Goal: Information Seeking & Learning: Learn about a topic

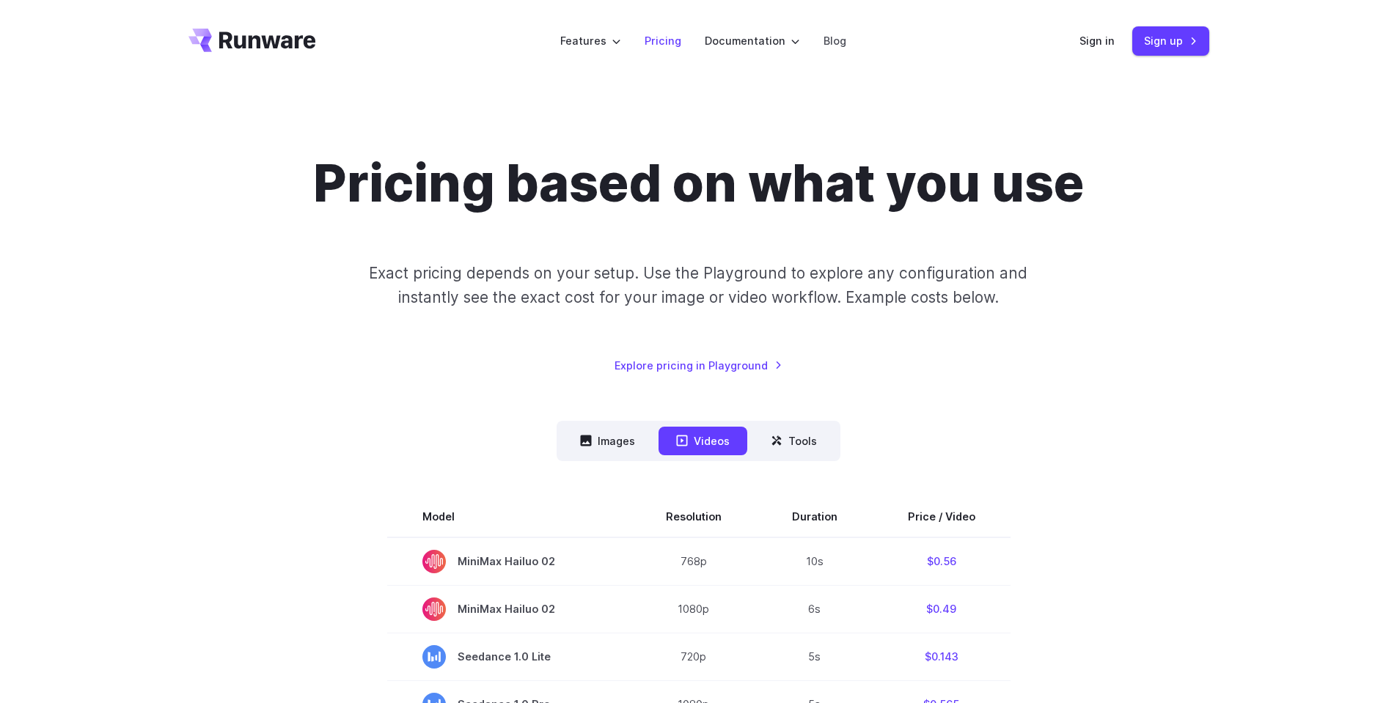
click at [671, 39] on link "Pricing" at bounding box center [663, 40] width 37 height 17
click at [592, 446] on icon at bounding box center [586, 441] width 12 height 12
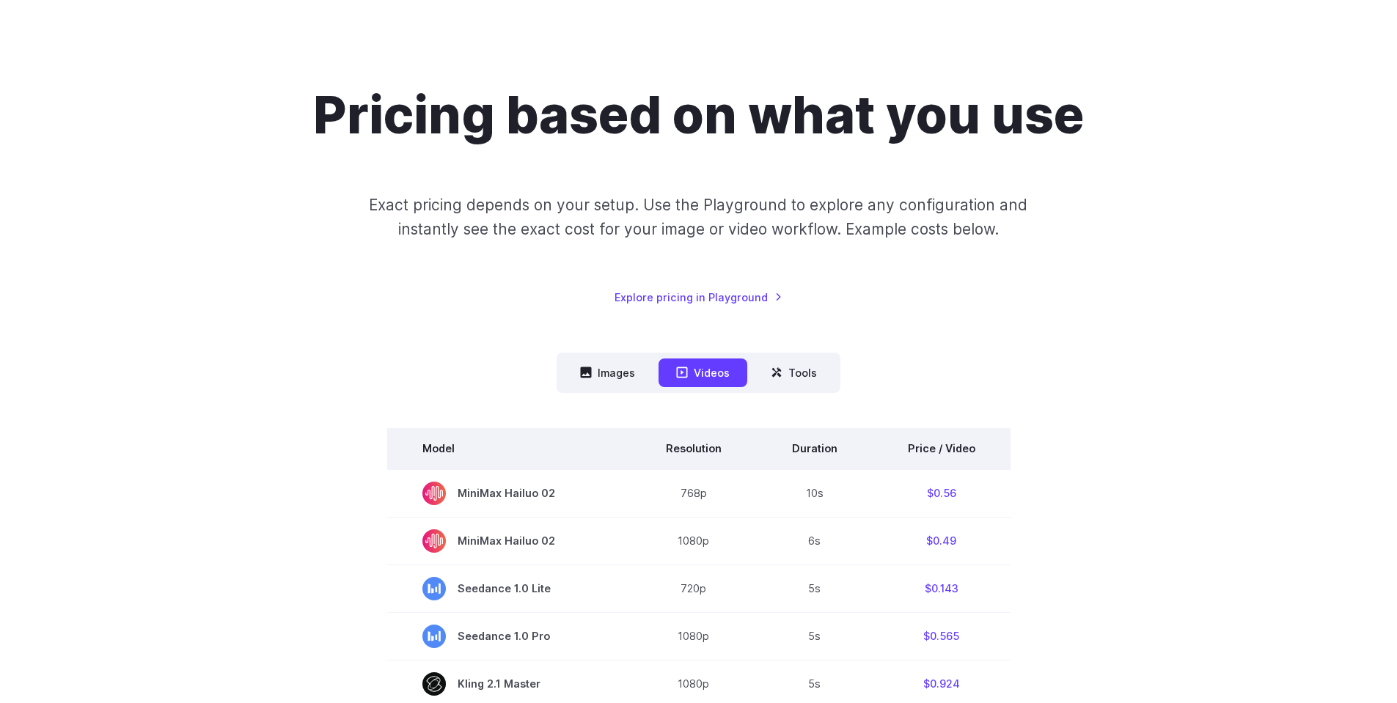
scroll to position [176, 0]
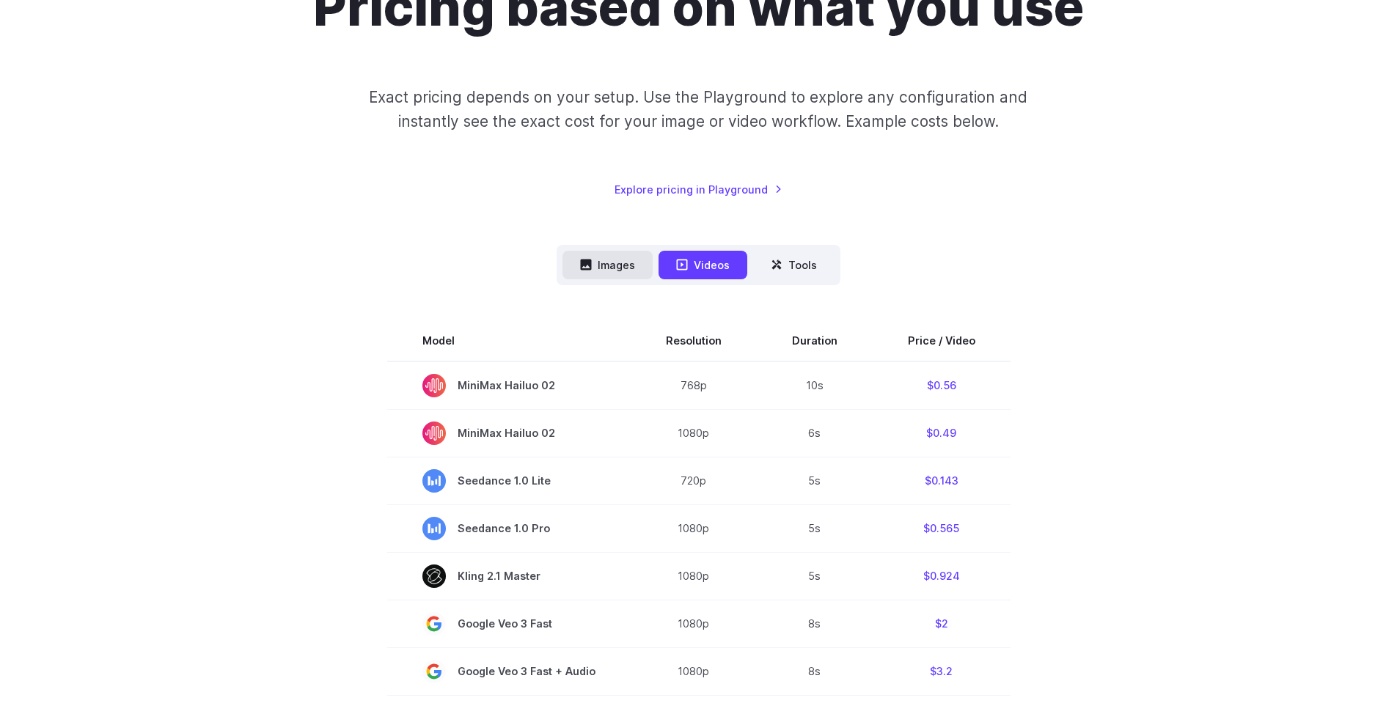
click at [601, 255] on button "Images" at bounding box center [607, 265] width 90 height 29
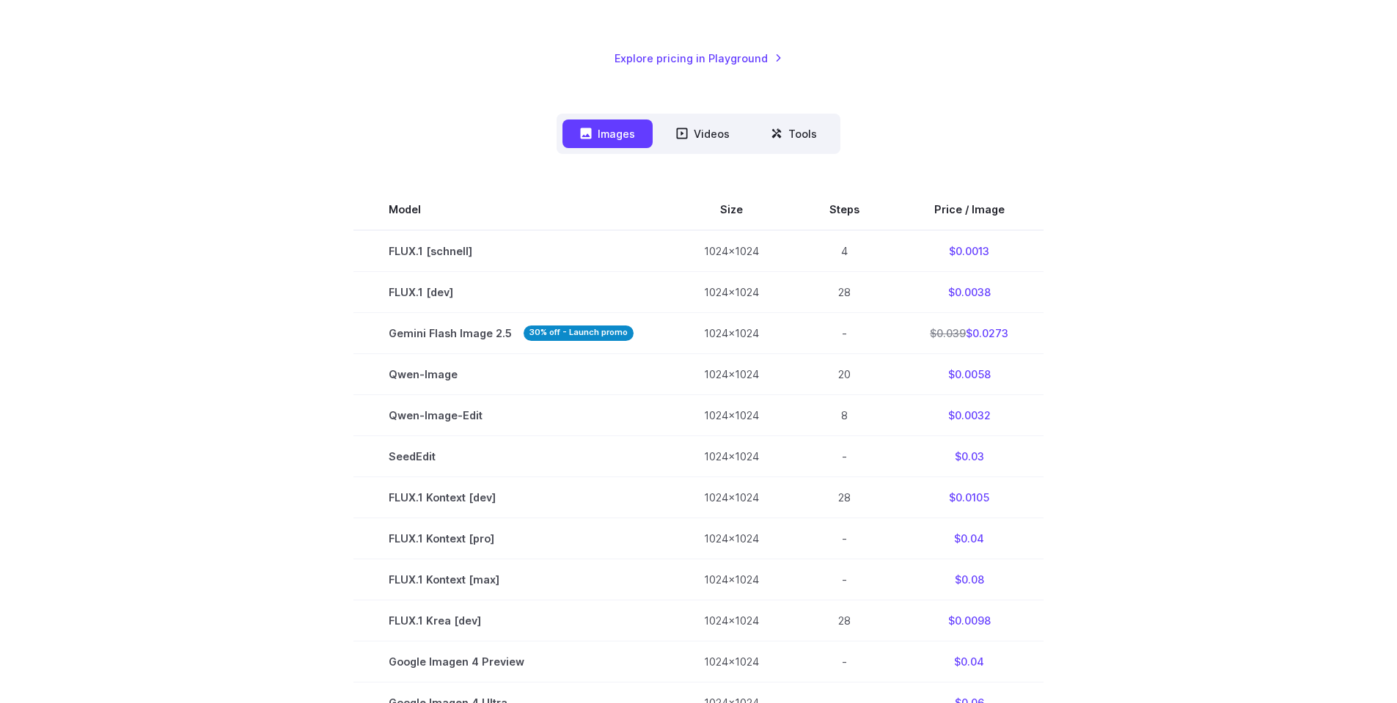
scroll to position [528, 0]
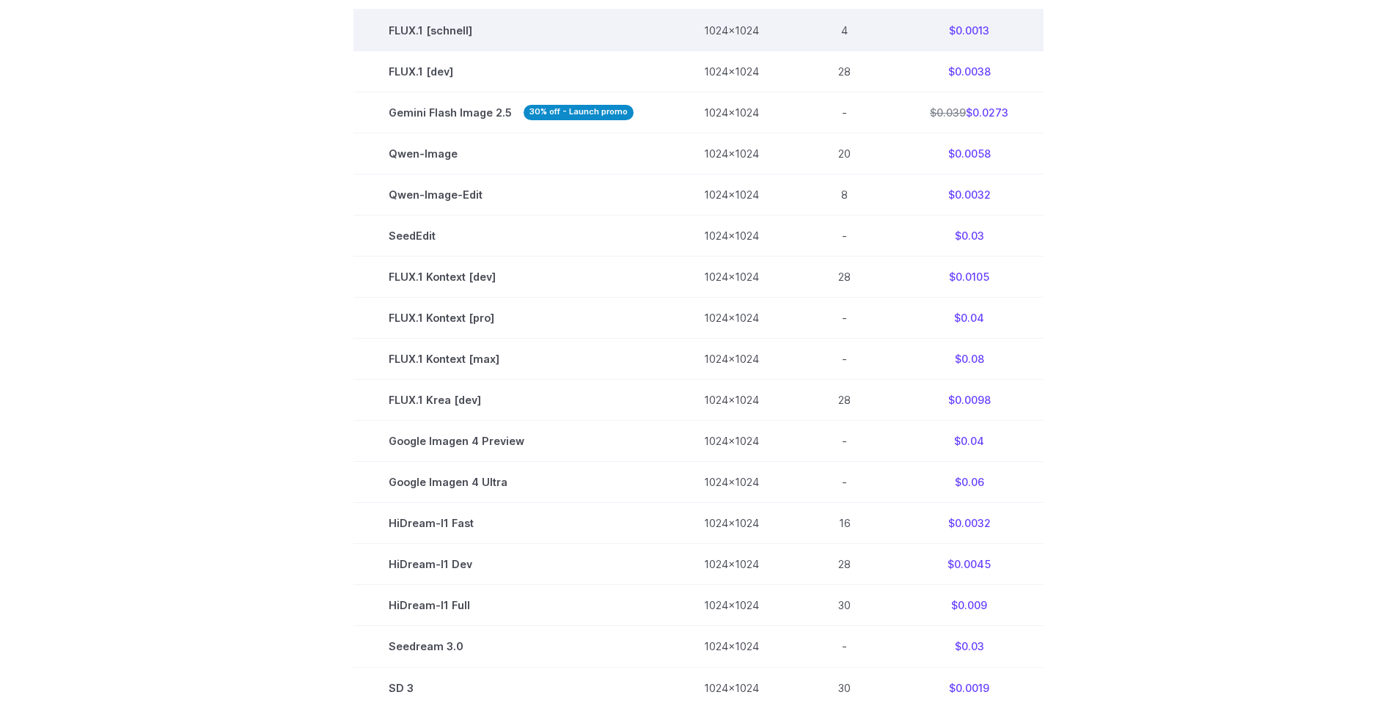
click at [970, 35] on td "$0.0013" at bounding box center [969, 31] width 149 height 42
click at [971, 35] on td "$0.0013" at bounding box center [969, 31] width 149 height 42
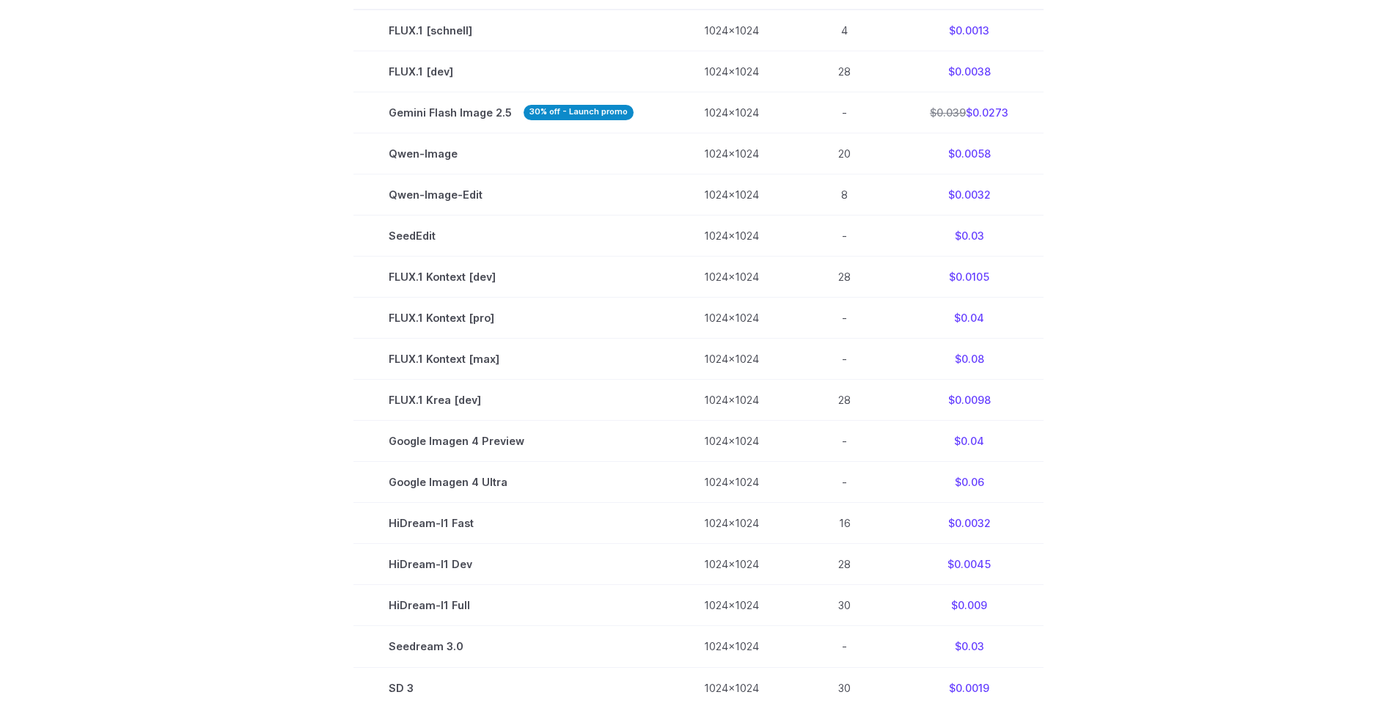
click at [1290, 235] on div "Pricing based on what you use Exact pricing depends on your setup. Use the Play…" at bounding box center [698, 240] width 1397 height 1372
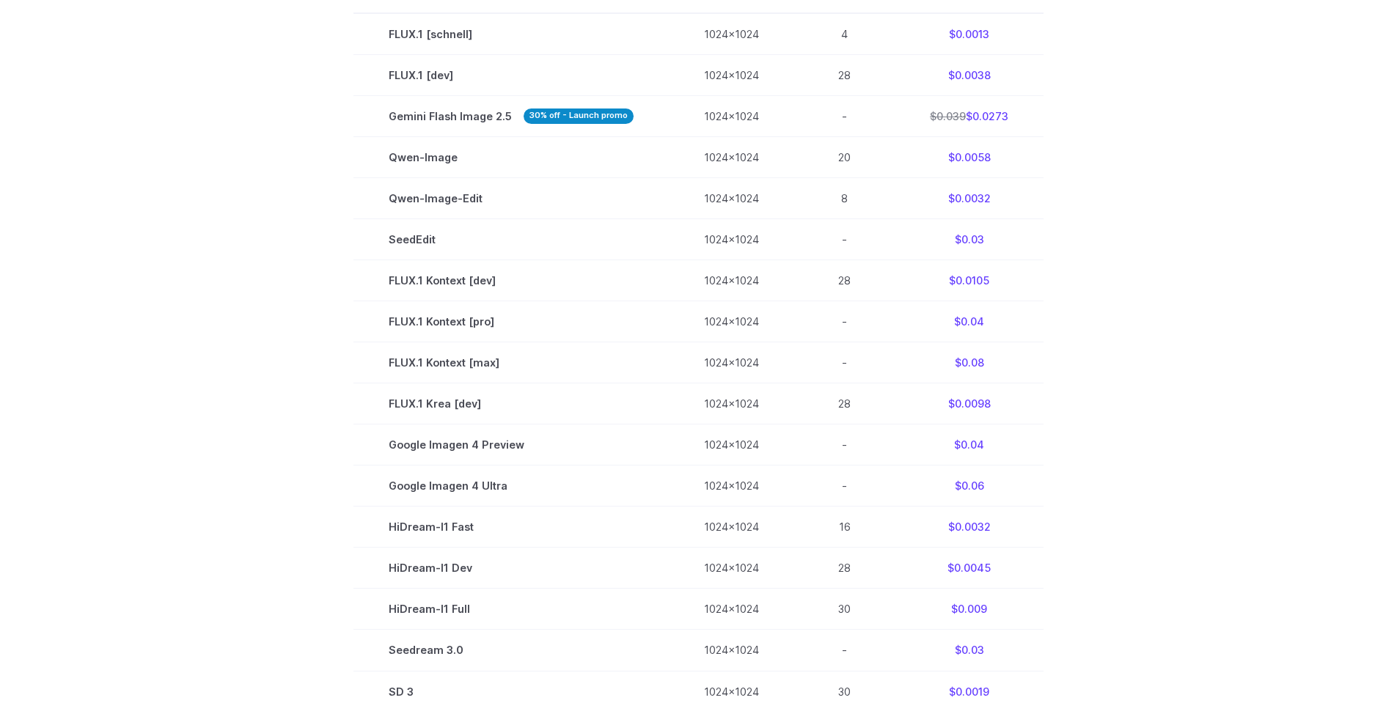
scroll to position [880, 0]
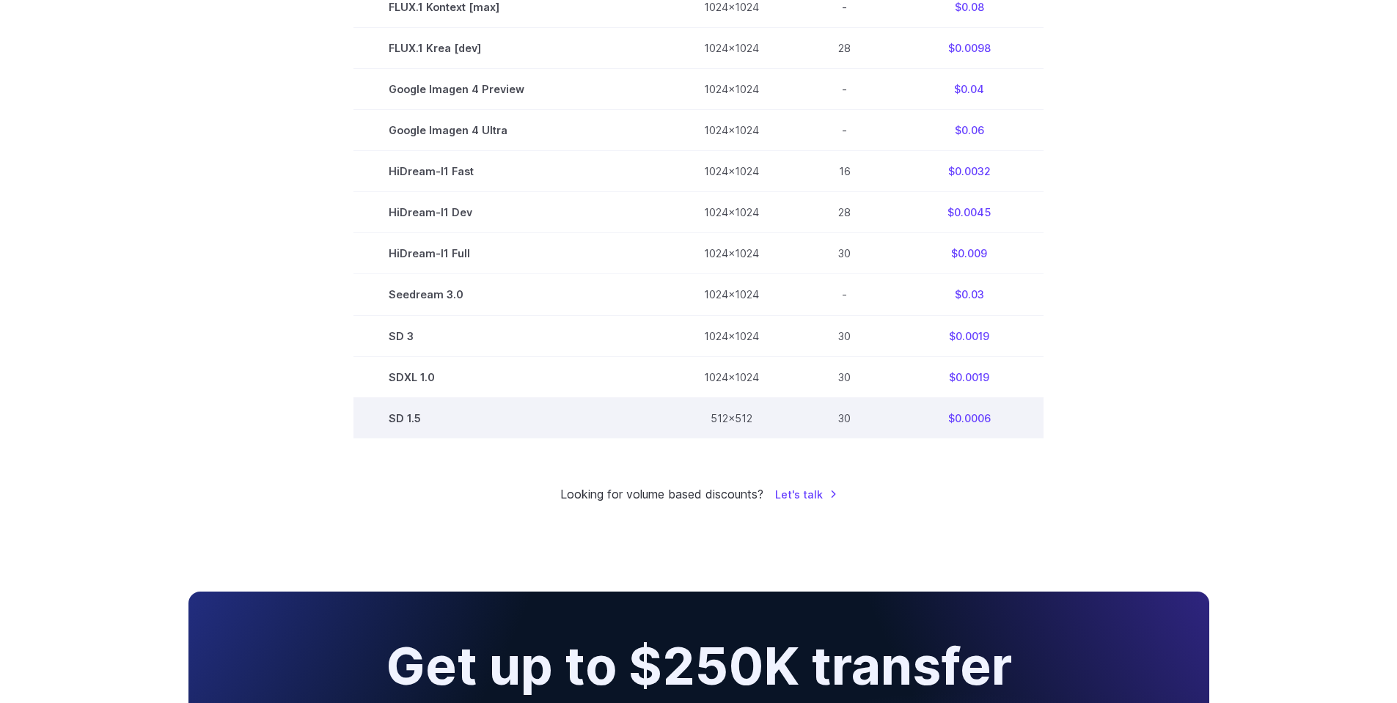
click at [986, 423] on td "$0.0006" at bounding box center [969, 417] width 149 height 41
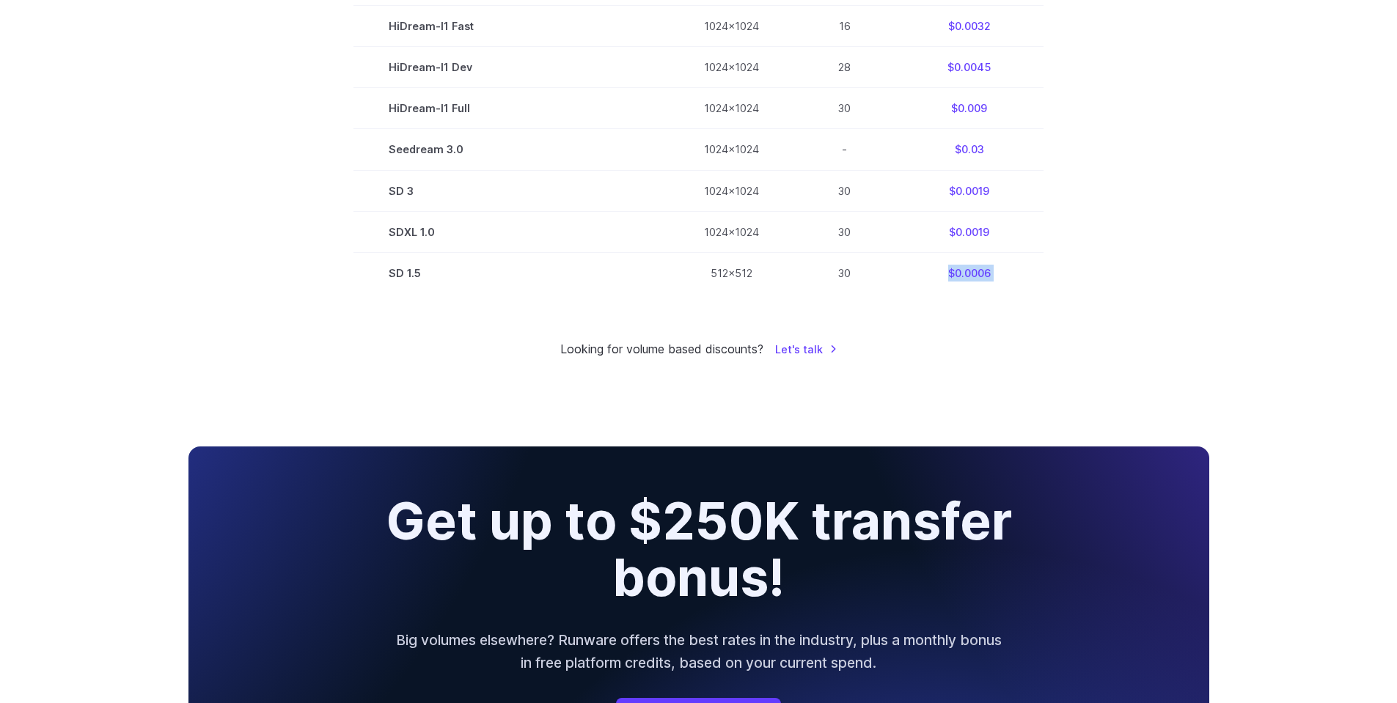
scroll to position [1056, 0]
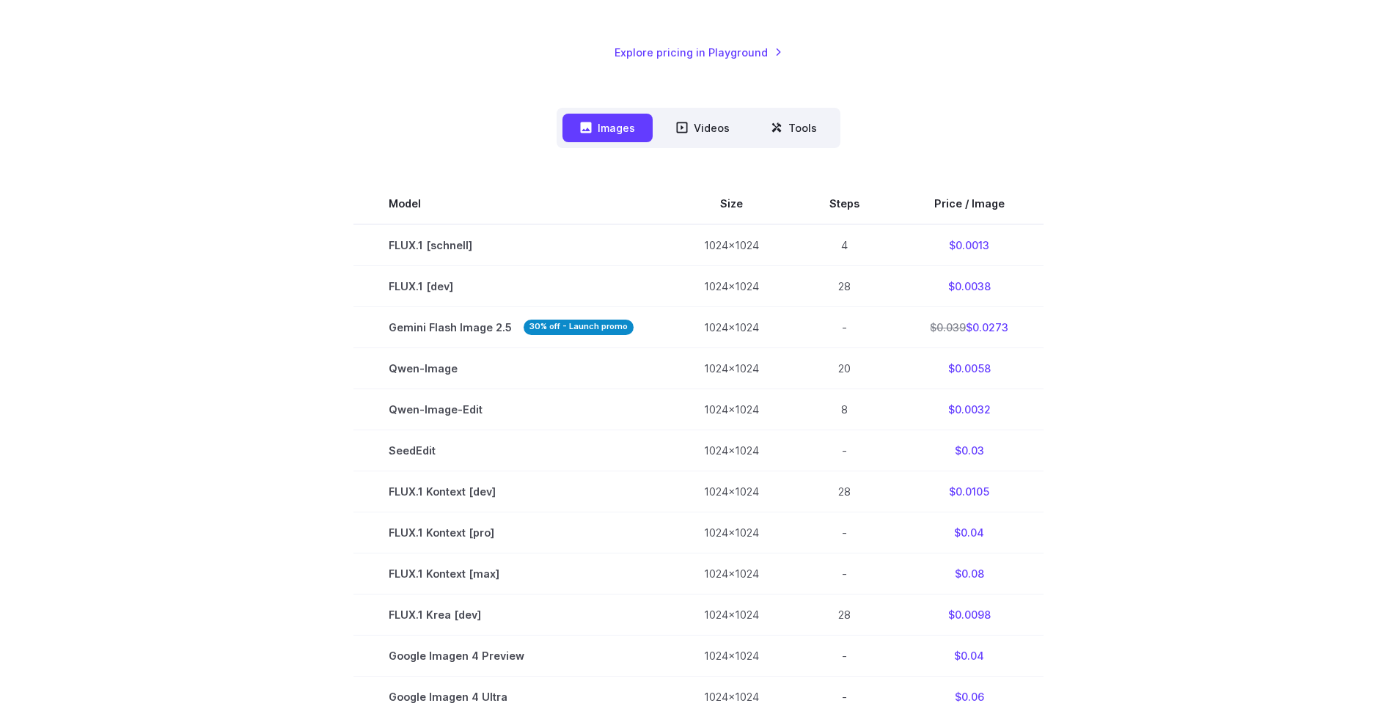
scroll to position [352, 0]
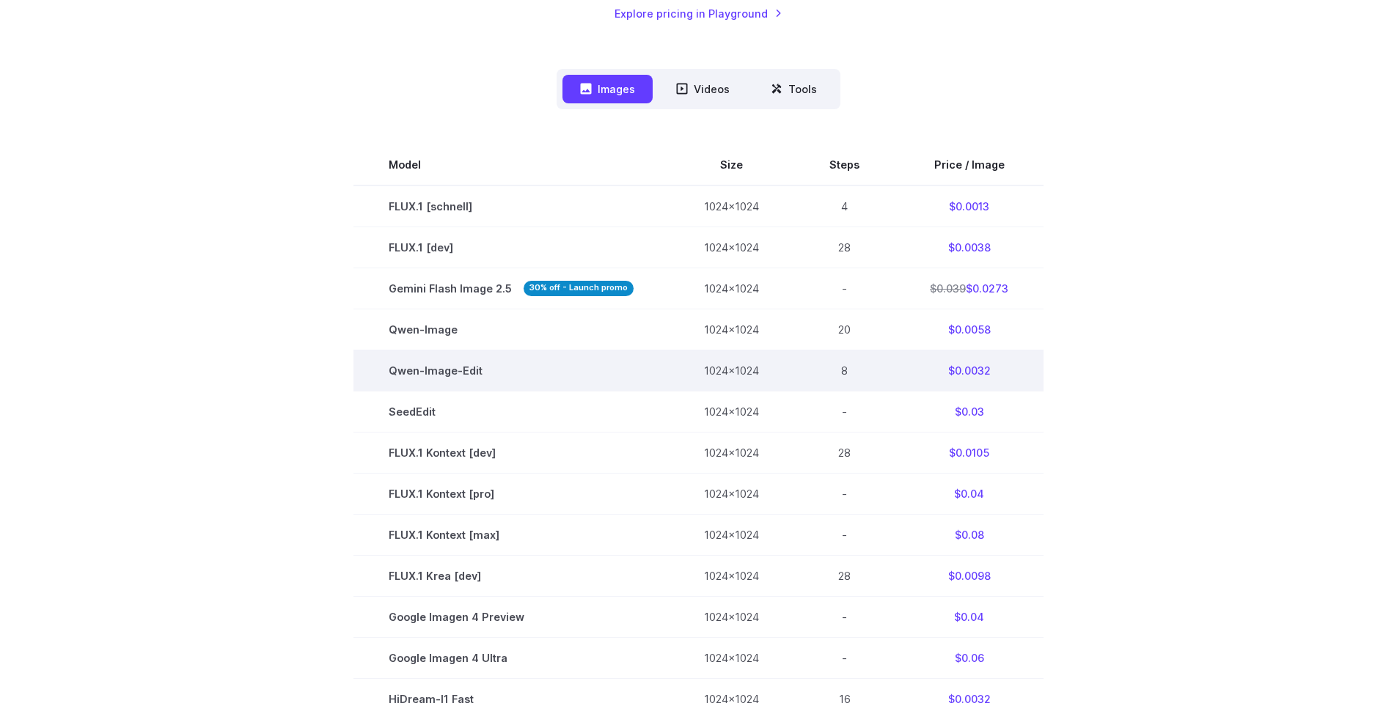
click at [471, 373] on td "Qwen-Image-Edit" at bounding box center [510, 370] width 315 height 41
drag, startPoint x: 471, startPoint y: 373, endPoint x: 389, endPoint y: 367, distance: 81.6
click at [389, 367] on td "Qwen-Image-Edit" at bounding box center [510, 370] width 315 height 41
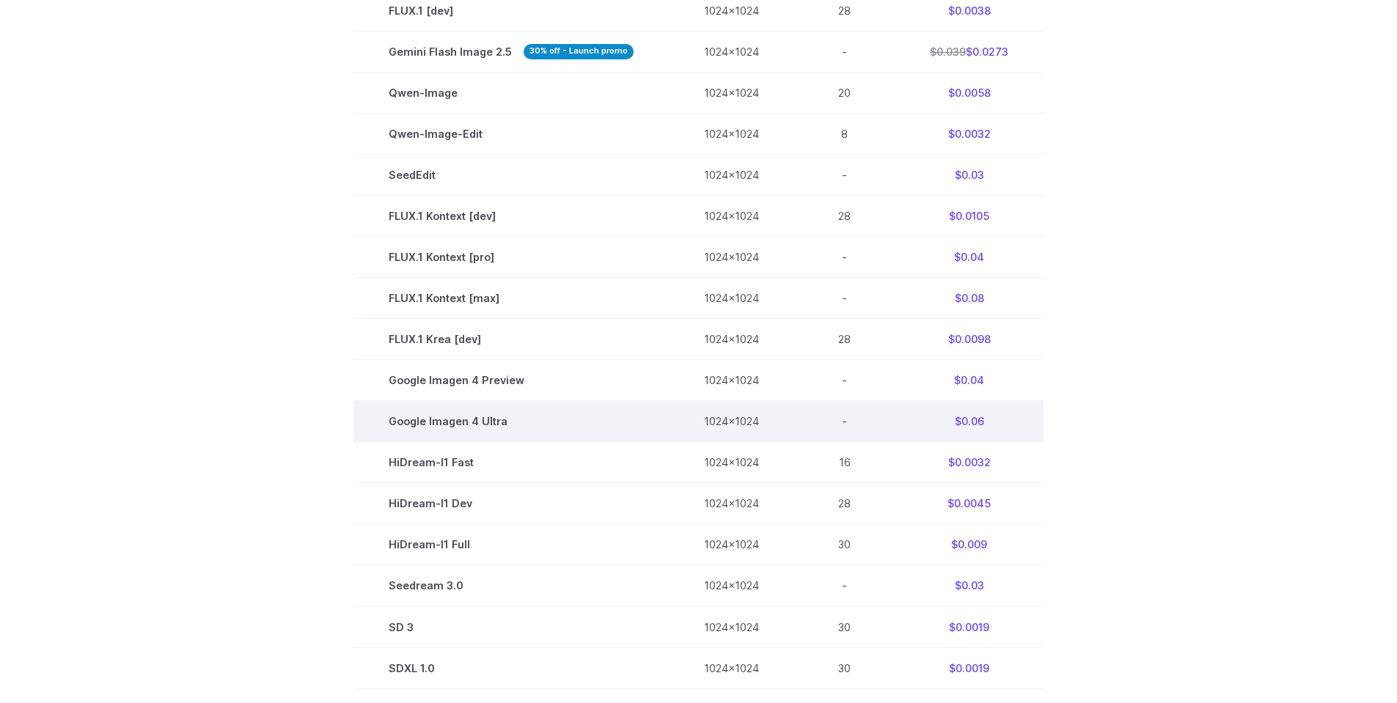
scroll to position [704, 0]
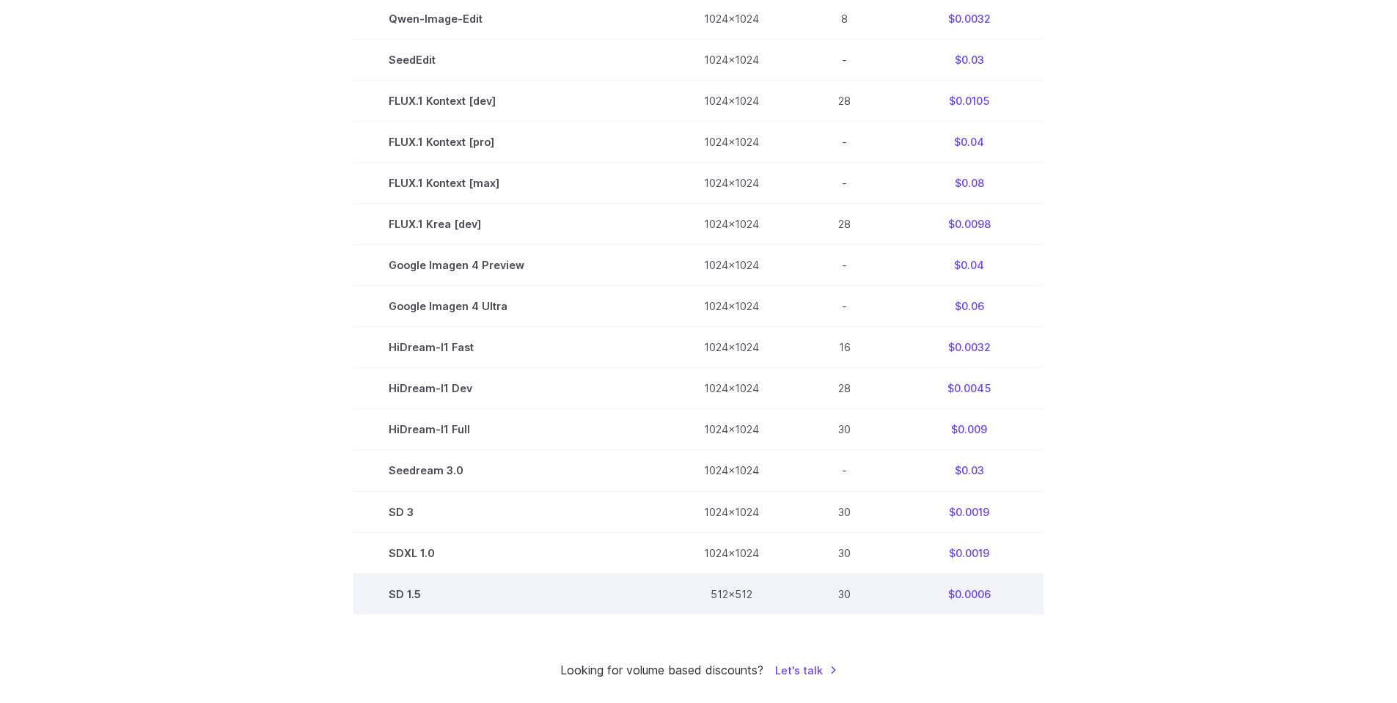
click at [404, 595] on td "SD 1.5" at bounding box center [510, 593] width 315 height 41
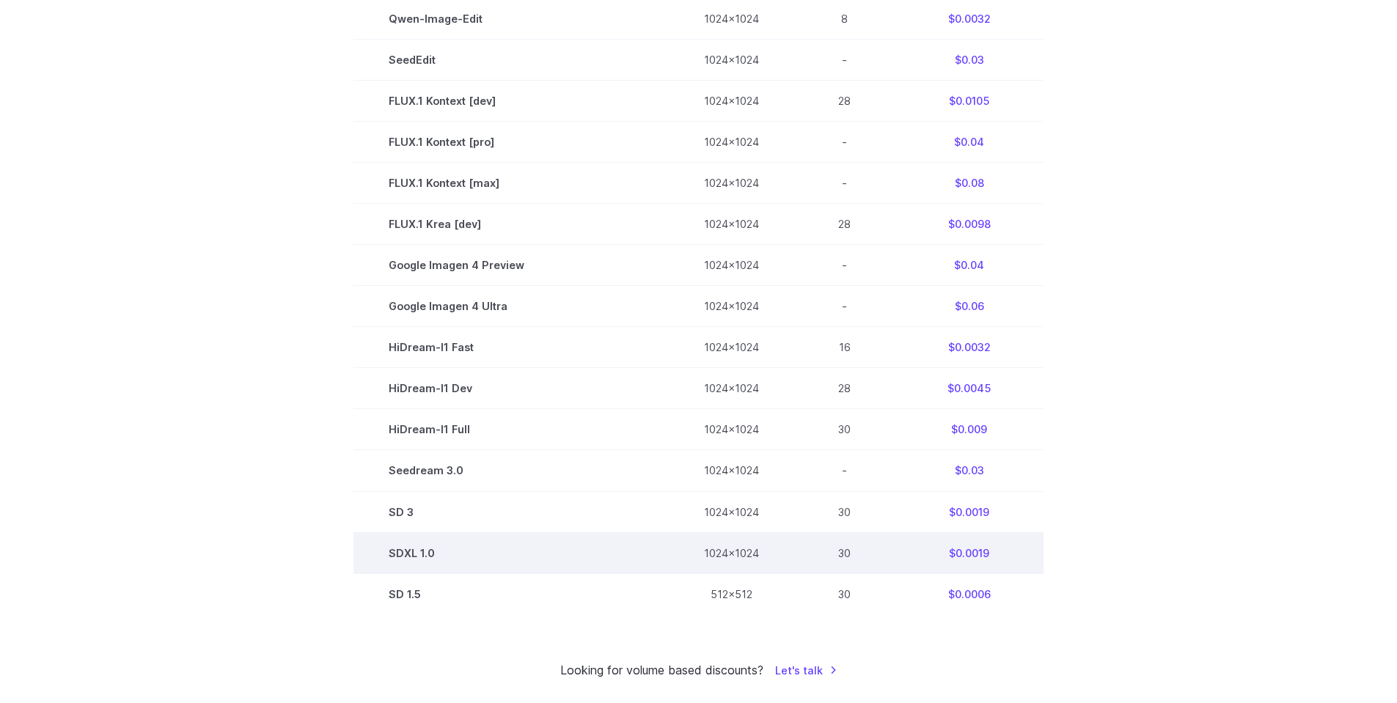
click at [406, 532] on td "SDXL 1.0" at bounding box center [510, 552] width 315 height 41
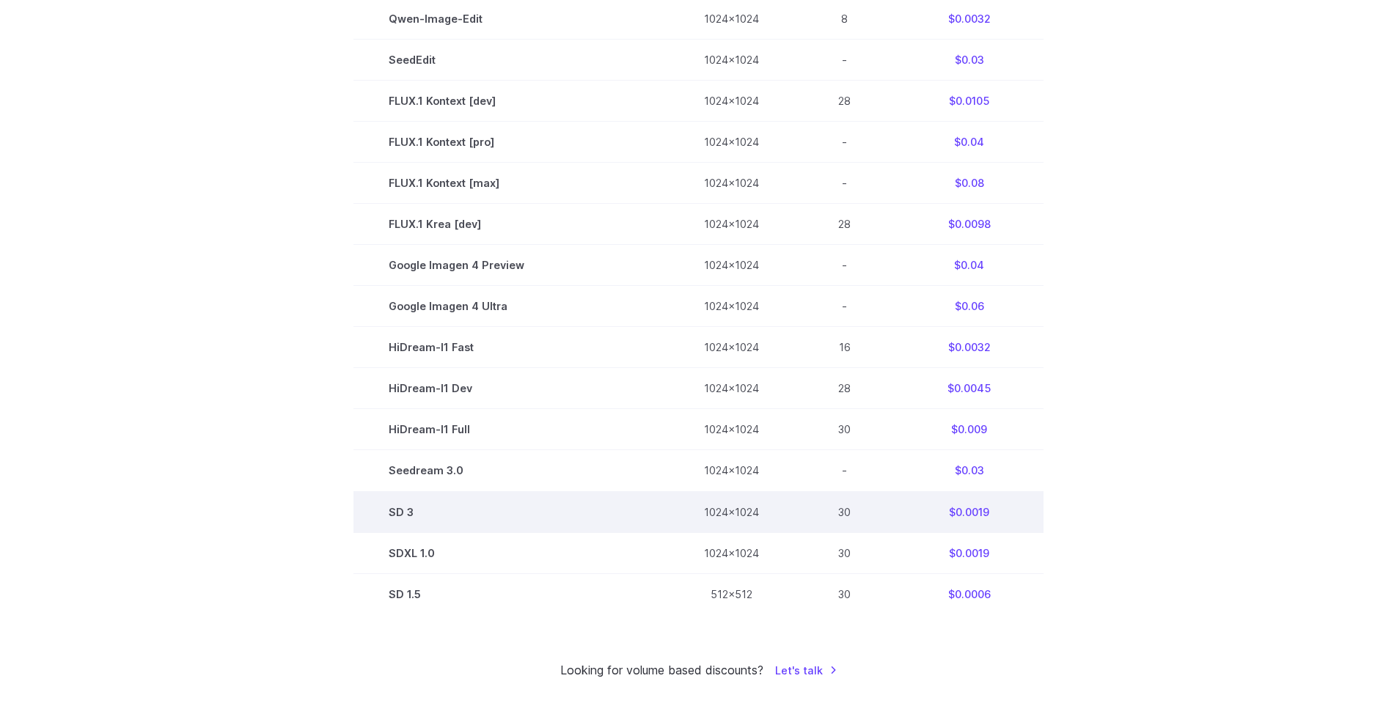
click at [411, 512] on td "SD 3" at bounding box center [510, 511] width 315 height 41
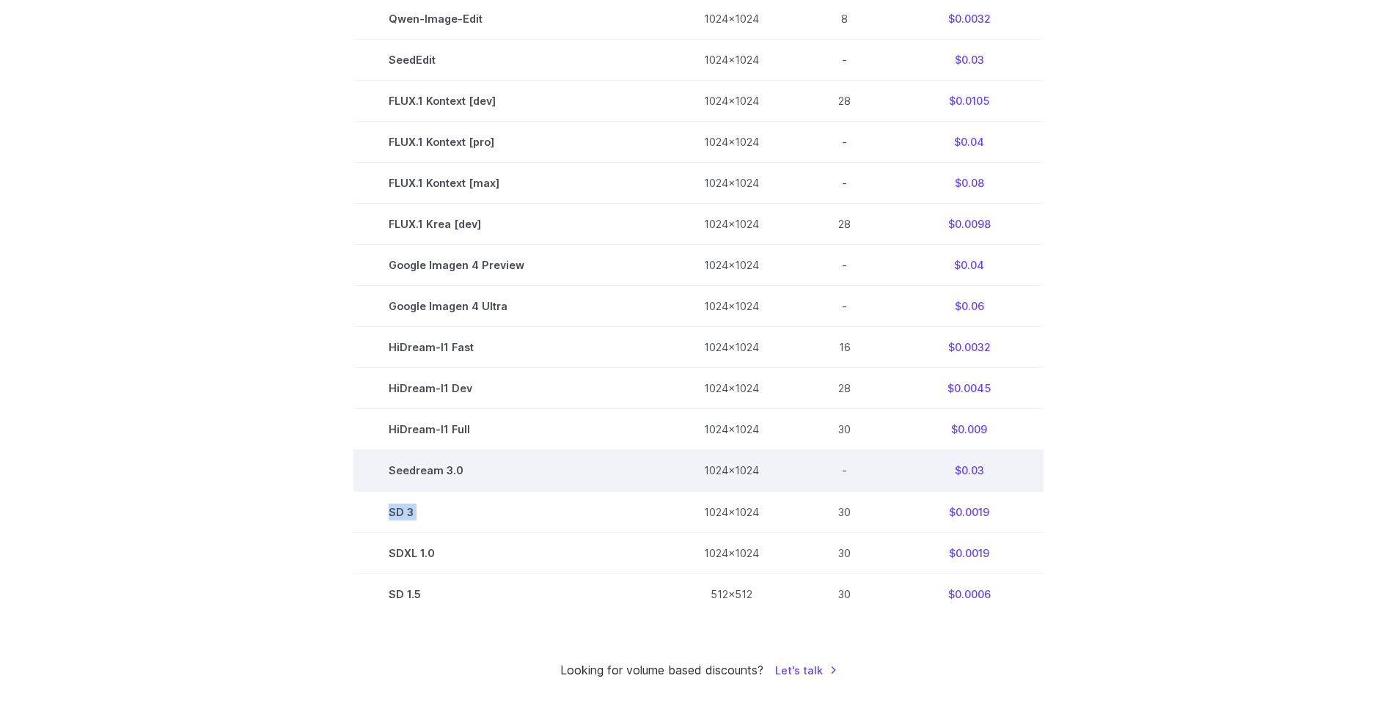
copy tr "SD 3"
click at [466, 464] on td "Seedream 3.0" at bounding box center [510, 470] width 315 height 41
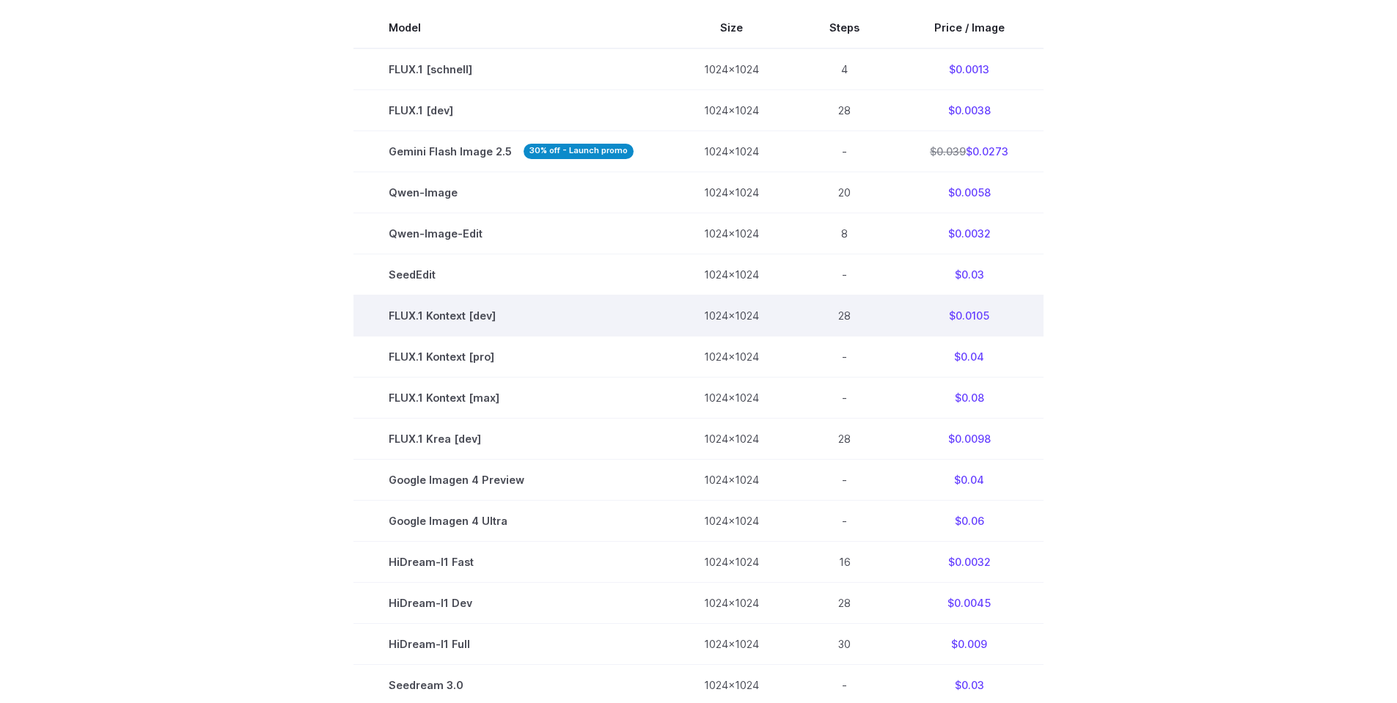
scroll to position [528, 0]
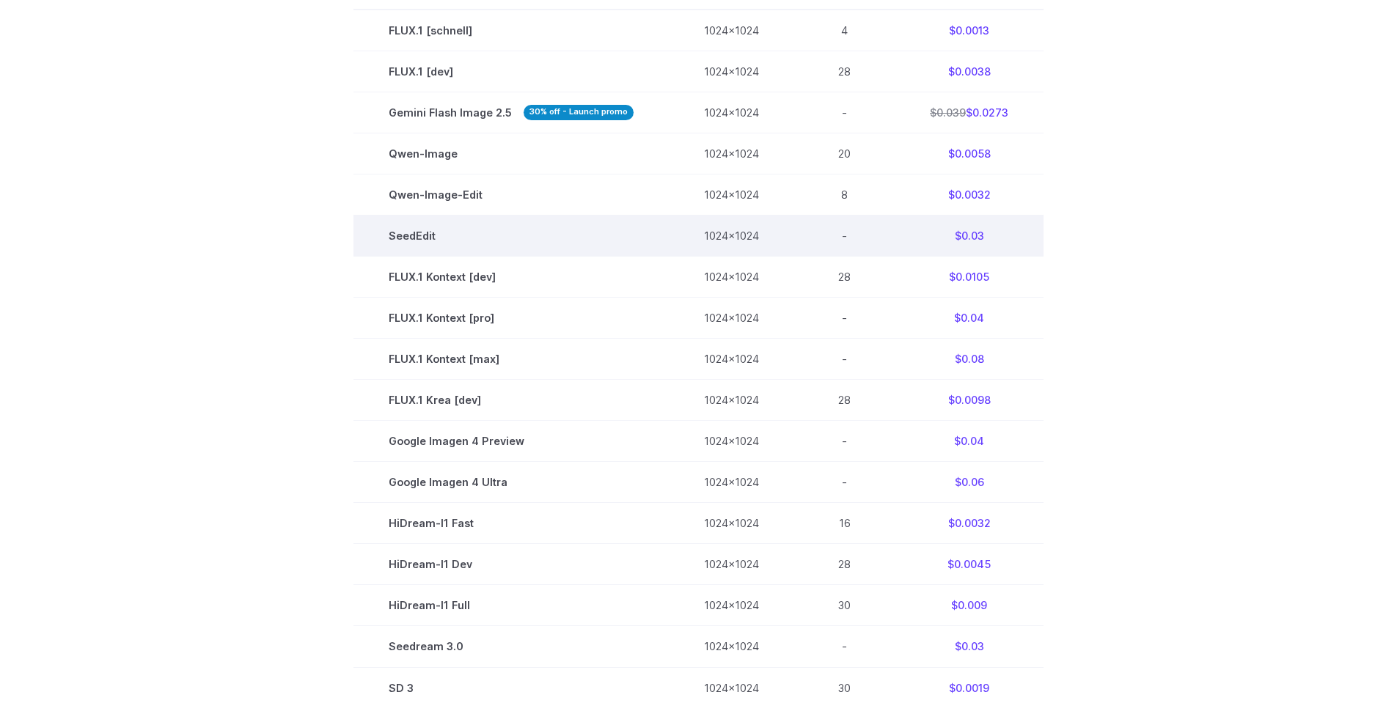
click at [585, 253] on td "SeedEdit" at bounding box center [510, 236] width 315 height 41
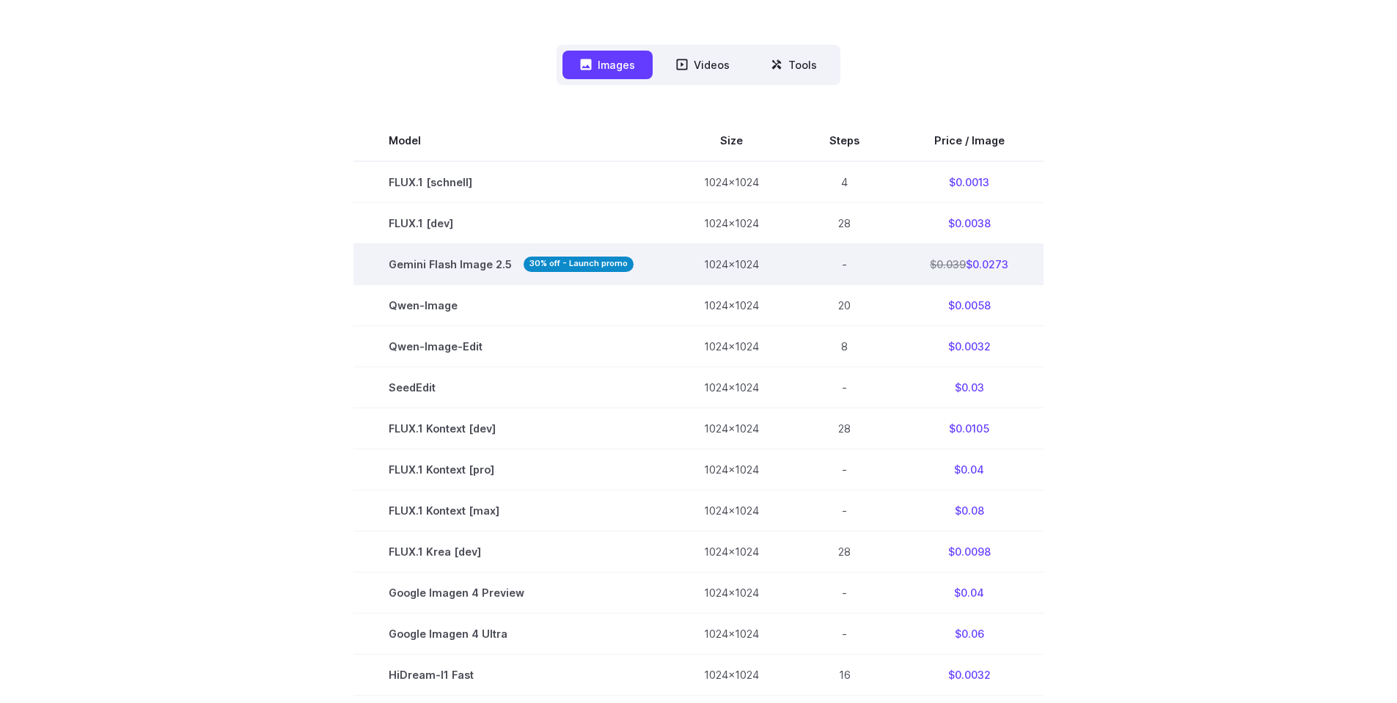
scroll to position [352, 0]
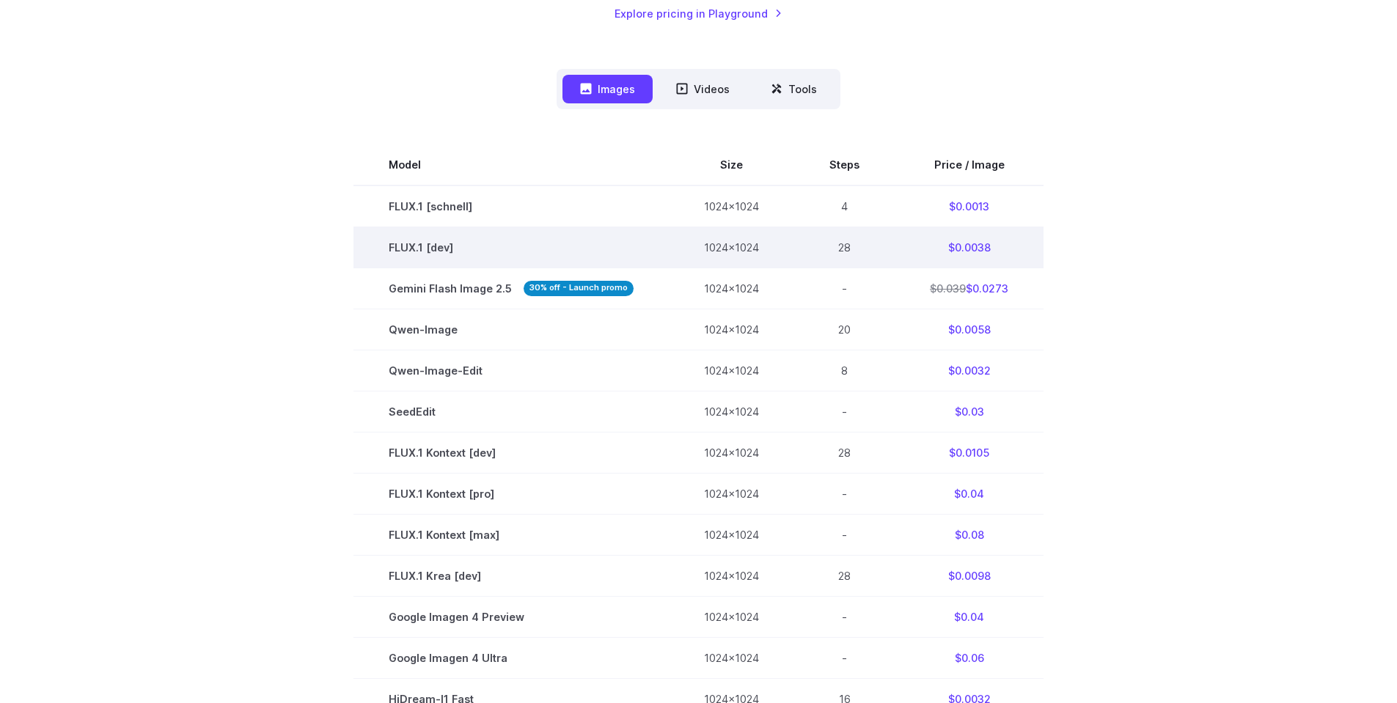
click at [965, 252] on td "$0.0038" at bounding box center [969, 247] width 149 height 41
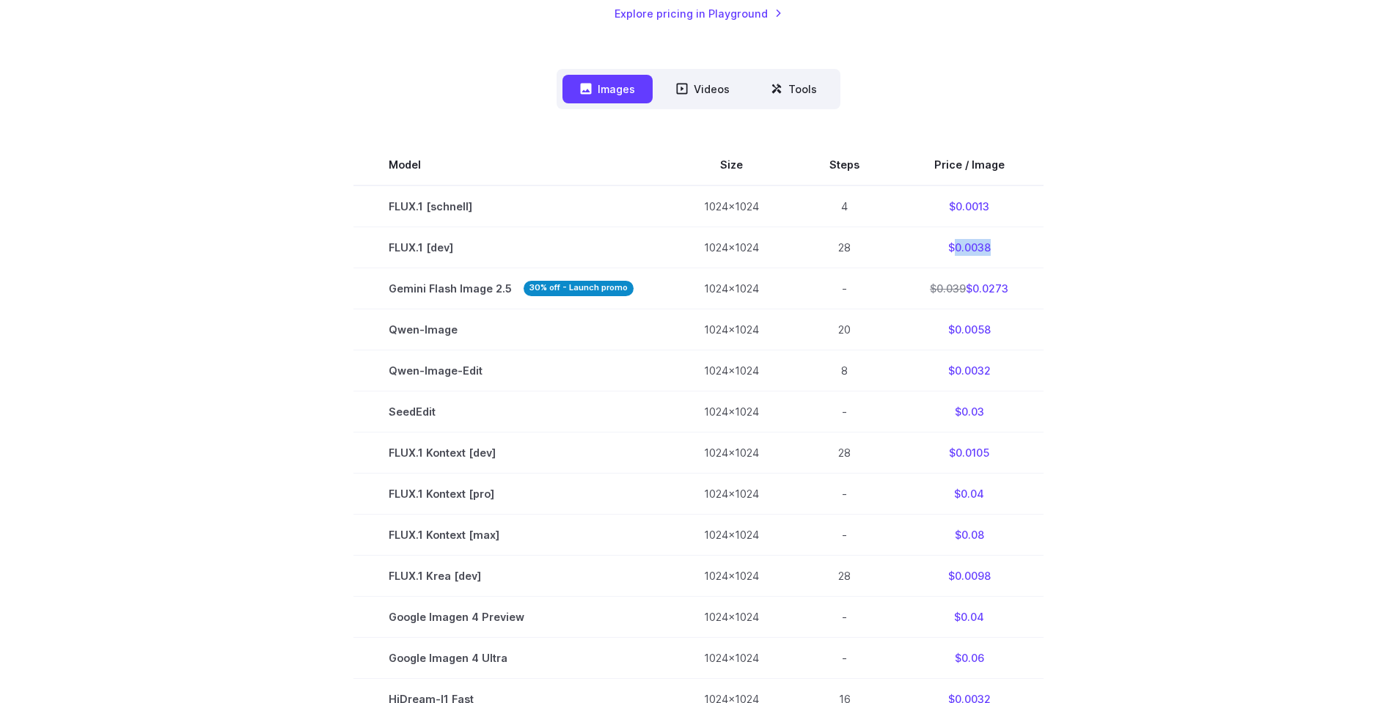
copy td "0.0038"
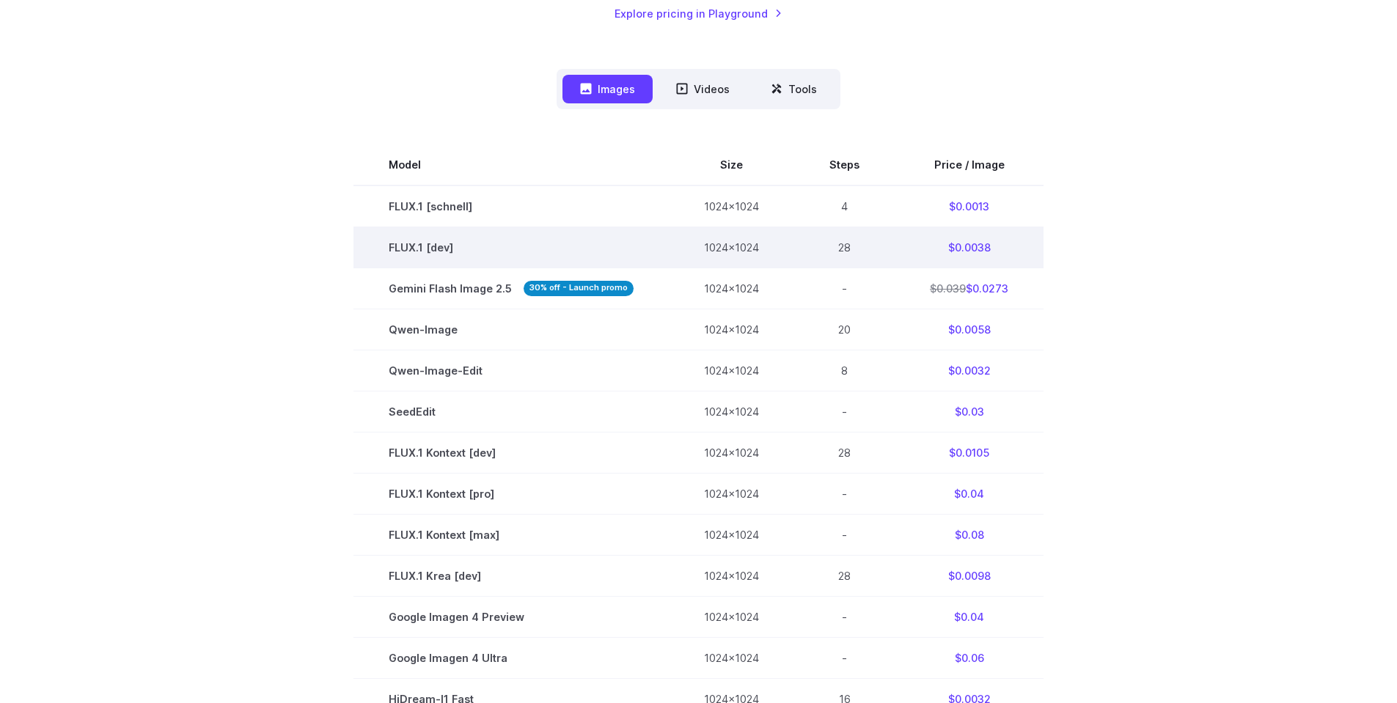
click at [1008, 236] on td "$0.0038" at bounding box center [969, 247] width 149 height 41
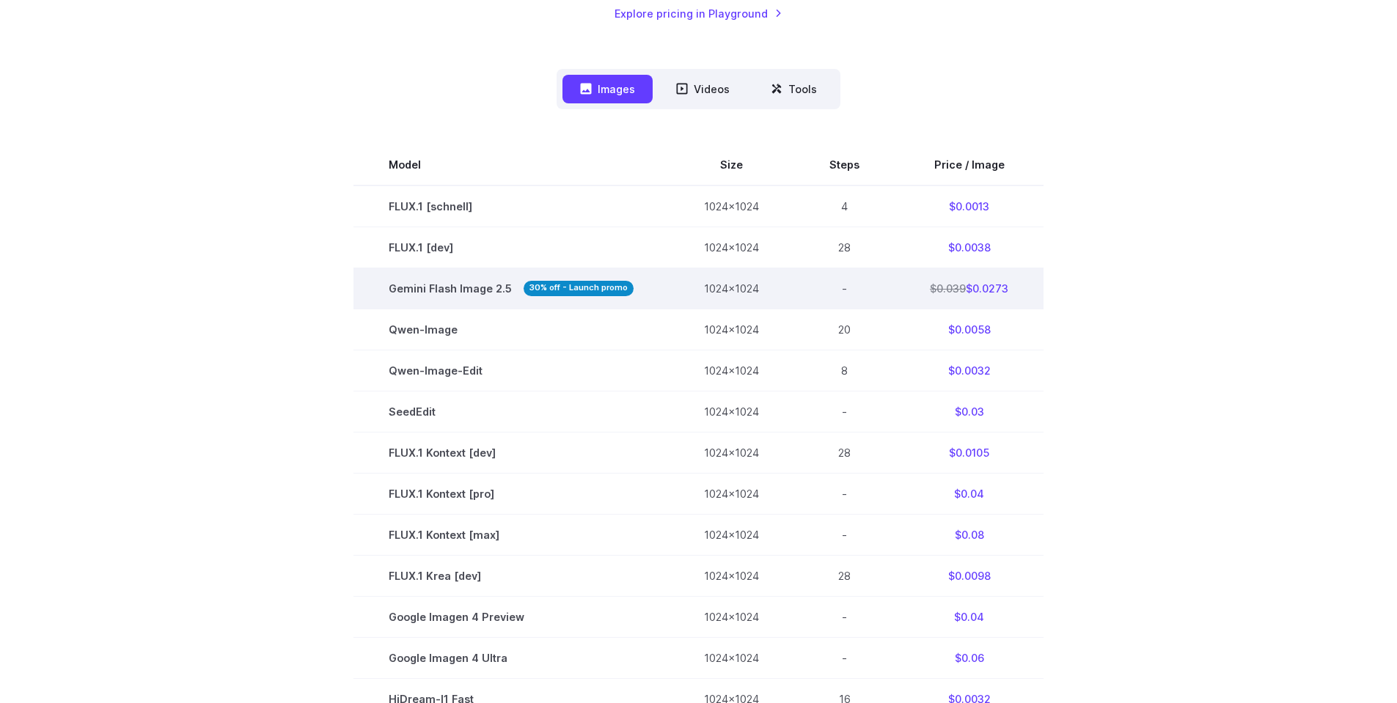
click at [983, 287] on td "$0.039 $0.0273" at bounding box center [969, 288] width 149 height 41
click at [997, 290] on td "$0.039 $0.0273" at bounding box center [969, 288] width 149 height 41
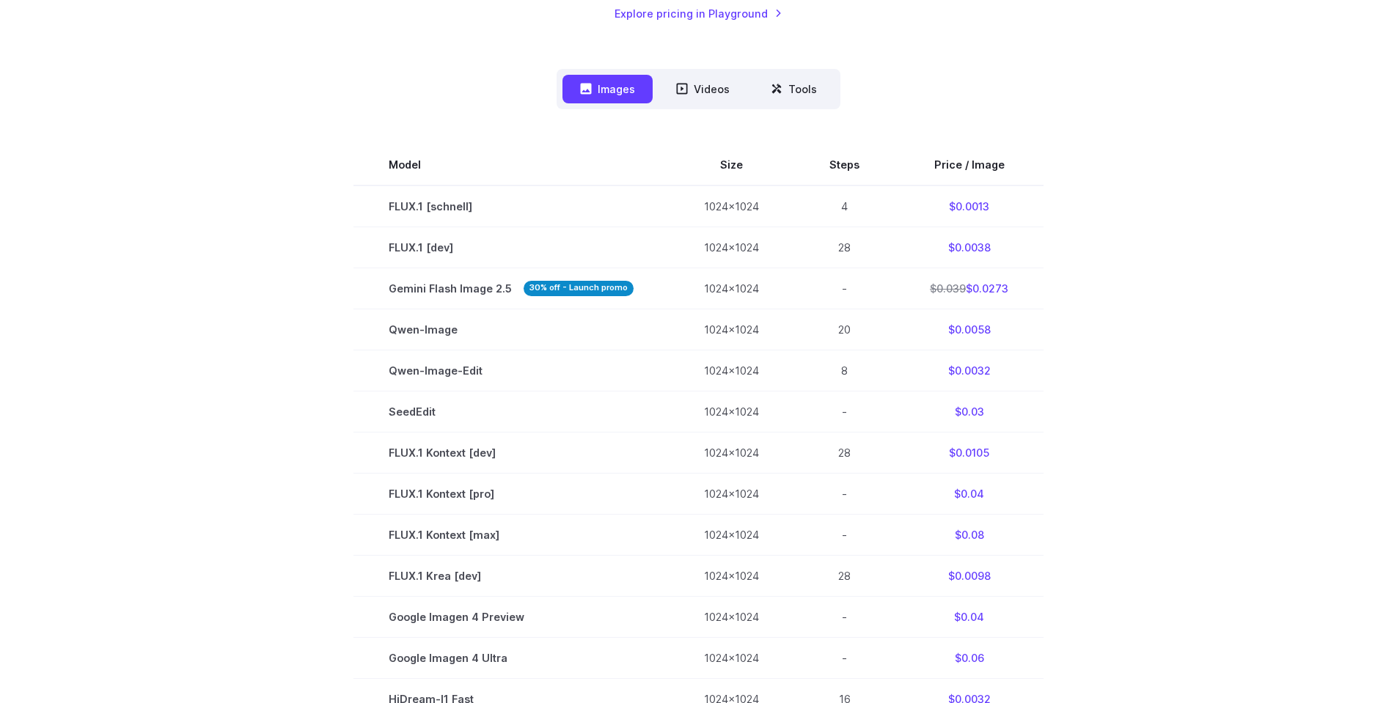
click at [1077, 282] on section "Model Size Steps Price / Image FLUX.1 [schnell] 1024x1024 4 $0.0013 FLUX.1 [dev…" at bounding box center [698, 555] width 1021 height 822
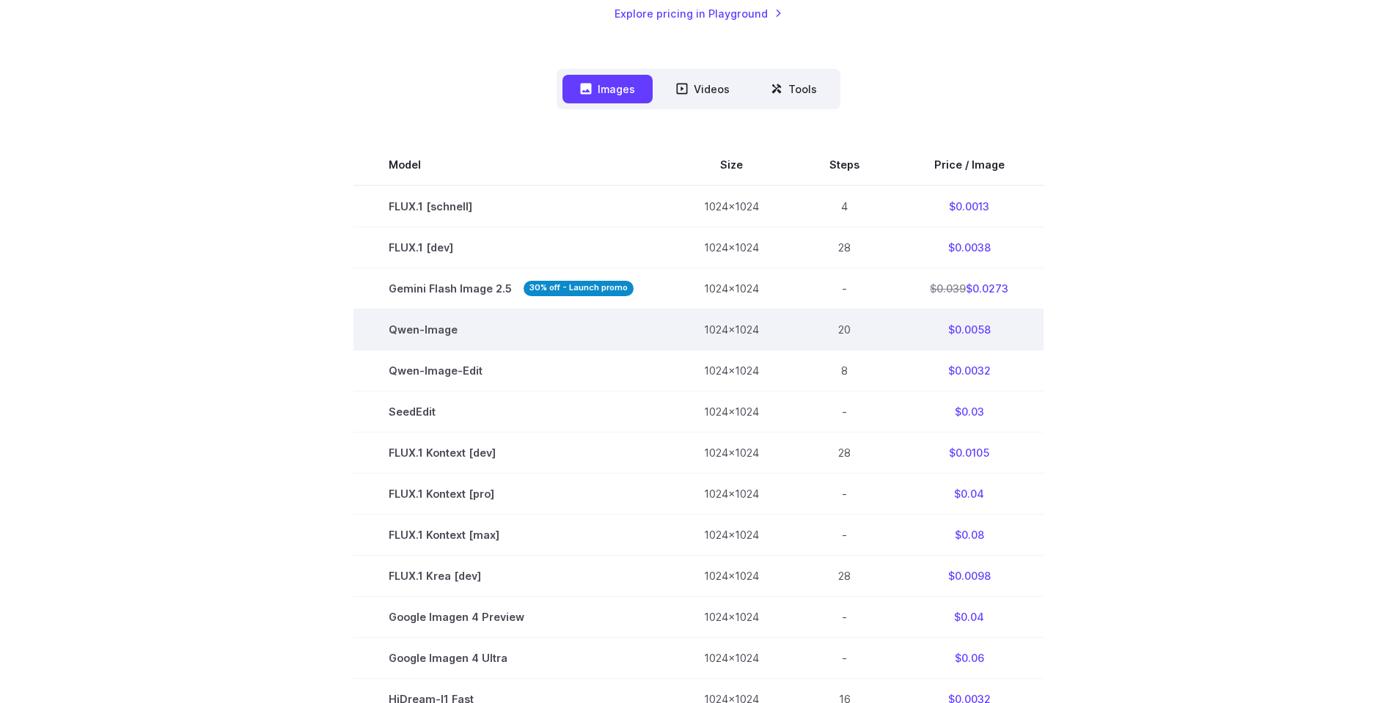
click at [982, 329] on td "$0.0058" at bounding box center [969, 329] width 149 height 41
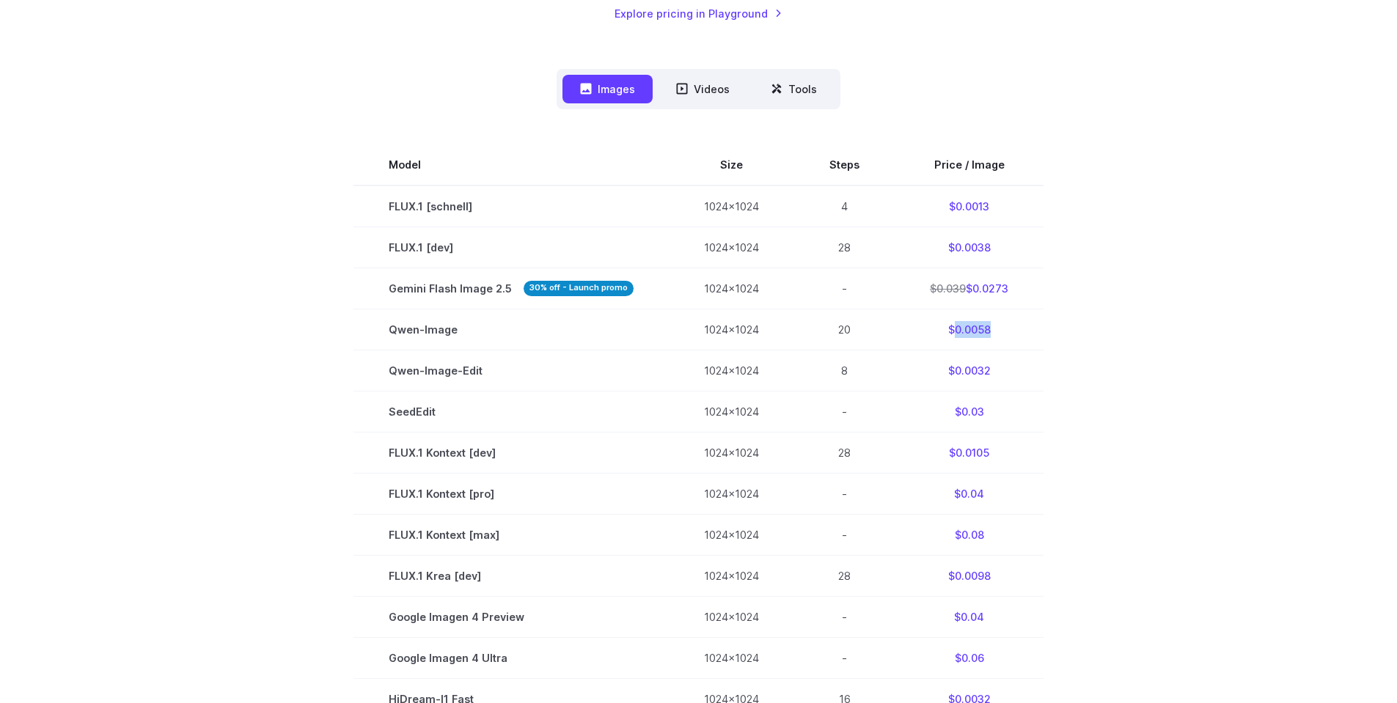
copy td "0.0058"
click at [1103, 260] on section "Model Size Steps Price / Image FLUX.1 [schnell] 1024x1024 4 $0.0013 FLUX.1 [dev…" at bounding box center [698, 555] width 1021 height 822
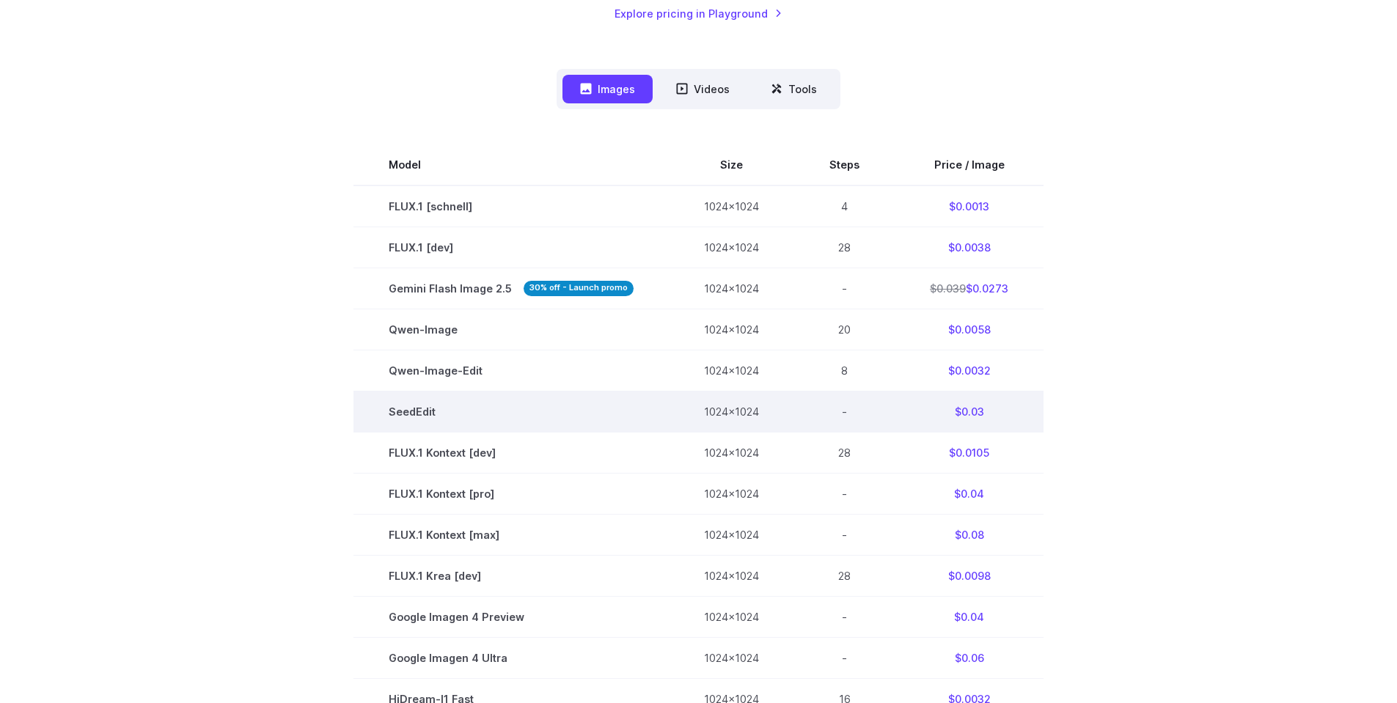
click at [425, 417] on td "SeedEdit" at bounding box center [510, 412] width 315 height 41
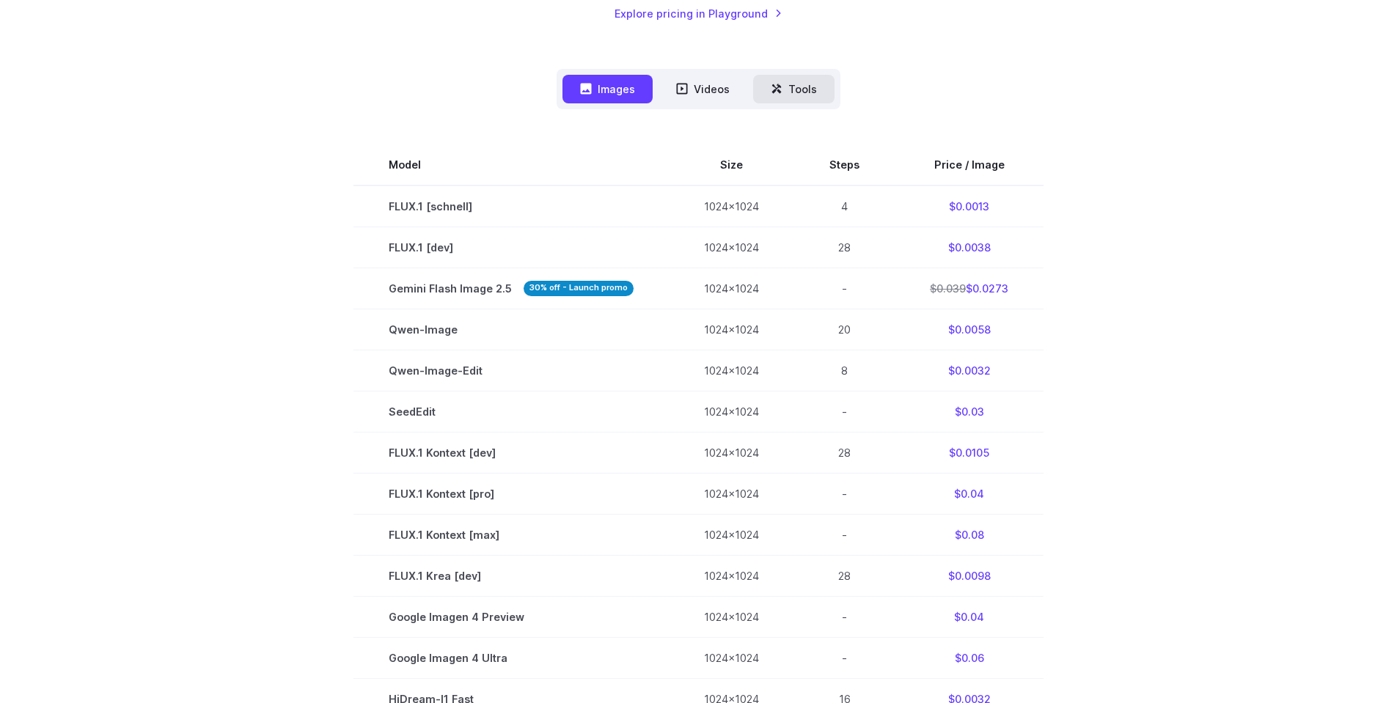
click at [786, 93] on button "Tools" at bounding box center [793, 89] width 81 height 29
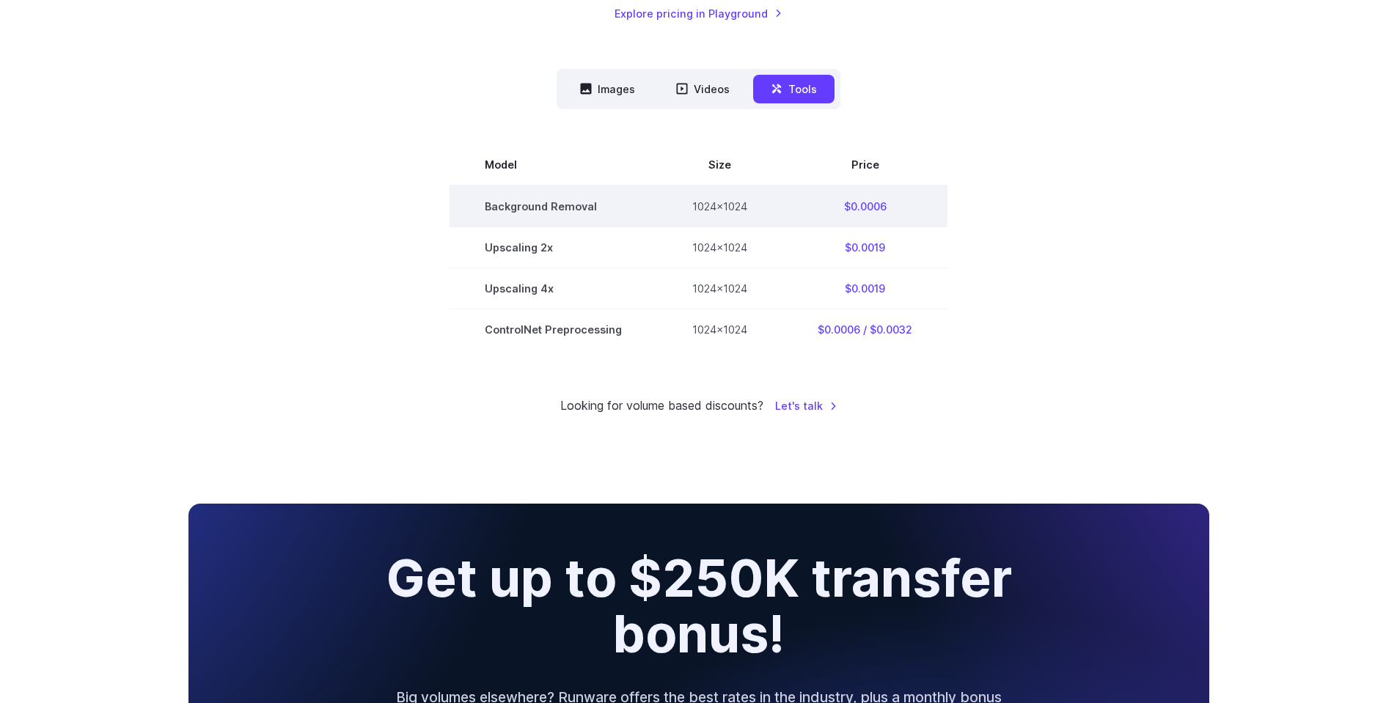
click at [864, 208] on td "$0.0006" at bounding box center [864, 207] width 165 height 42
copy td "0.0006"
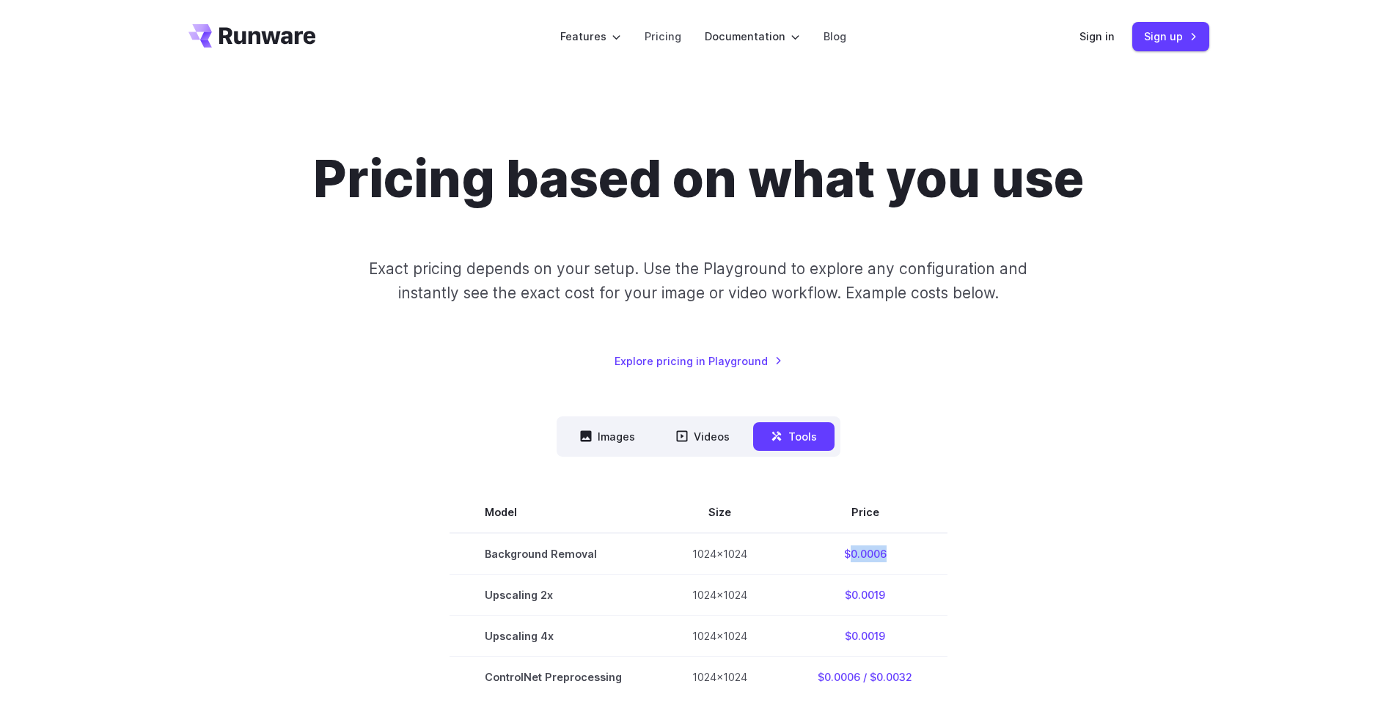
scroll to position [0, 0]
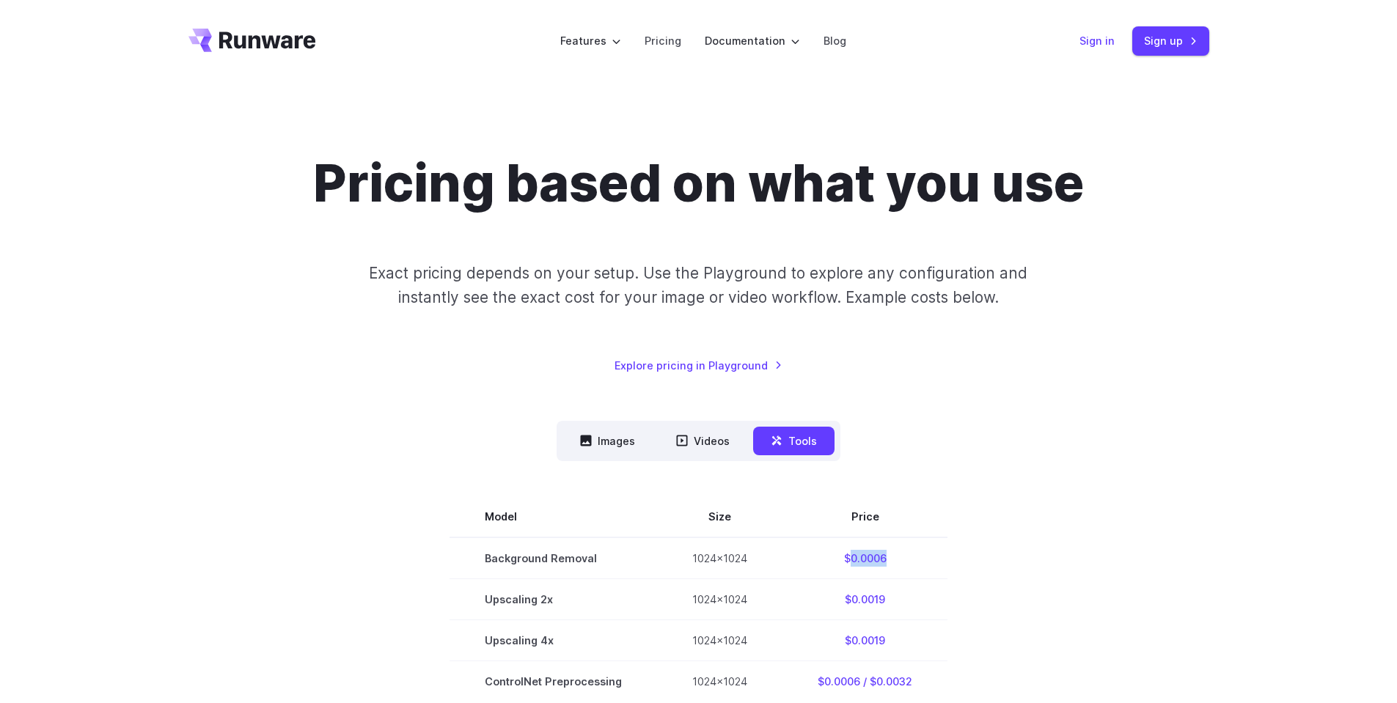
click at [1098, 42] on link "Sign in" at bounding box center [1096, 40] width 35 height 17
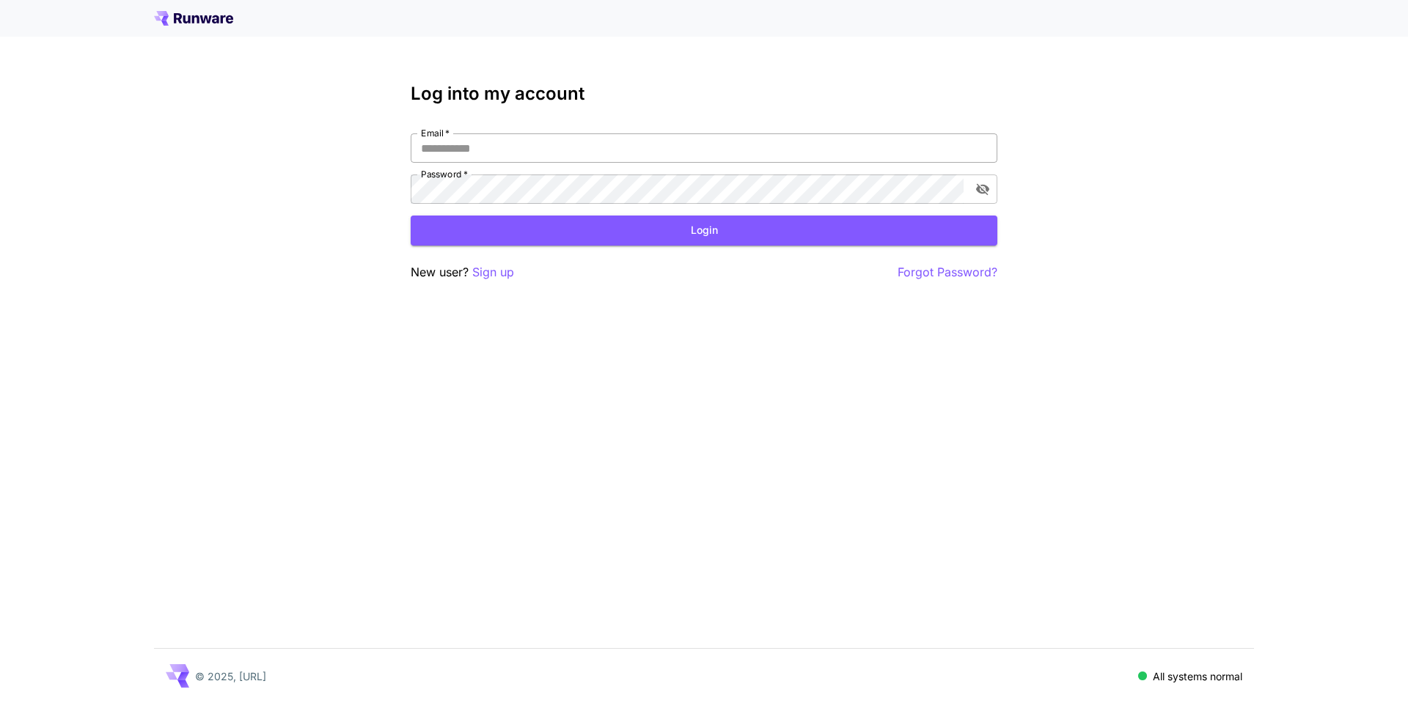
type input "**********"
click at [603, 153] on input "**********" at bounding box center [704, 147] width 587 height 29
click at [694, 228] on button "Login" at bounding box center [704, 231] width 587 height 30
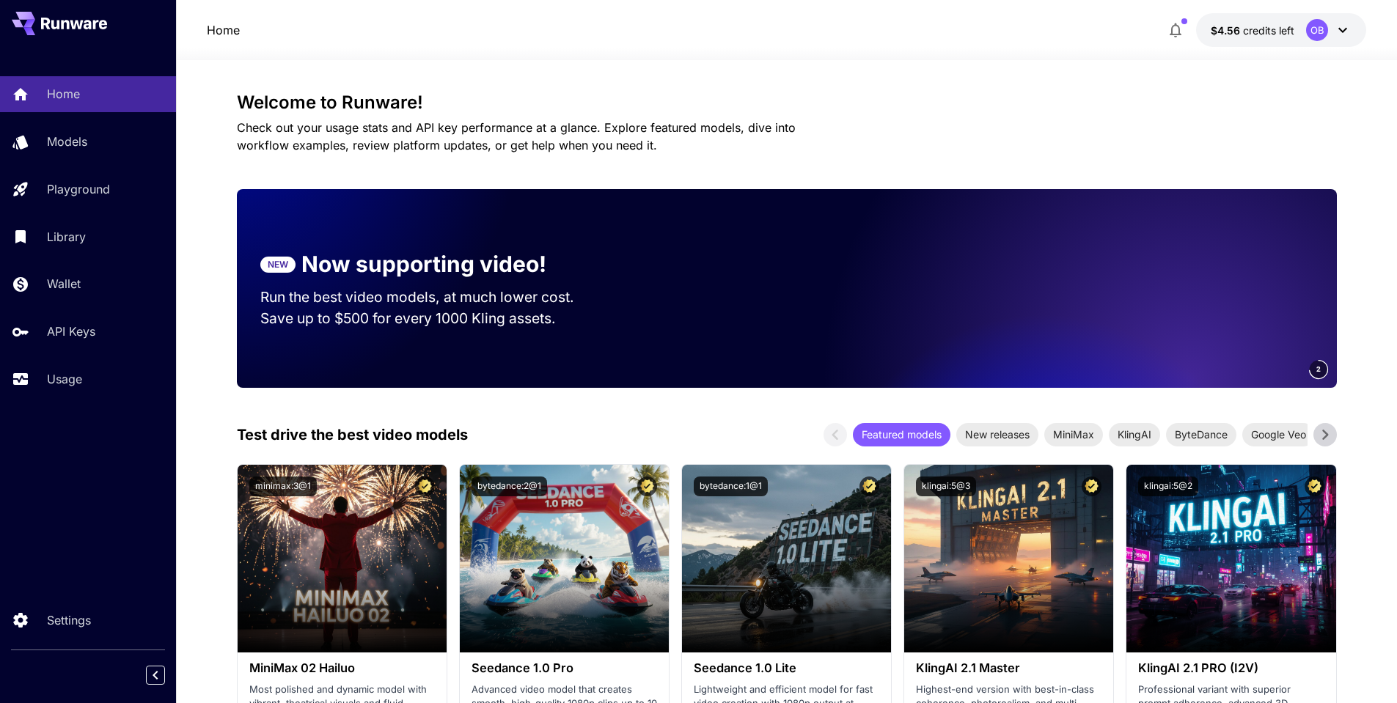
click at [622, 128] on span "Check out your usage stats and API key performance at a glance. Explore feature…" at bounding box center [516, 136] width 559 height 32
click at [1337, 30] on icon at bounding box center [1343, 30] width 18 height 18
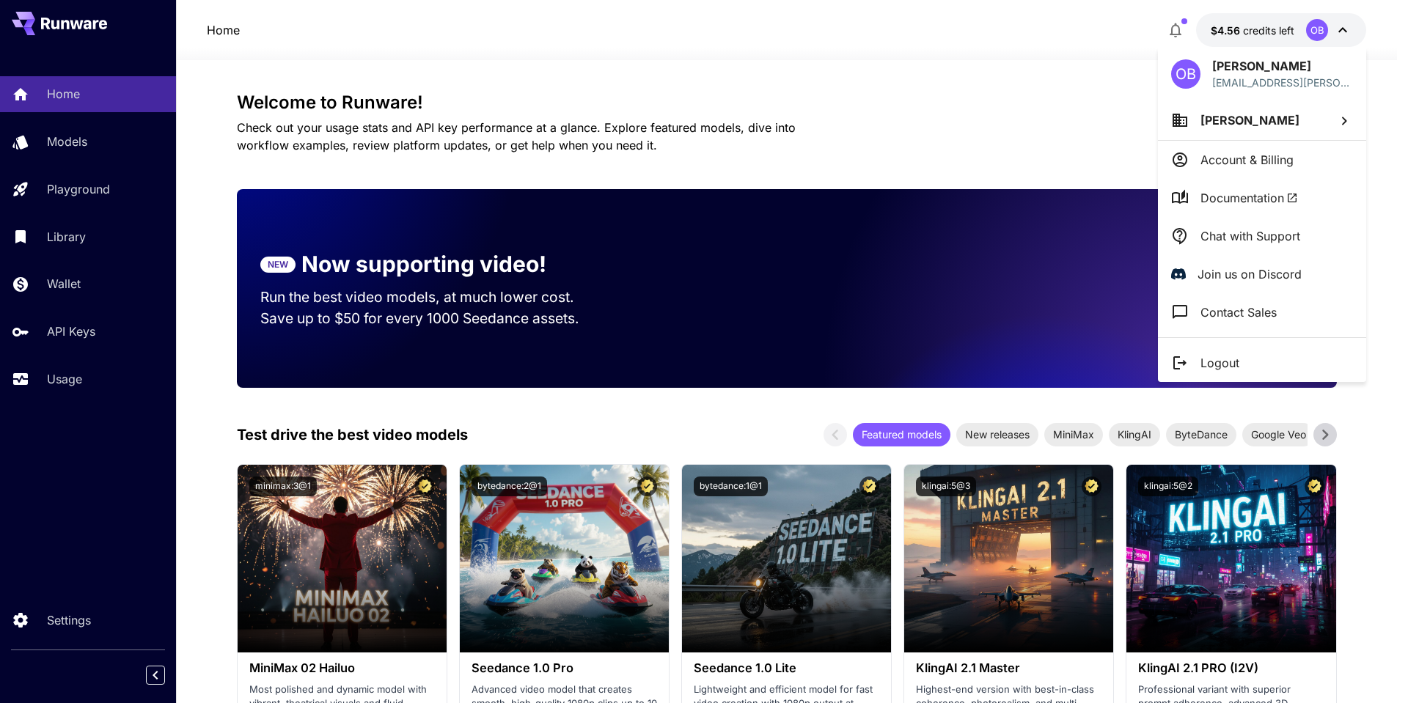
click at [1243, 195] on span "Documentation" at bounding box center [1249, 198] width 98 height 18
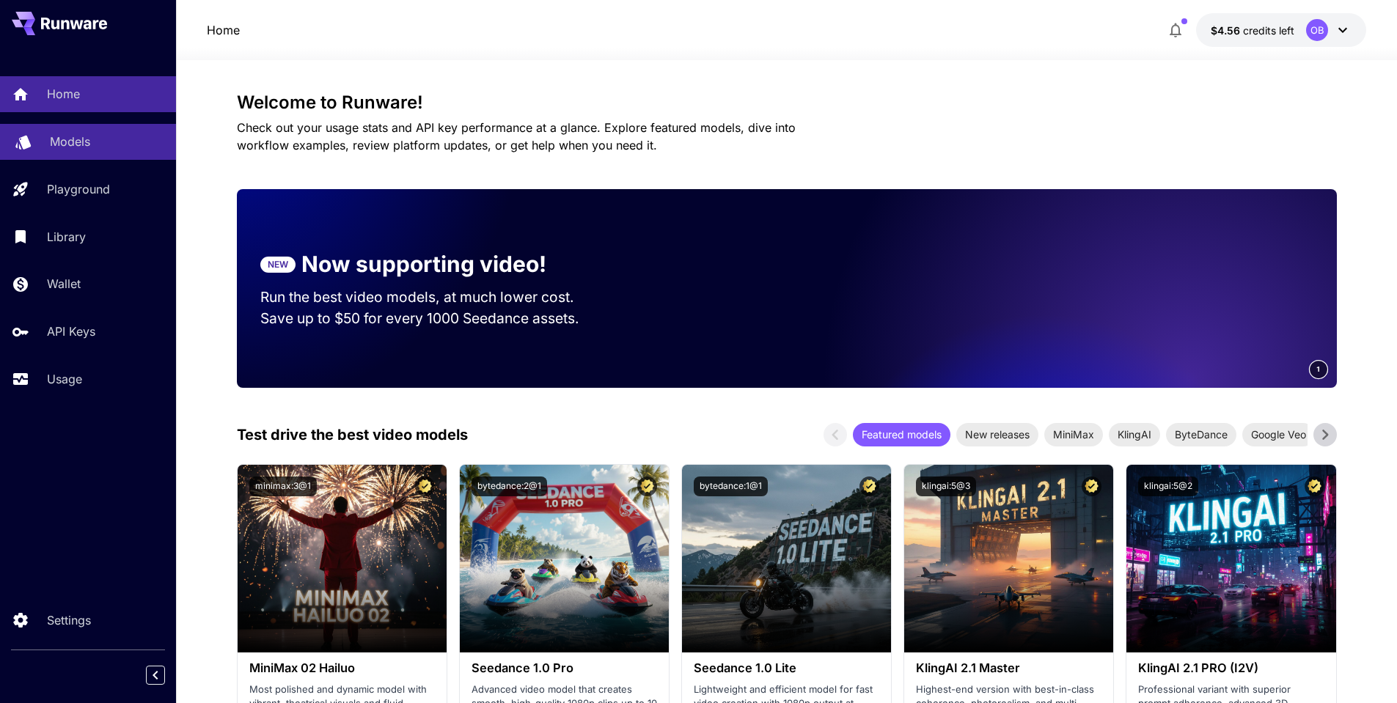
click at [76, 139] on p "Models" at bounding box center [70, 142] width 40 height 18
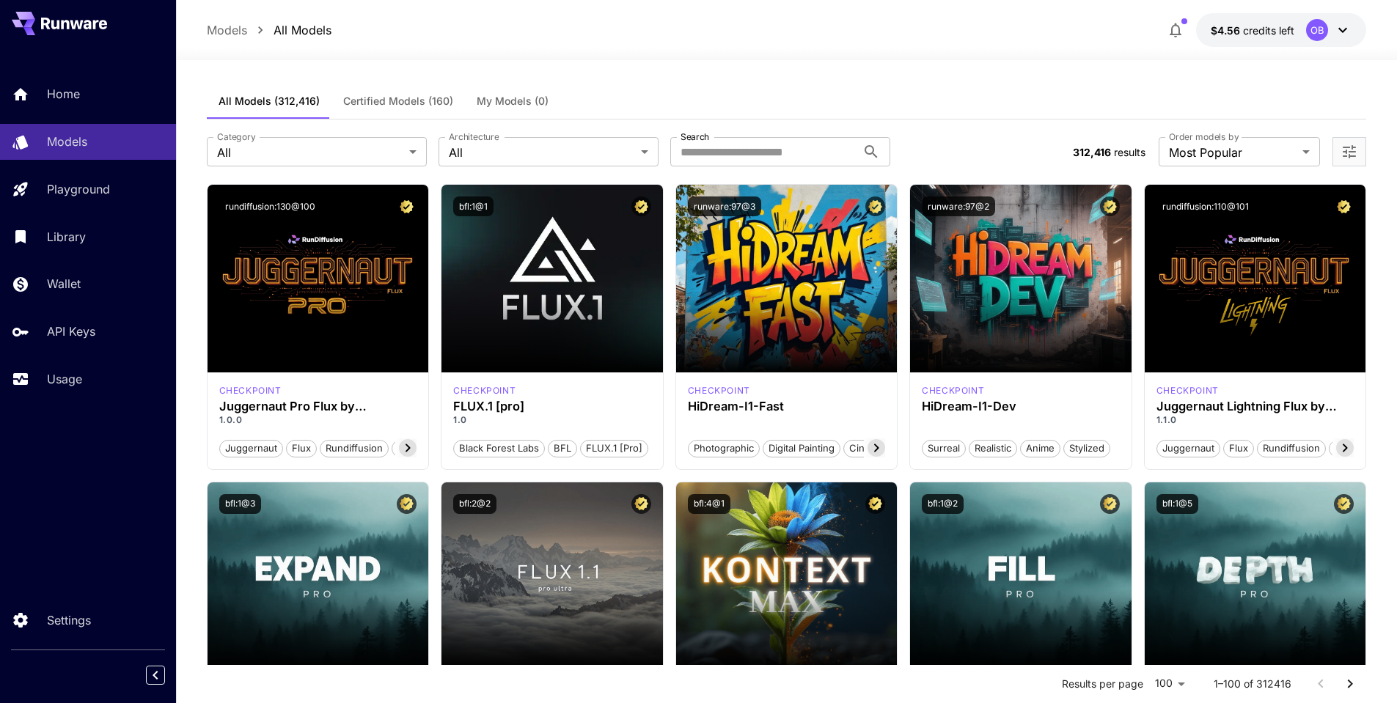
click at [89, 115] on div "Home Models Playground Library Wallet API Keys Usage" at bounding box center [88, 236] width 176 height 320
click at [89, 105] on link "Home" at bounding box center [88, 94] width 176 height 36
click at [727, 32] on div "Models All Models $4.56 credits left OB" at bounding box center [787, 30] width 1160 height 34
click at [40, 6] on div at bounding box center [88, 23] width 176 height 47
click at [82, 42] on div at bounding box center [88, 23] width 176 height 47
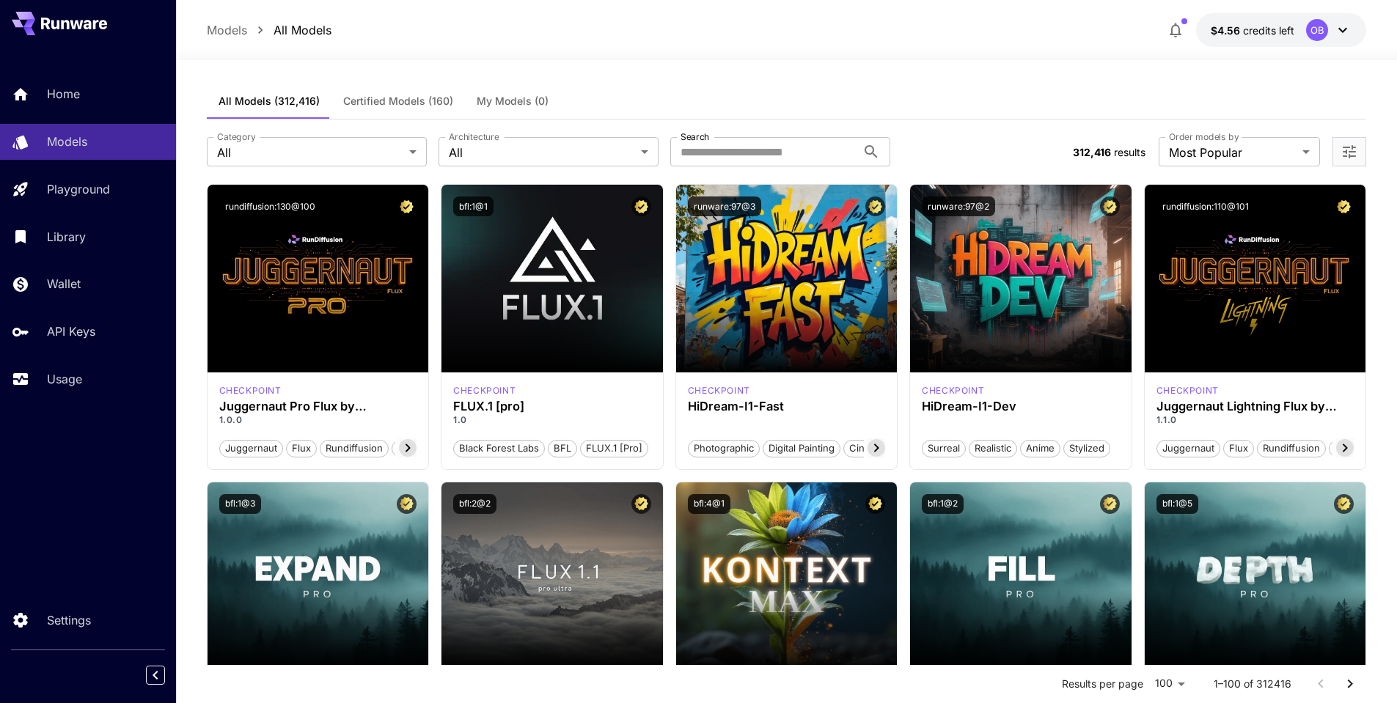
click at [76, 31] on button at bounding box center [59, 23] width 95 height 23
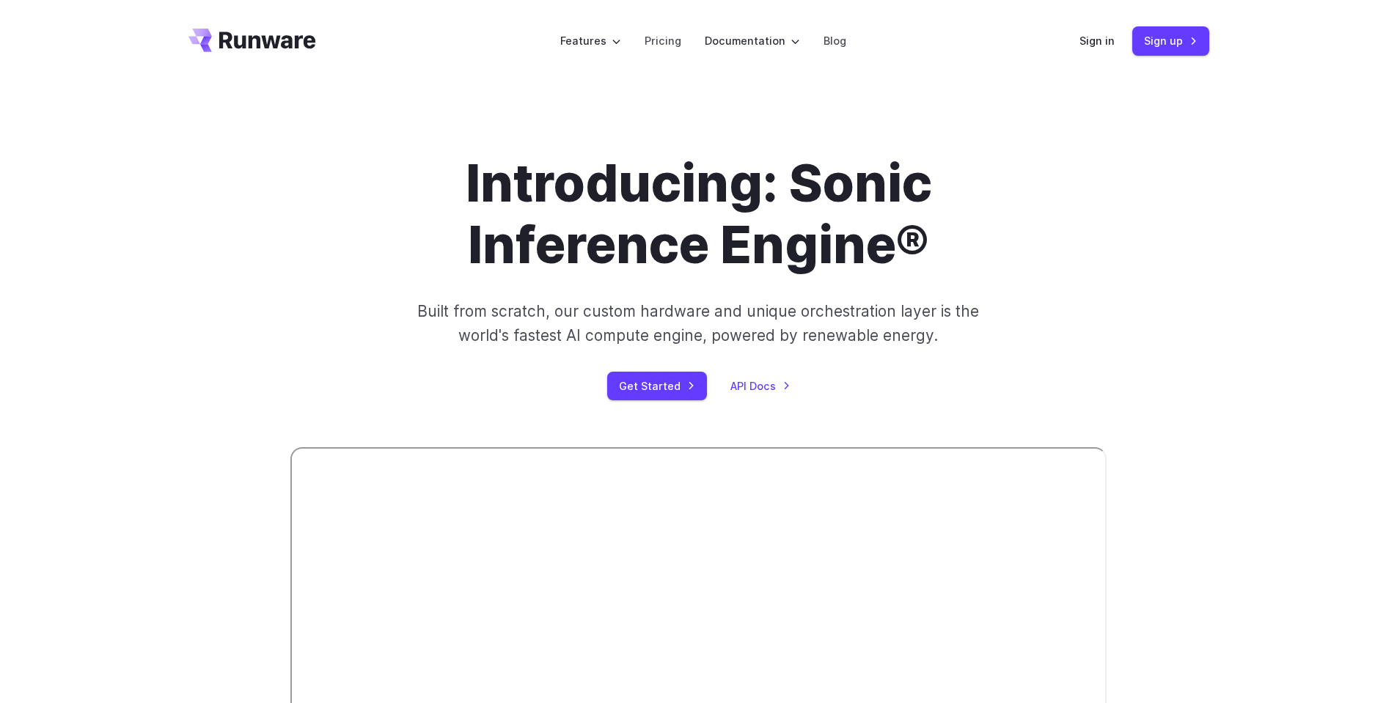
click at [657, 205] on h1 "Introducing: Sonic Inference Engine®" at bounding box center [698, 214] width 817 height 123
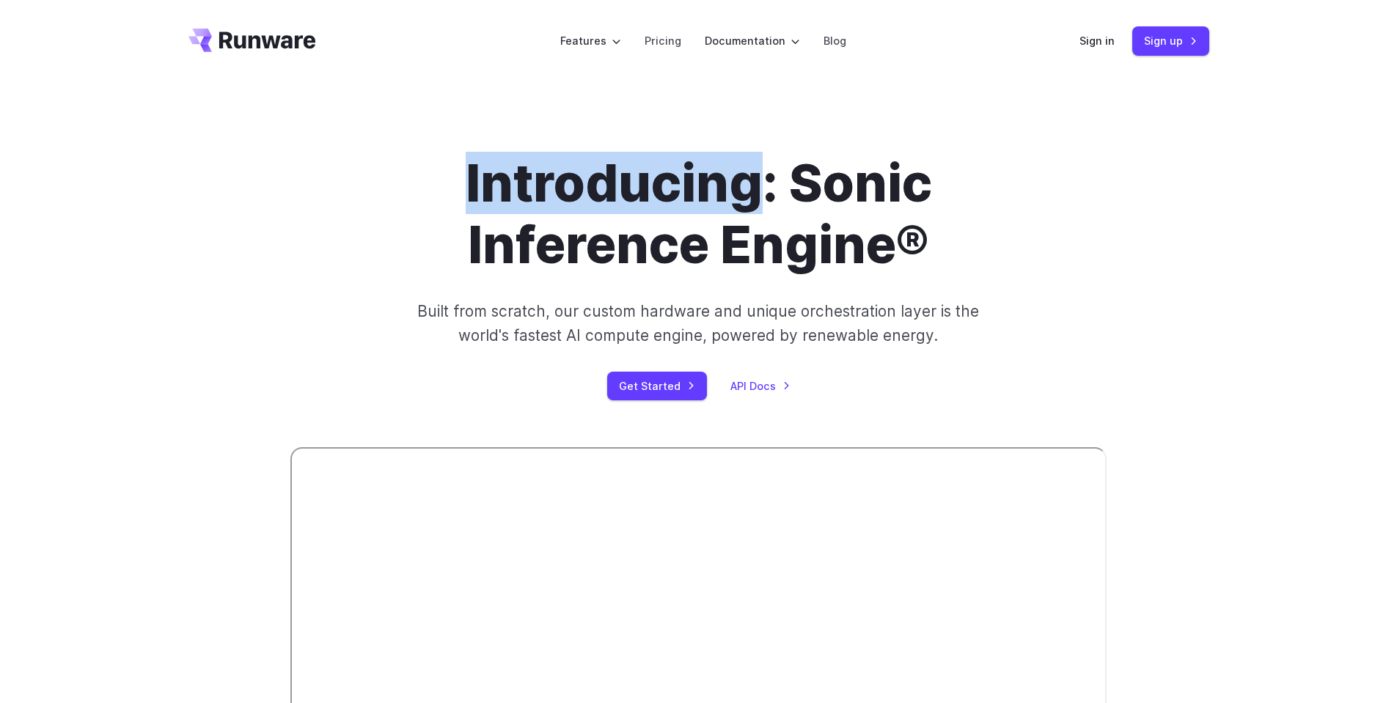
click at [657, 205] on h1 "Introducing: Sonic Inference Engine®" at bounding box center [698, 214] width 817 height 123
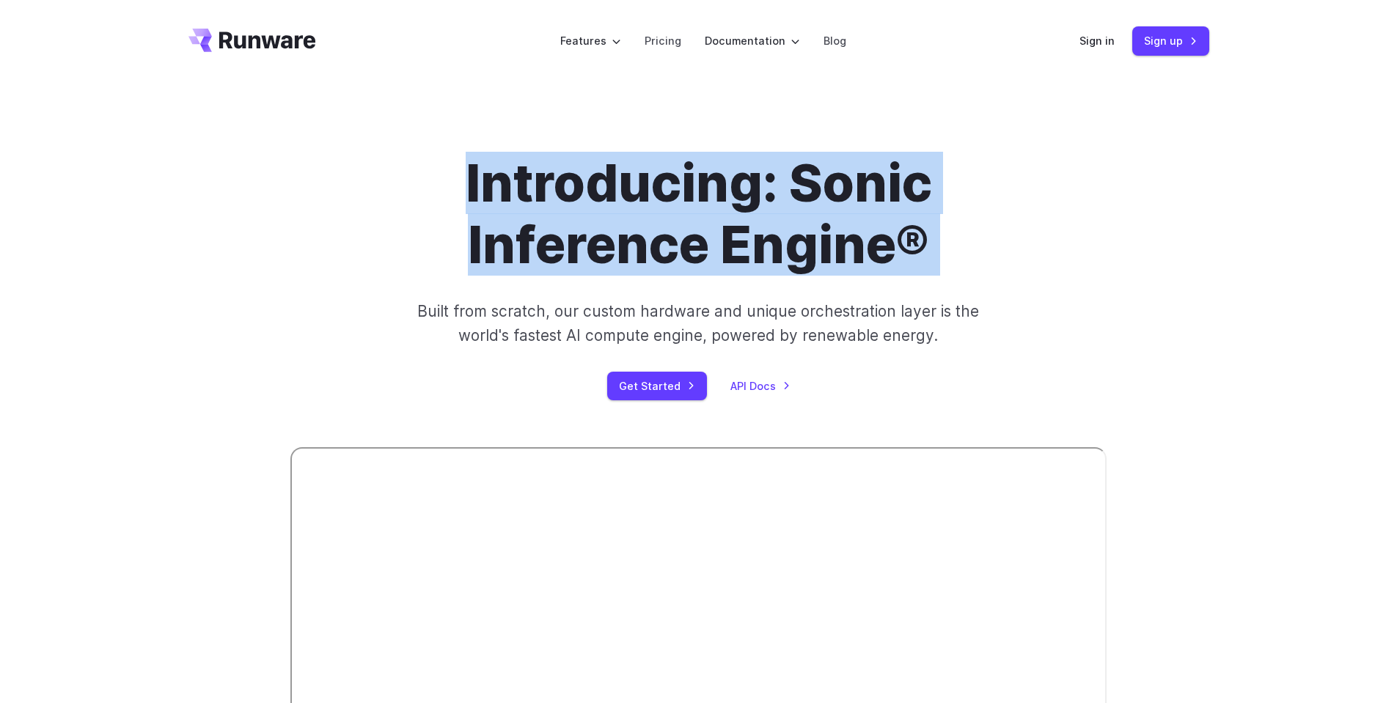
drag, startPoint x: 657, startPoint y: 205, endPoint x: 661, endPoint y: 229, distance: 24.6
click at [661, 229] on h1 "Introducing: Sonic Inference Engine®" at bounding box center [698, 214] width 817 height 123
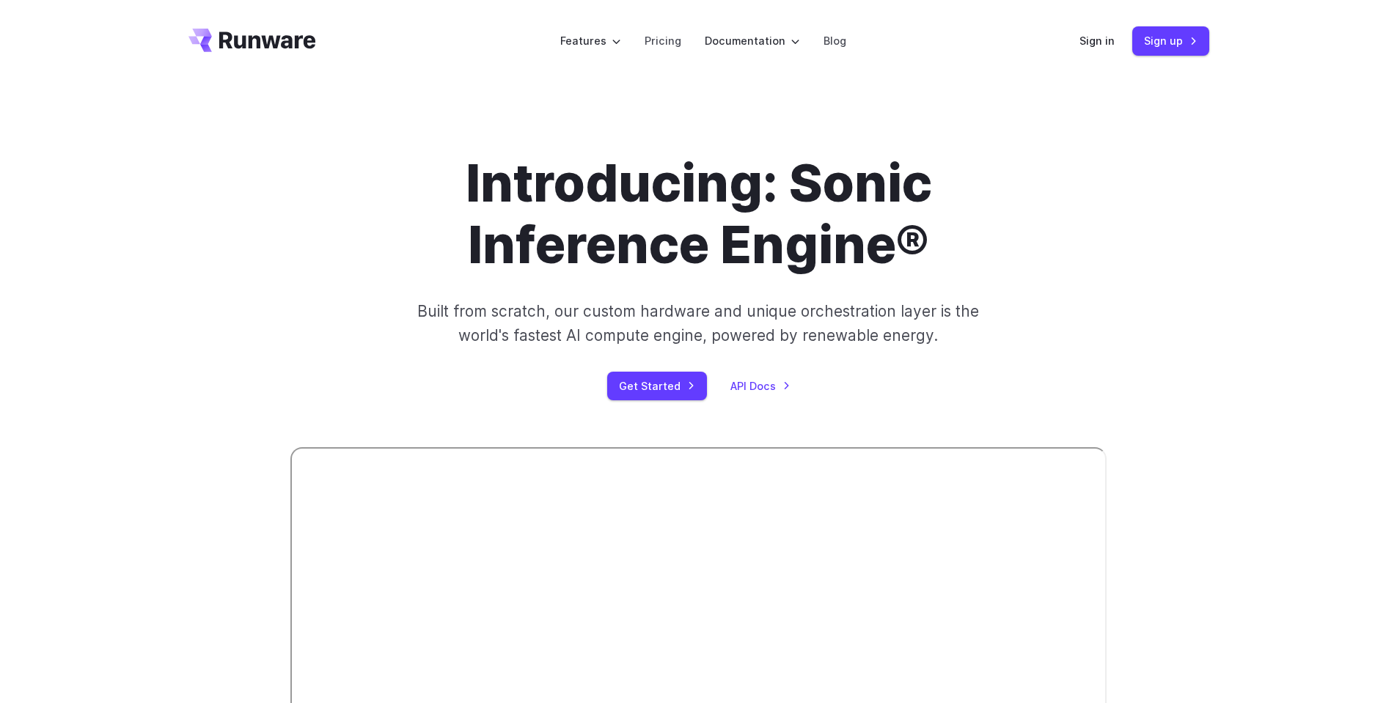
click at [661, 229] on h1 "Introducing: Sonic Inference Engine®" at bounding box center [698, 214] width 817 height 123
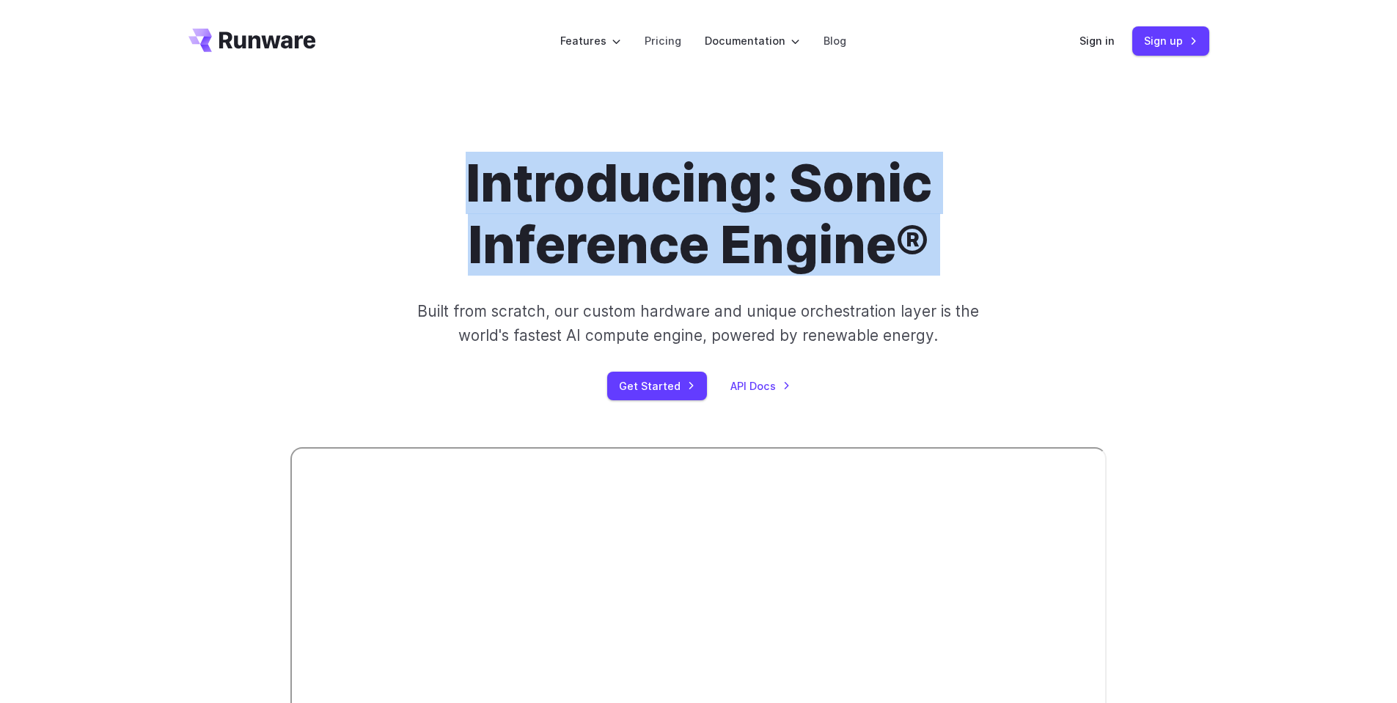
drag, startPoint x: 661, startPoint y: 229, endPoint x: 662, endPoint y: 211, distance: 17.6
click at [662, 211] on h1 "Introducing: Sonic Inference Engine®" at bounding box center [698, 214] width 817 height 123
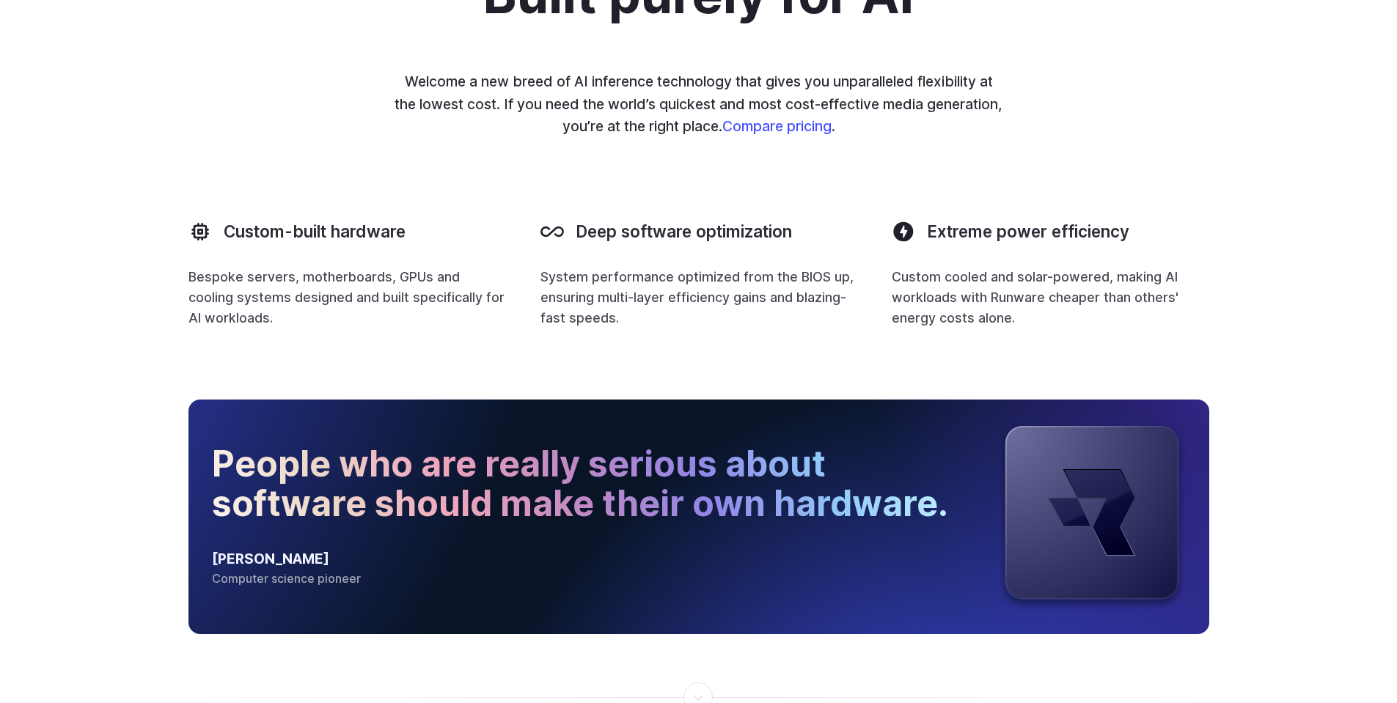
scroll to position [1496, 0]
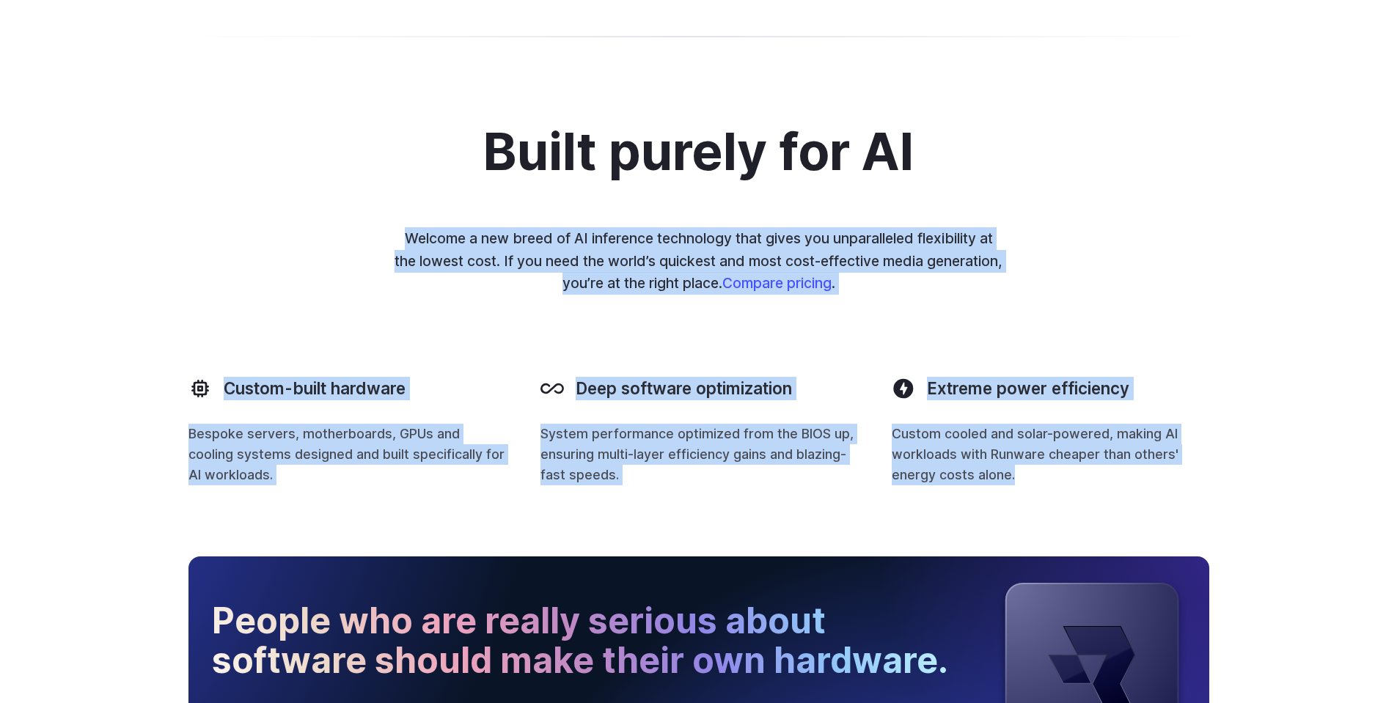
drag, startPoint x: 1033, startPoint y: 188, endPoint x: 176, endPoint y: 66, distance: 865.2
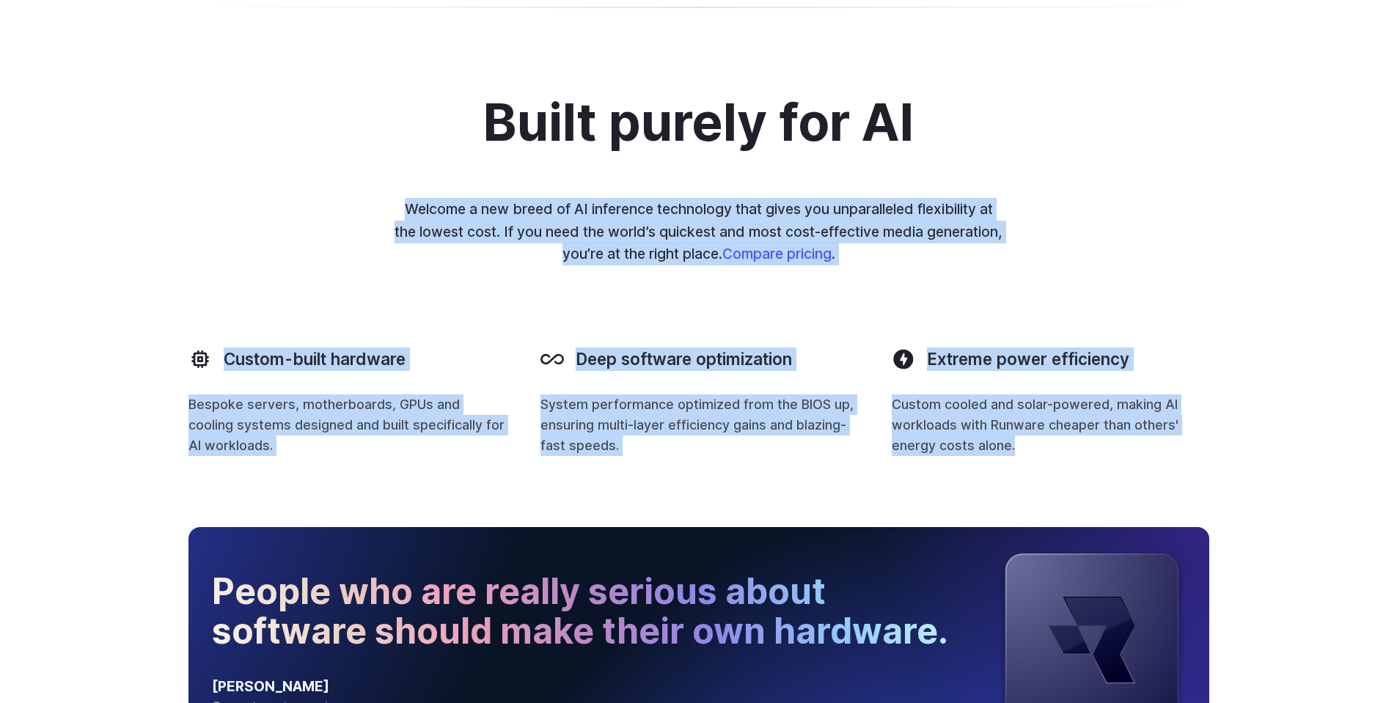
scroll to position [1247, 0]
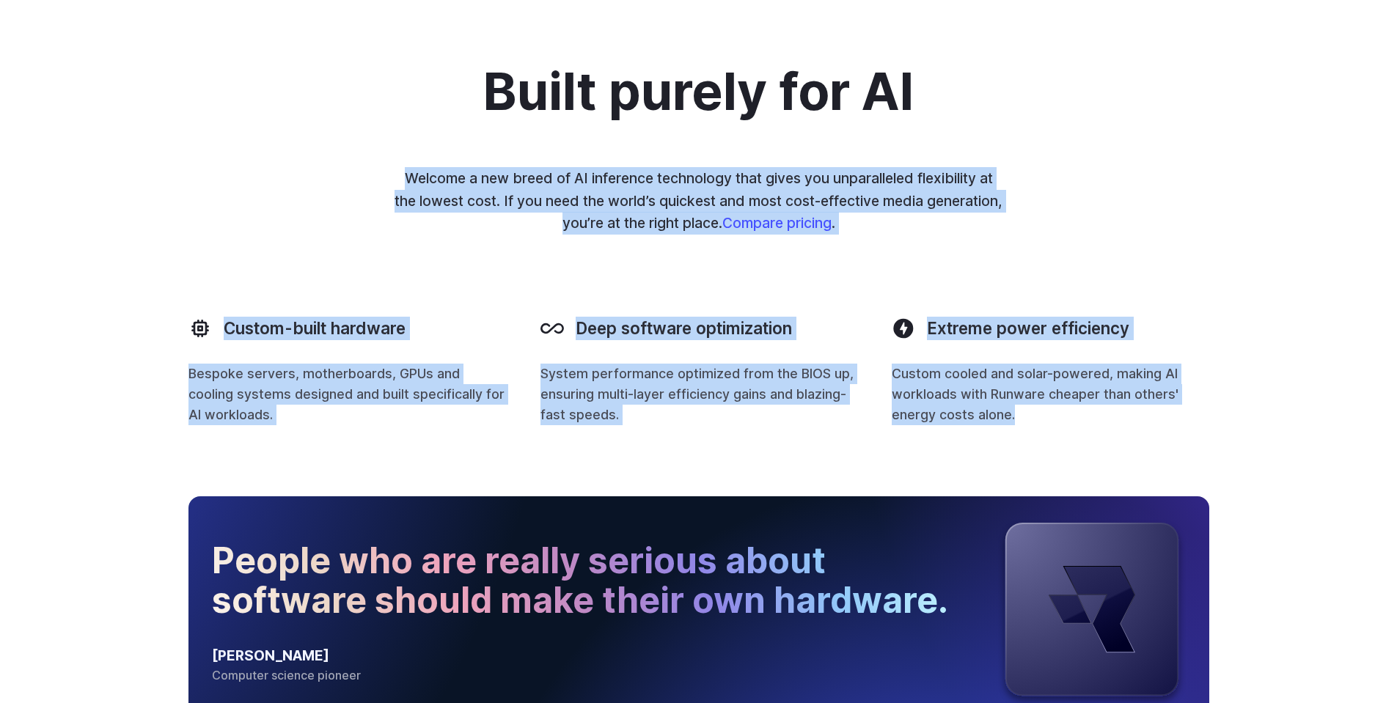
click at [455, 280] on div "Built purely for AI Welcome a new breed of AI inference technology that gives y…" at bounding box center [698, 245] width 1021 height 362
click at [822, 290] on div "Built purely for AI Welcome a new breed of AI inference technology that gives y…" at bounding box center [698, 245] width 1021 height 362
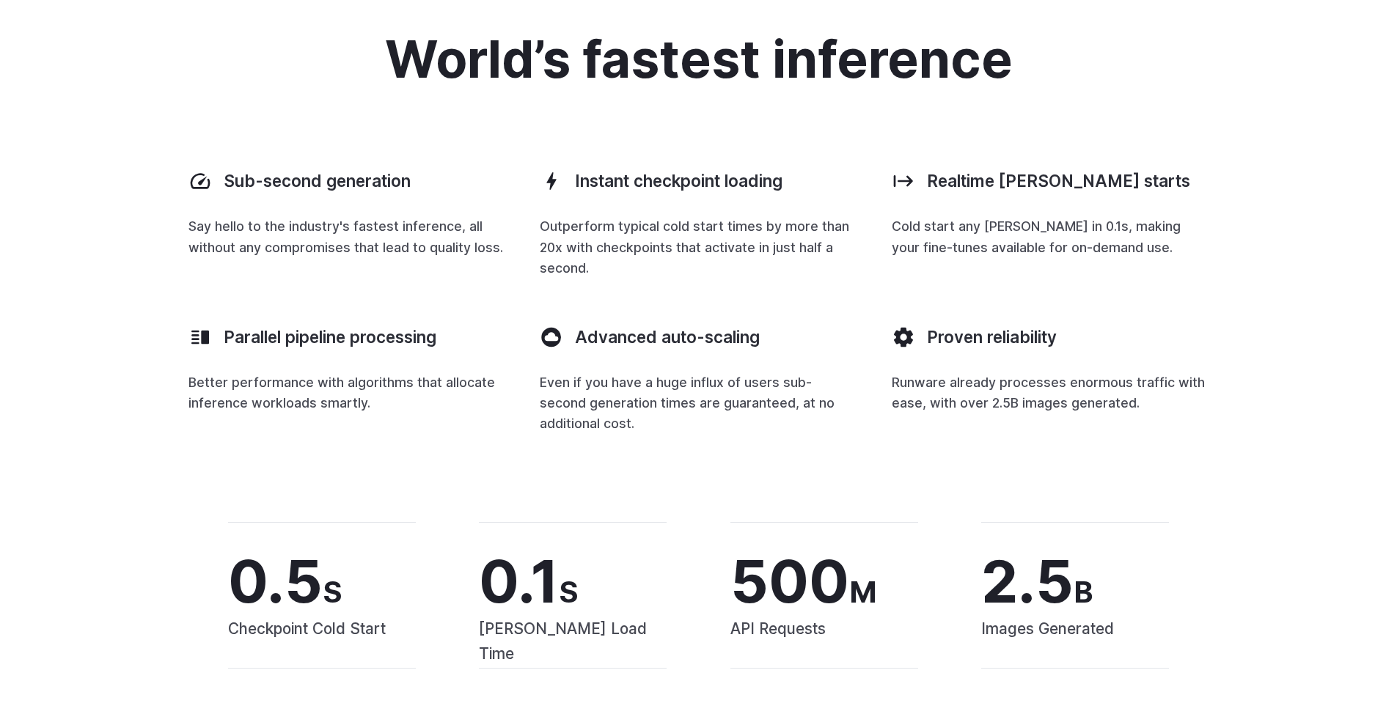
scroll to position [2057, 0]
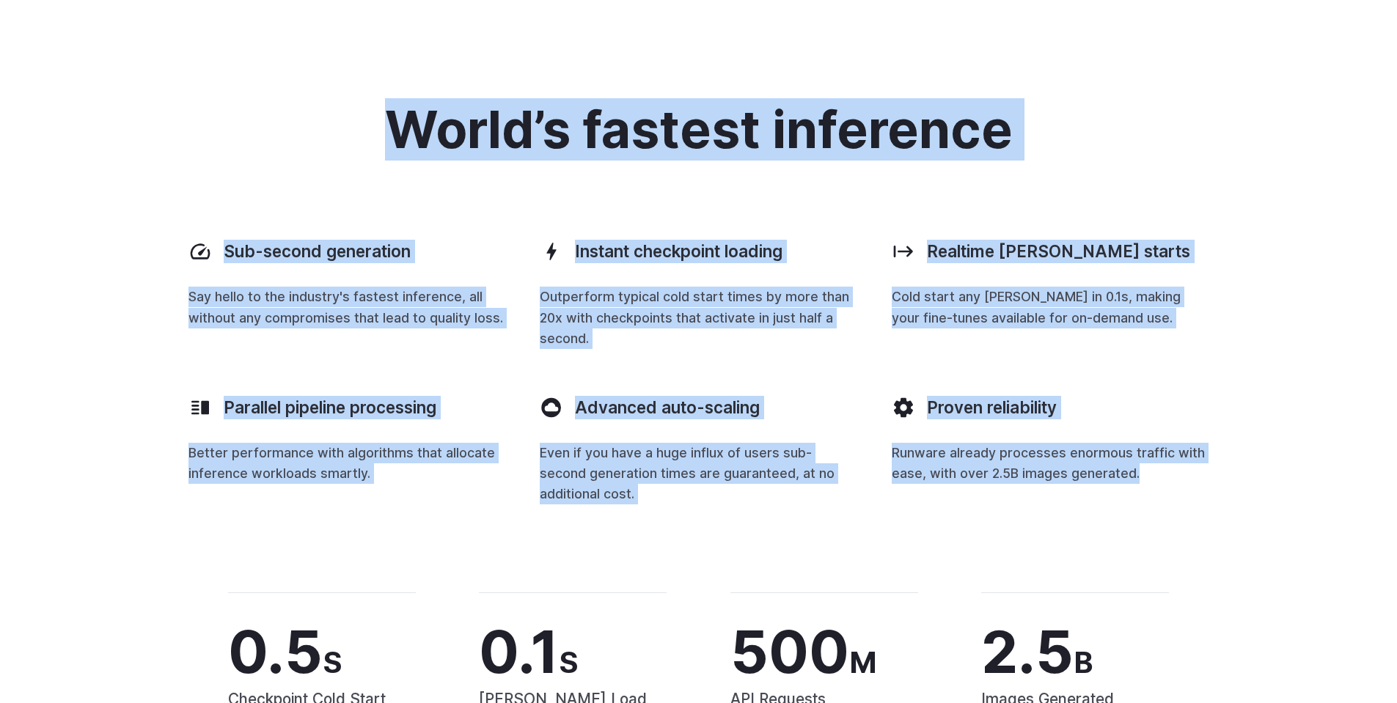
drag, startPoint x: 351, startPoint y: 52, endPoint x: 1170, endPoint y: 473, distance: 920.9
click at [1170, 473] on div "World’s fastest inference Sub-second generation Say hello to the industry's fas…" at bounding box center [698, 303] width 1021 height 403
click at [1170, 473] on p "Runware already processes enormous traffic with ease, with over 2.5B images gen…" at bounding box center [1050, 463] width 317 height 41
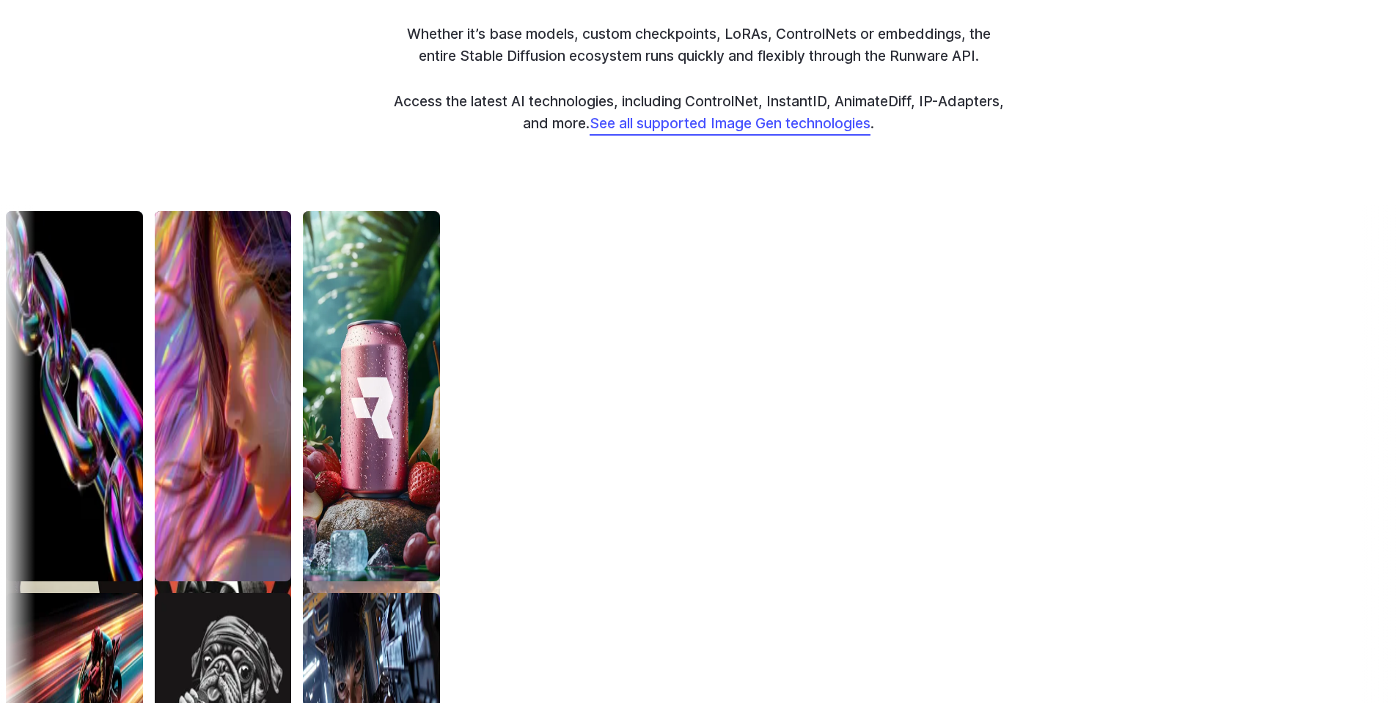
scroll to position [4257, 0]
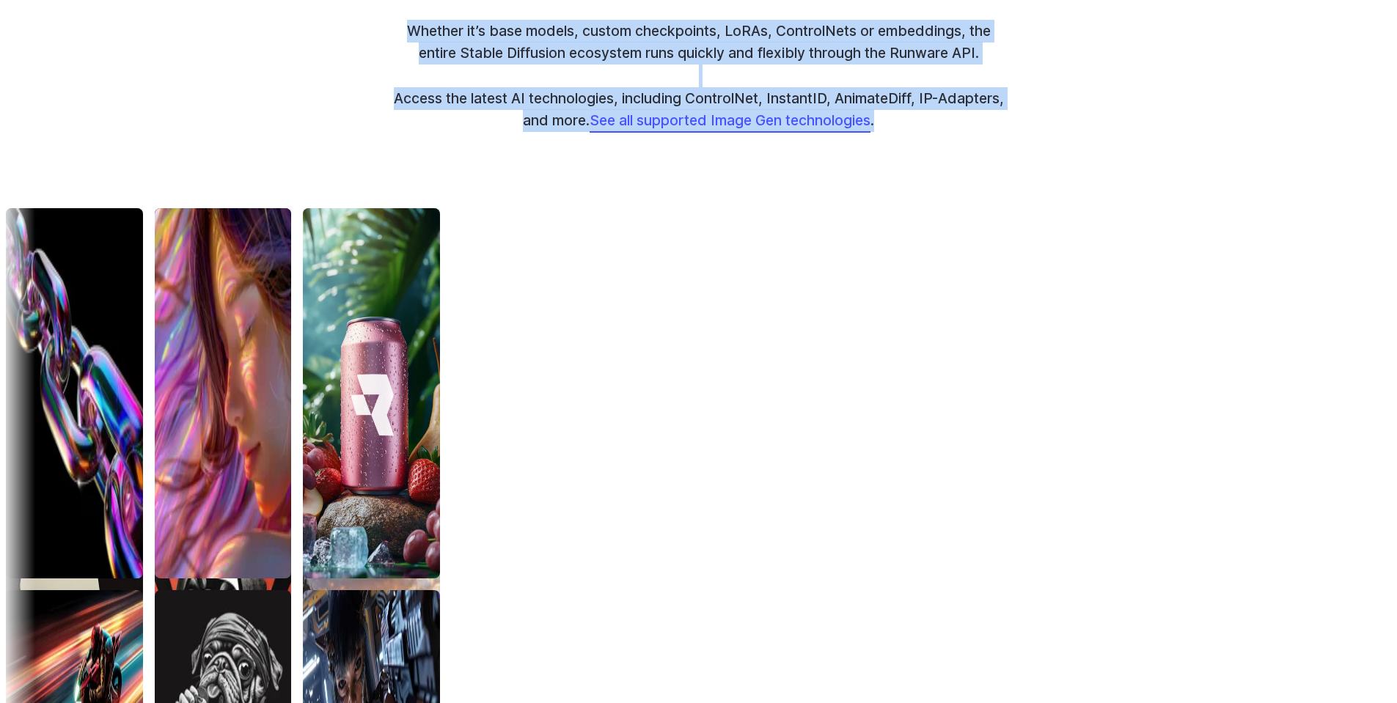
drag, startPoint x: 668, startPoint y: 167, endPoint x: 963, endPoint y: 349, distance: 346.4
click at [963, 133] on p "Whether it’s base models, custom checkpoints, LoRAs, ControlNets or embeddings,…" at bounding box center [699, 76] width 610 height 113
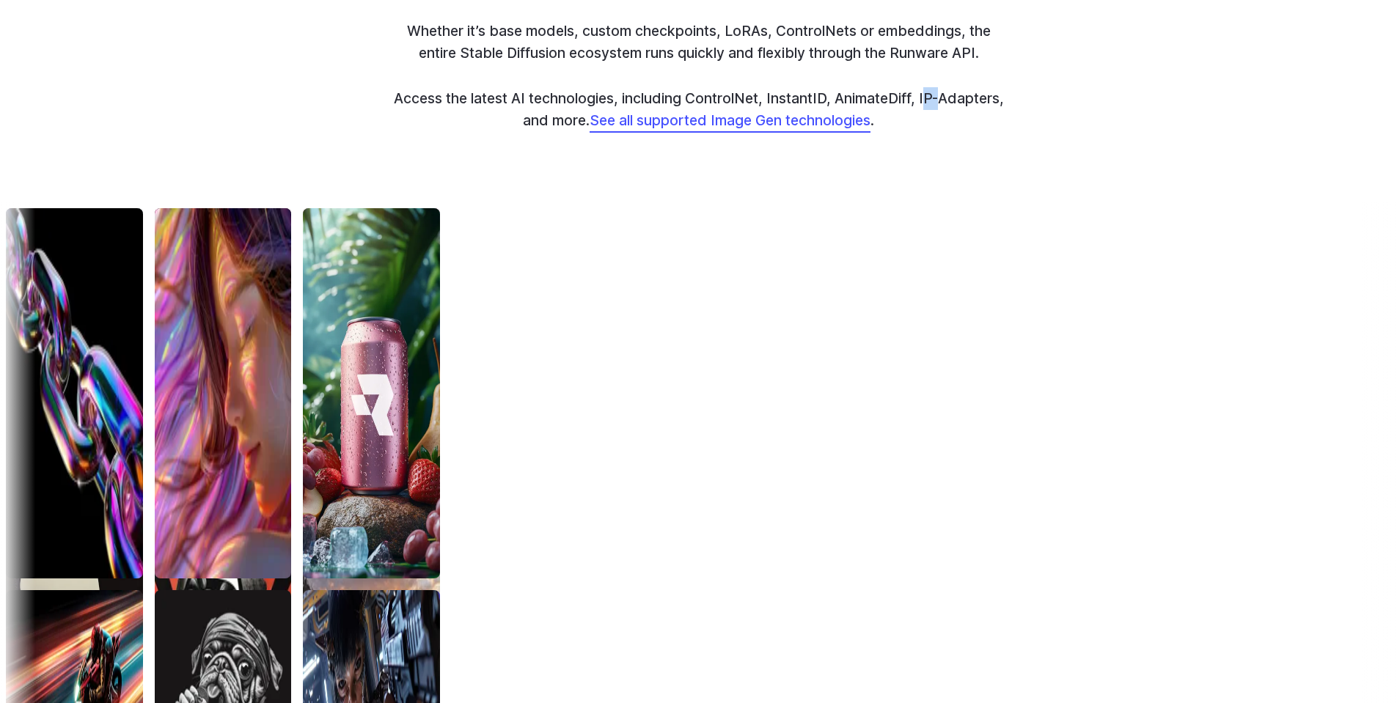
click at [963, 133] on p "Whether it’s base models, custom checkpoints, LoRAs, ControlNets or embeddings,…" at bounding box center [699, 76] width 610 height 113
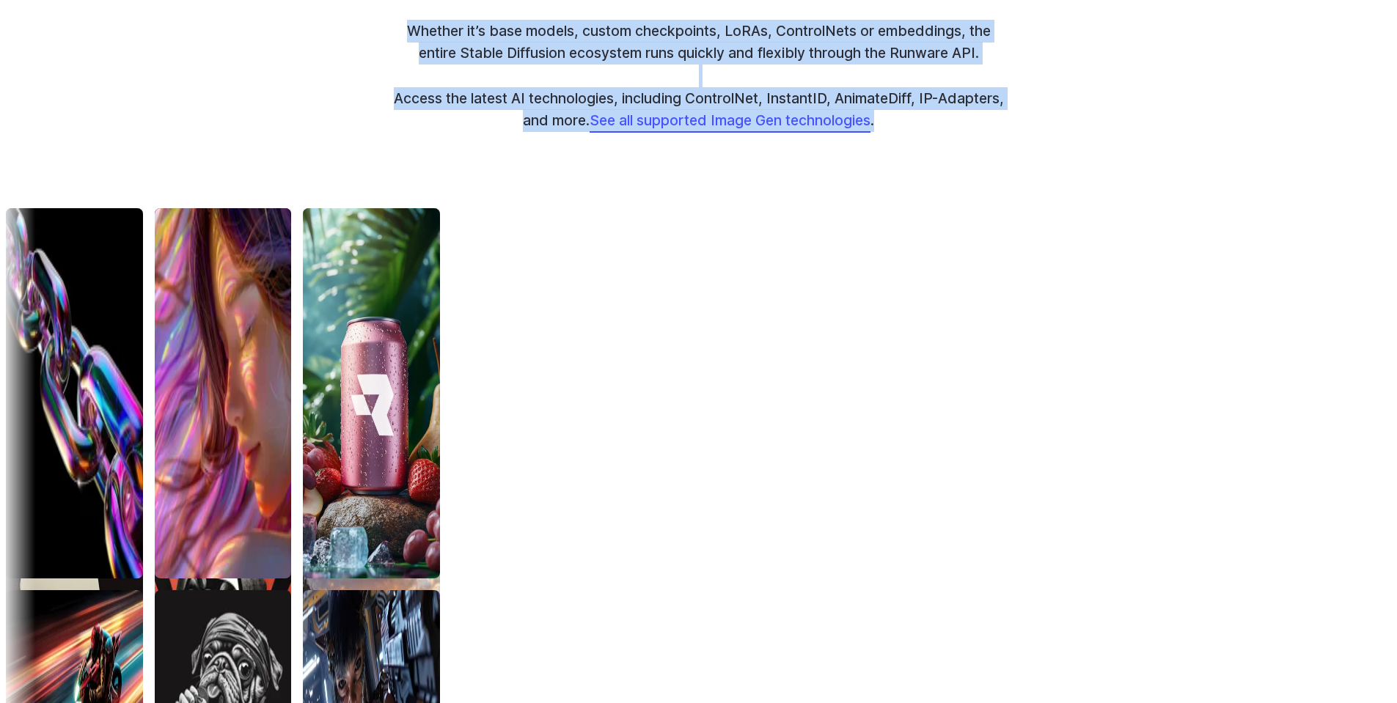
drag, startPoint x: 963, startPoint y: 349, endPoint x: 675, endPoint y: 147, distance: 351.6
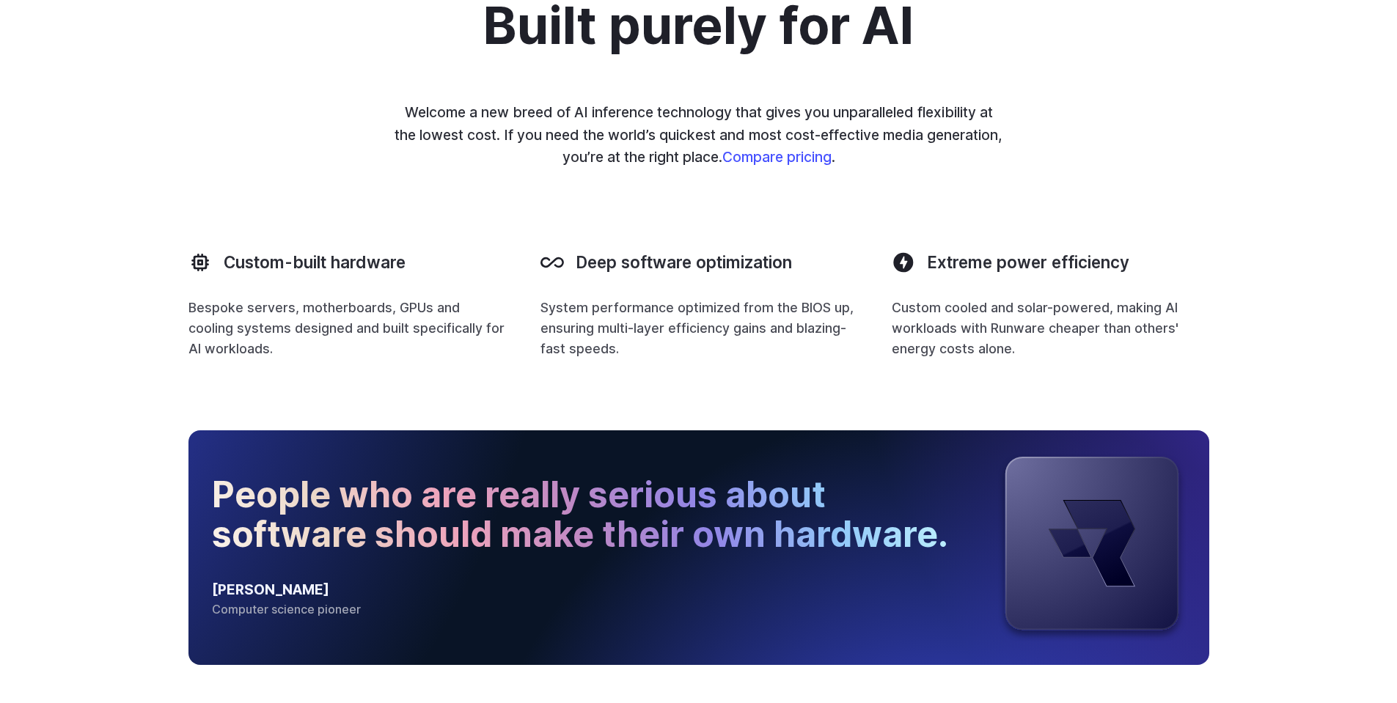
scroll to position [697, 0]
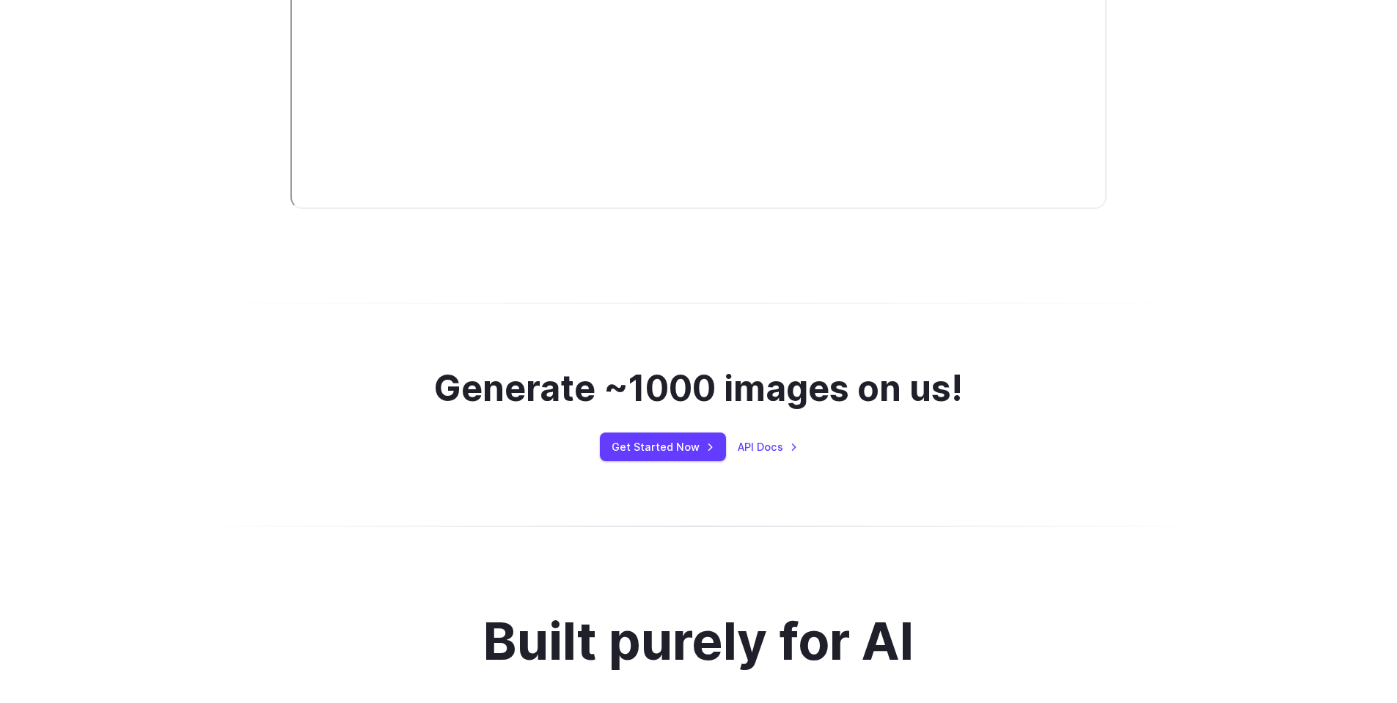
click at [684, 393] on h2 "Generate ~1000 images on us!" at bounding box center [698, 388] width 529 height 43
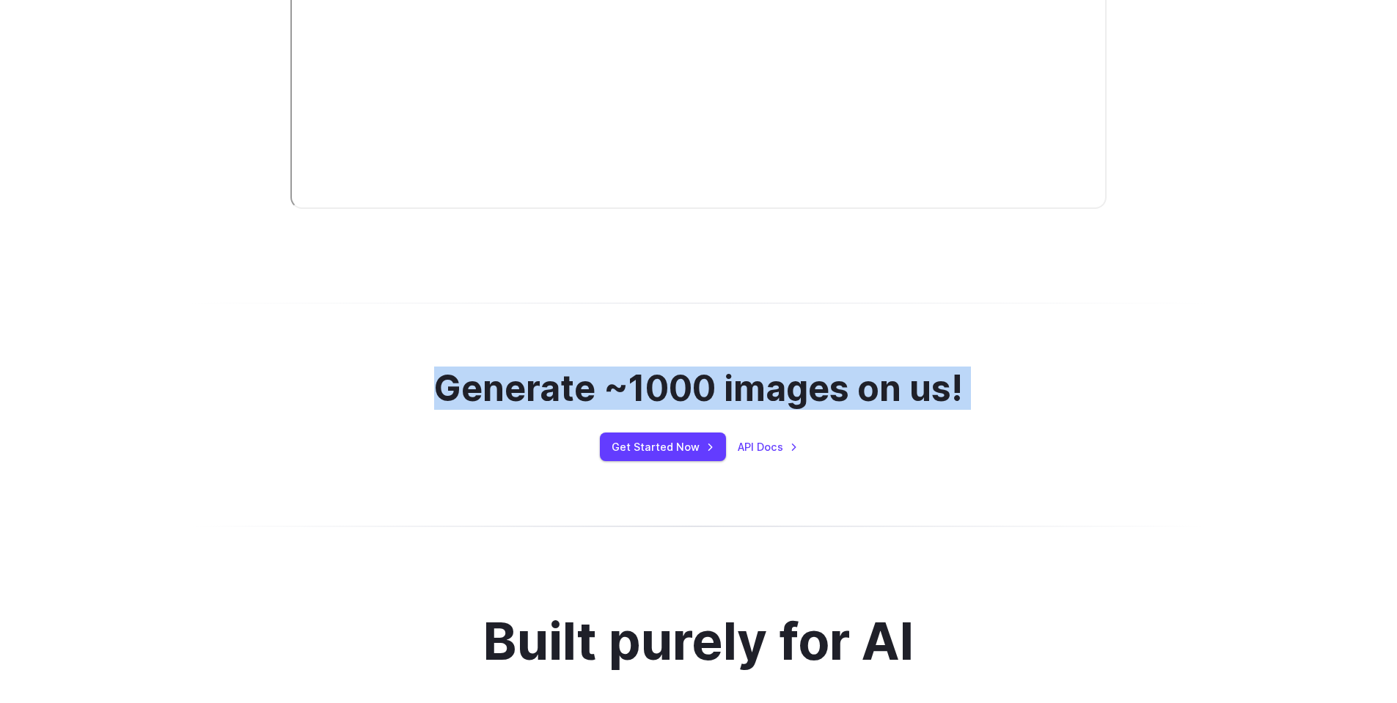
click at [684, 393] on h2 "Generate ~1000 images on us!" at bounding box center [698, 388] width 529 height 43
click at [798, 391] on h2 "Generate ~1000 images on us!" at bounding box center [698, 388] width 529 height 43
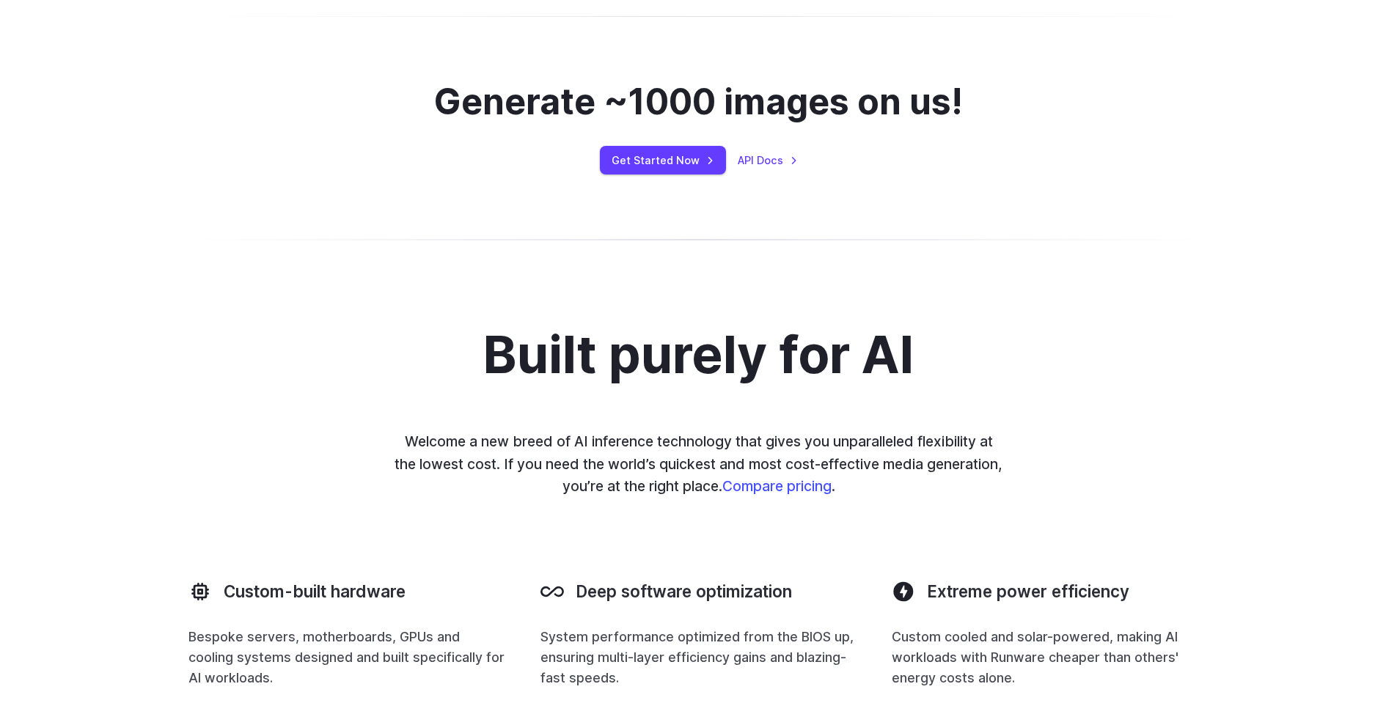
scroll to position [1137, 0]
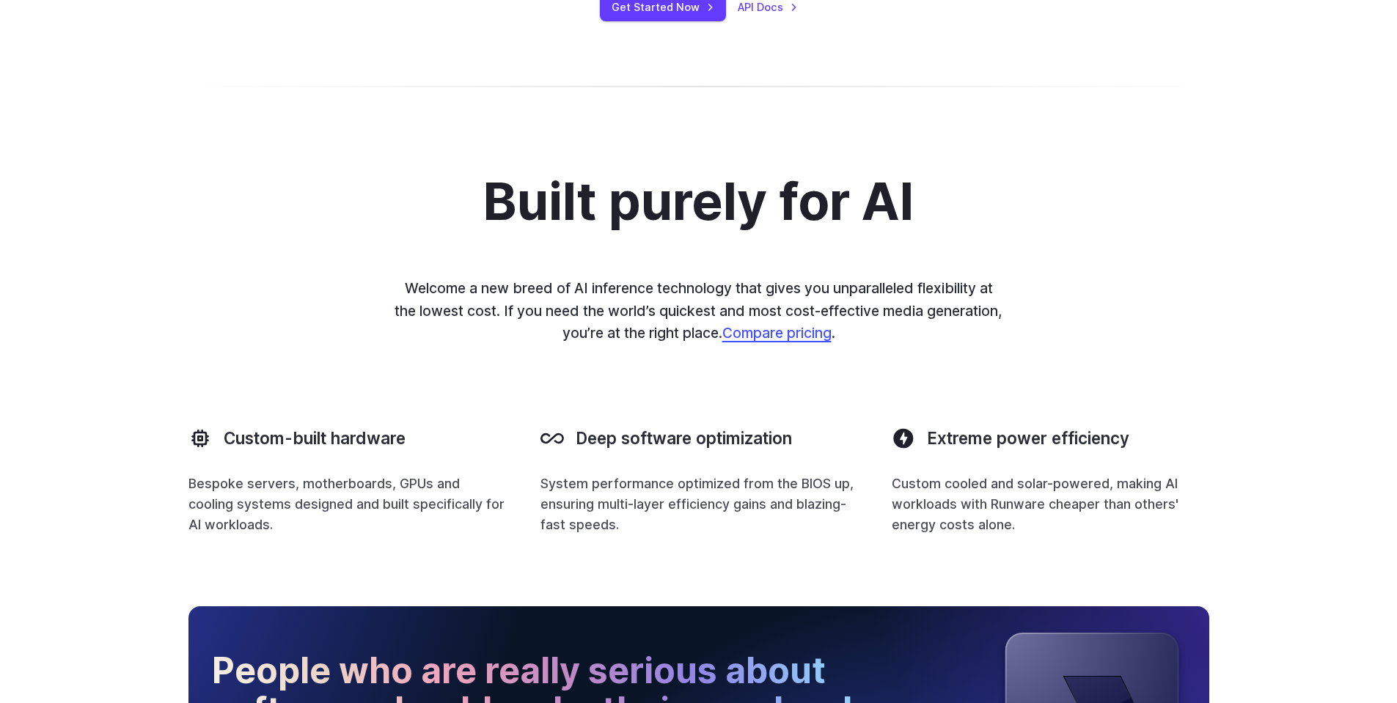
click at [826, 339] on link "Compare pricing" at bounding box center [776, 333] width 109 height 18
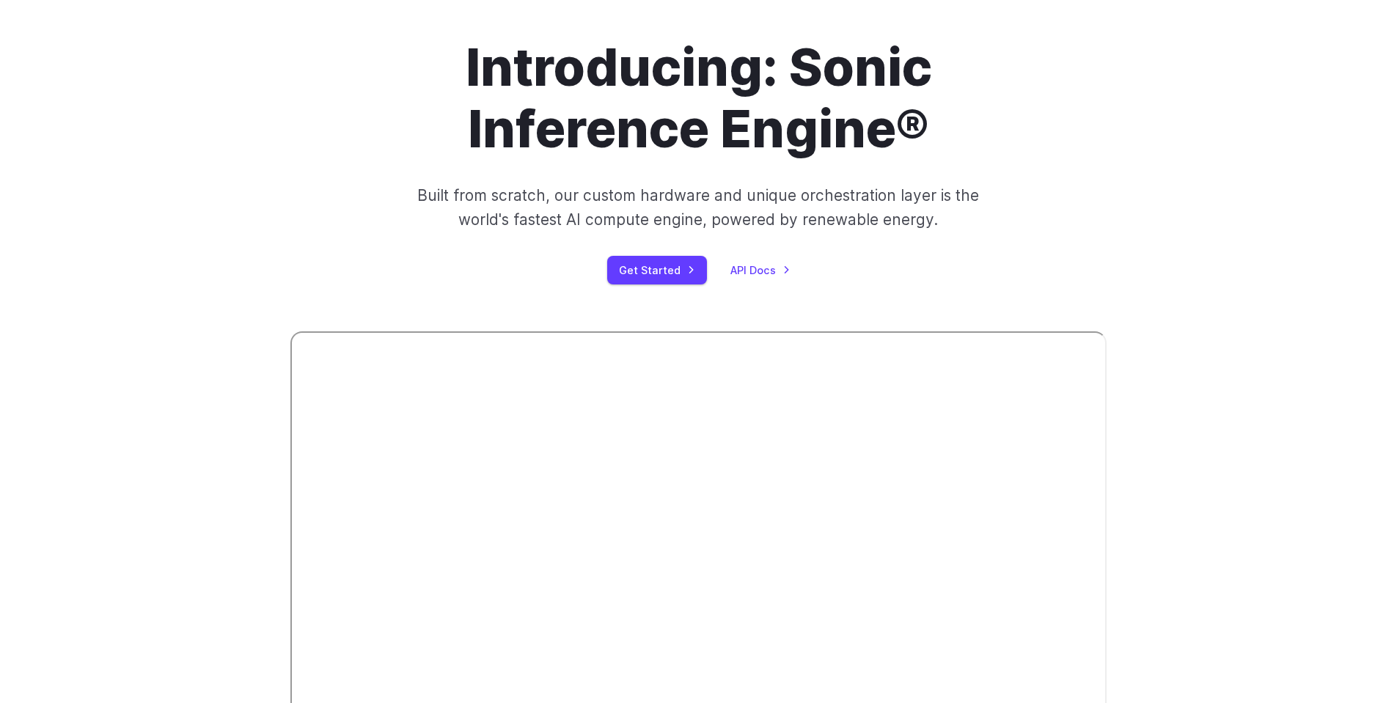
scroll to position [0, 0]
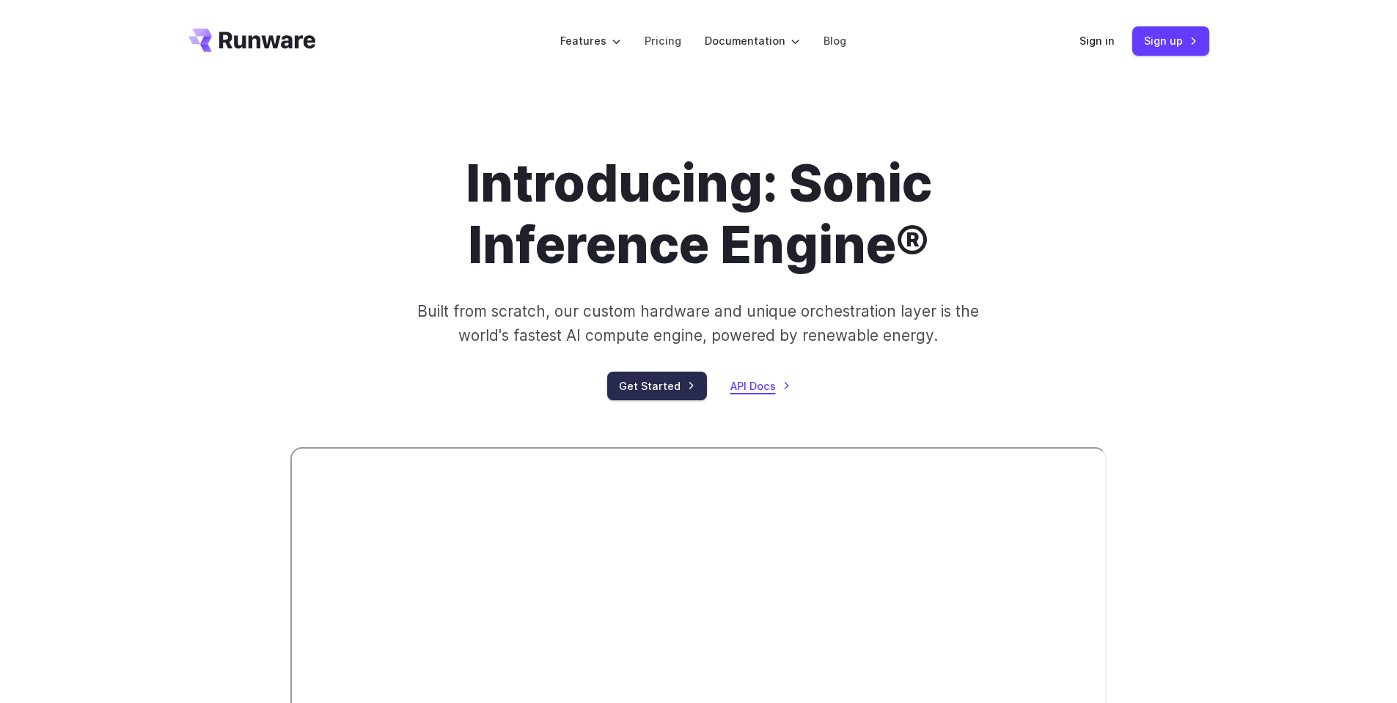
drag, startPoint x: 738, startPoint y: 385, endPoint x: 690, endPoint y: 392, distance: 49.0
click at [668, 392] on link "Get Started" at bounding box center [657, 386] width 100 height 29
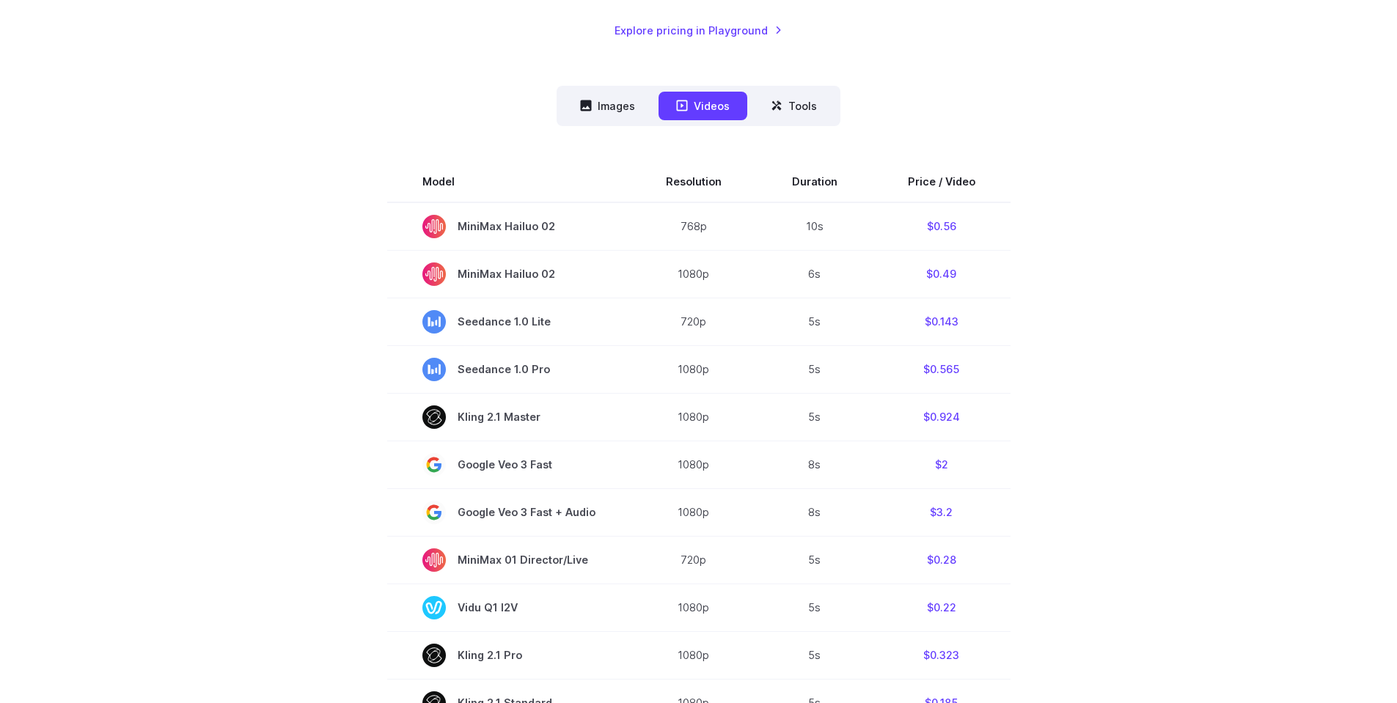
scroll to position [352, 0]
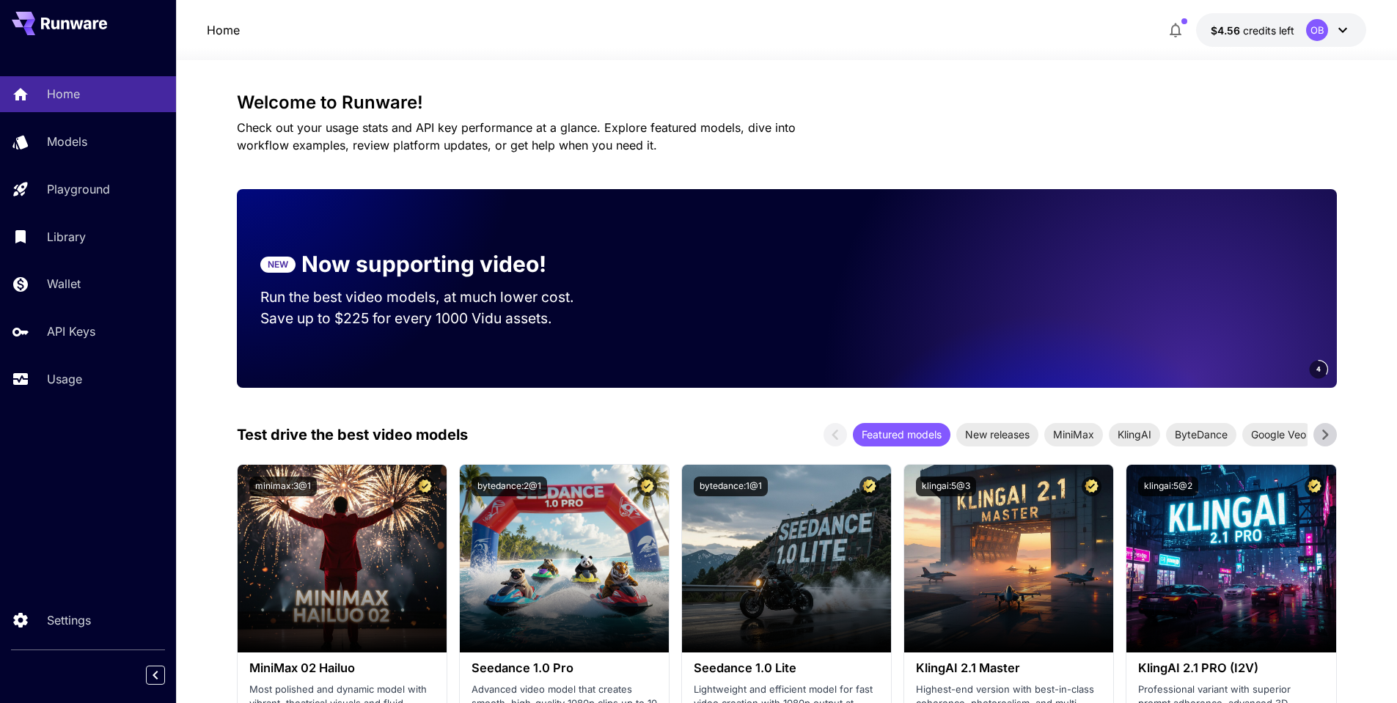
click at [617, 133] on span "Check out your usage stats and API key performance at a glance. Explore feature…" at bounding box center [516, 136] width 559 height 32
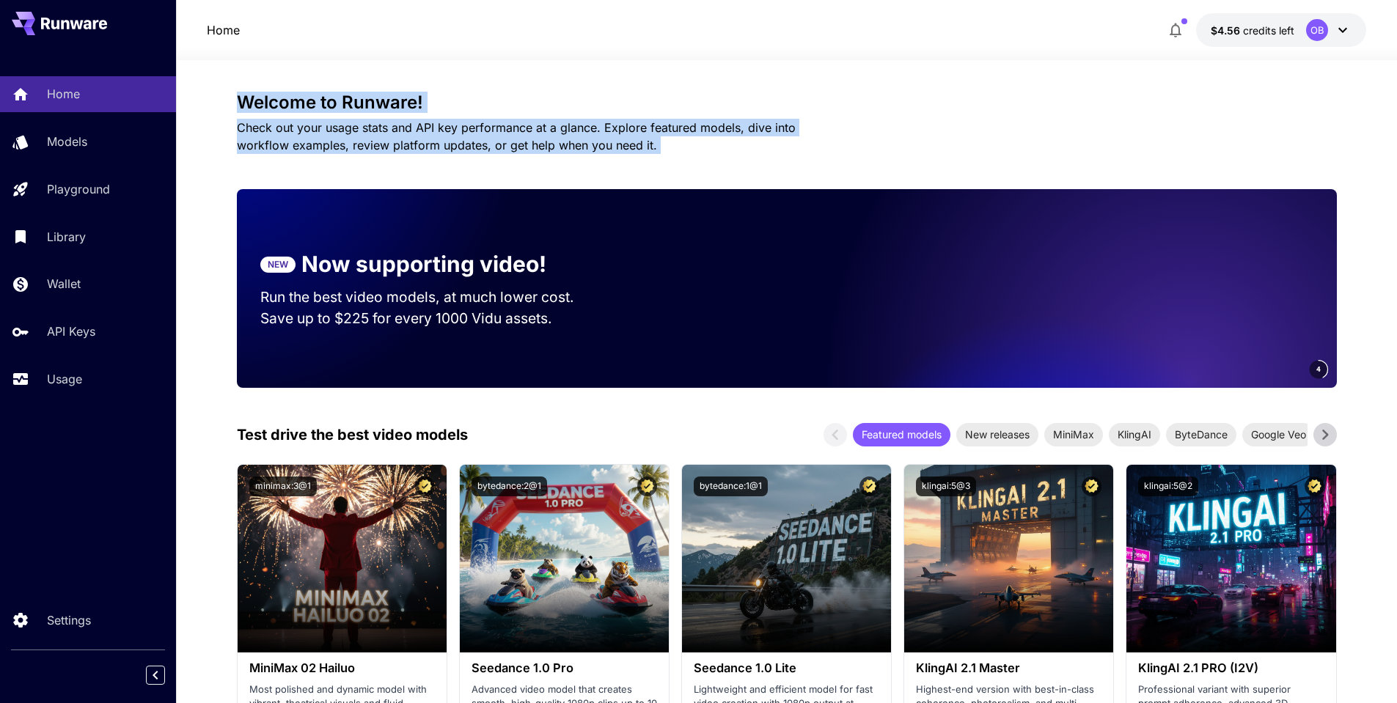
drag, startPoint x: 617, startPoint y: 133, endPoint x: 370, endPoint y: 111, distance: 248.0
click at [370, 111] on div "Welcome to Runware! Check out your usage stats and API key performance at a gla…" at bounding box center [787, 123] width 1100 height 62
click at [364, 107] on h3 "Welcome to Runware!" at bounding box center [787, 102] width 1100 height 21
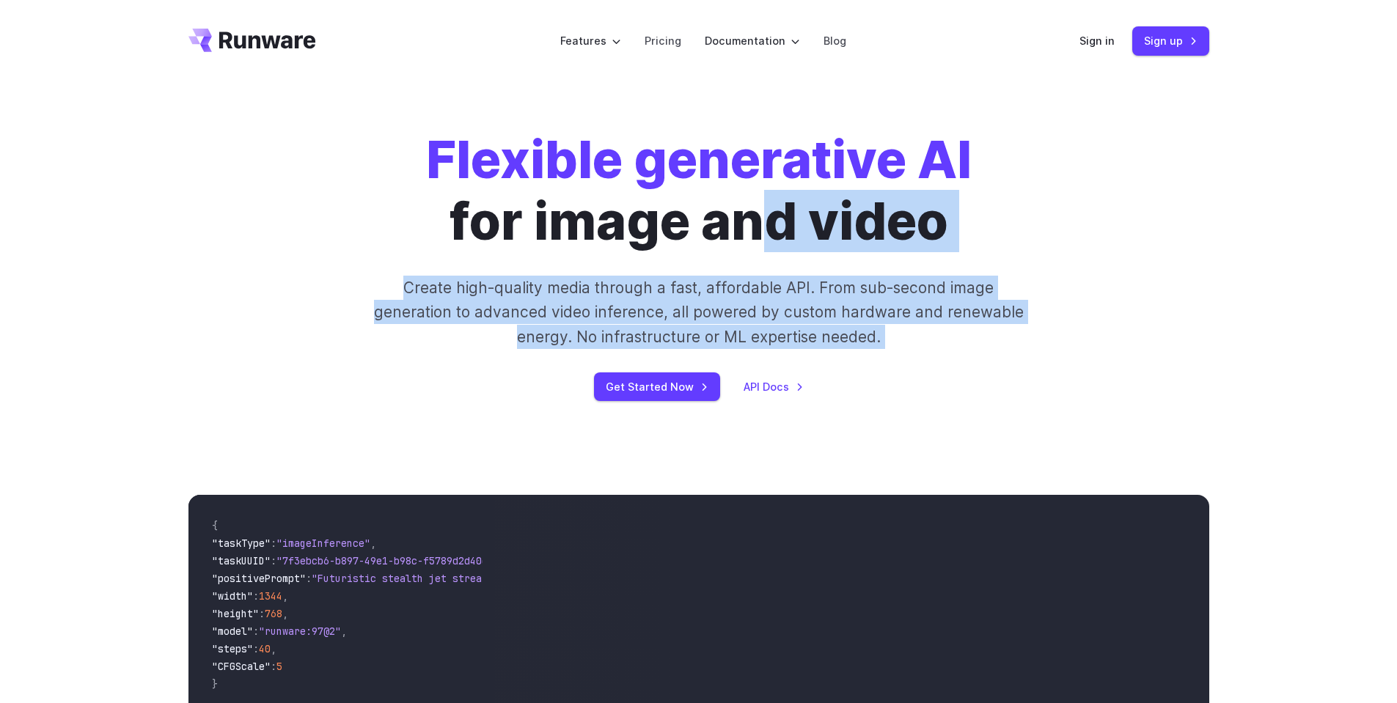
drag, startPoint x: 774, startPoint y: 374, endPoint x: 749, endPoint y: 121, distance: 254.1
click at [760, 221] on div "Flexible generative AI for image and video Create high-quality media through a …" at bounding box center [698, 265] width 817 height 272
click at [673, 37] on link "Pricing" at bounding box center [663, 40] width 37 height 17
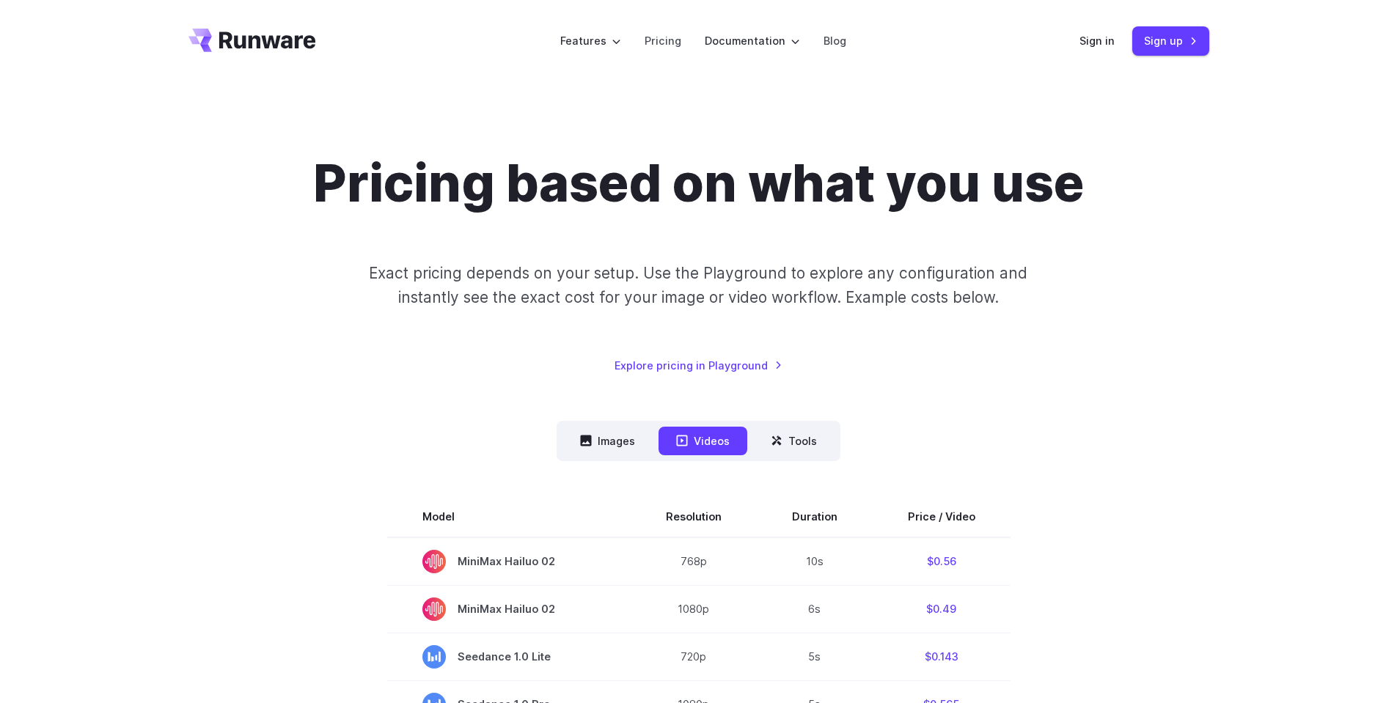
scroll to position [352, 0]
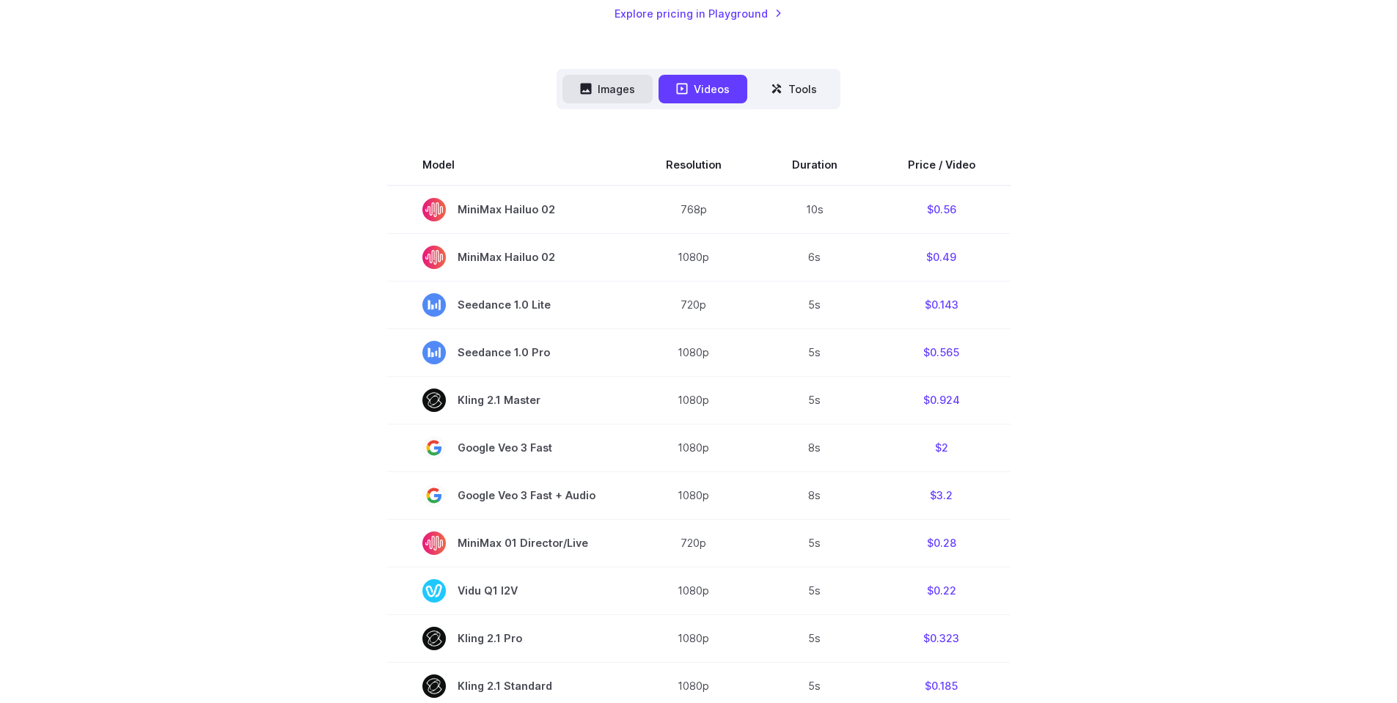
click at [598, 92] on button "Images" at bounding box center [607, 89] width 90 height 29
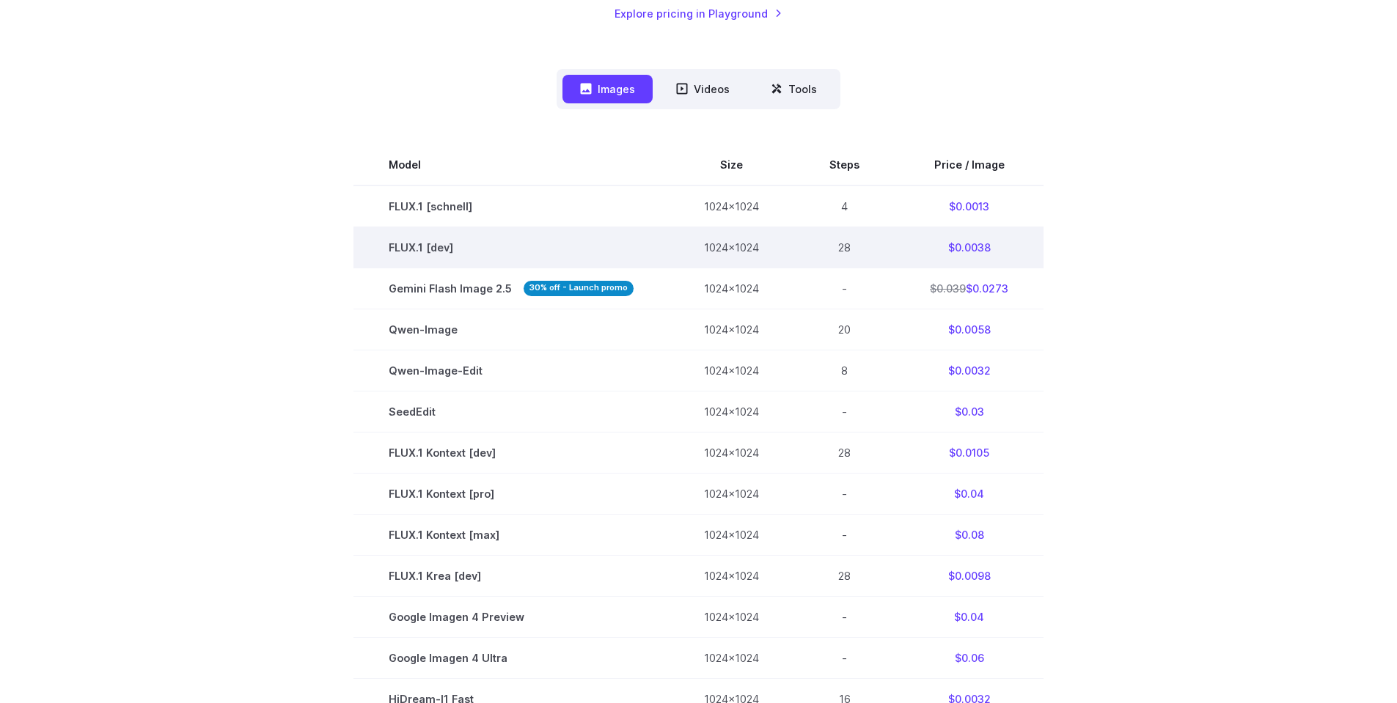
click at [977, 253] on td "$0.0038" at bounding box center [969, 247] width 149 height 41
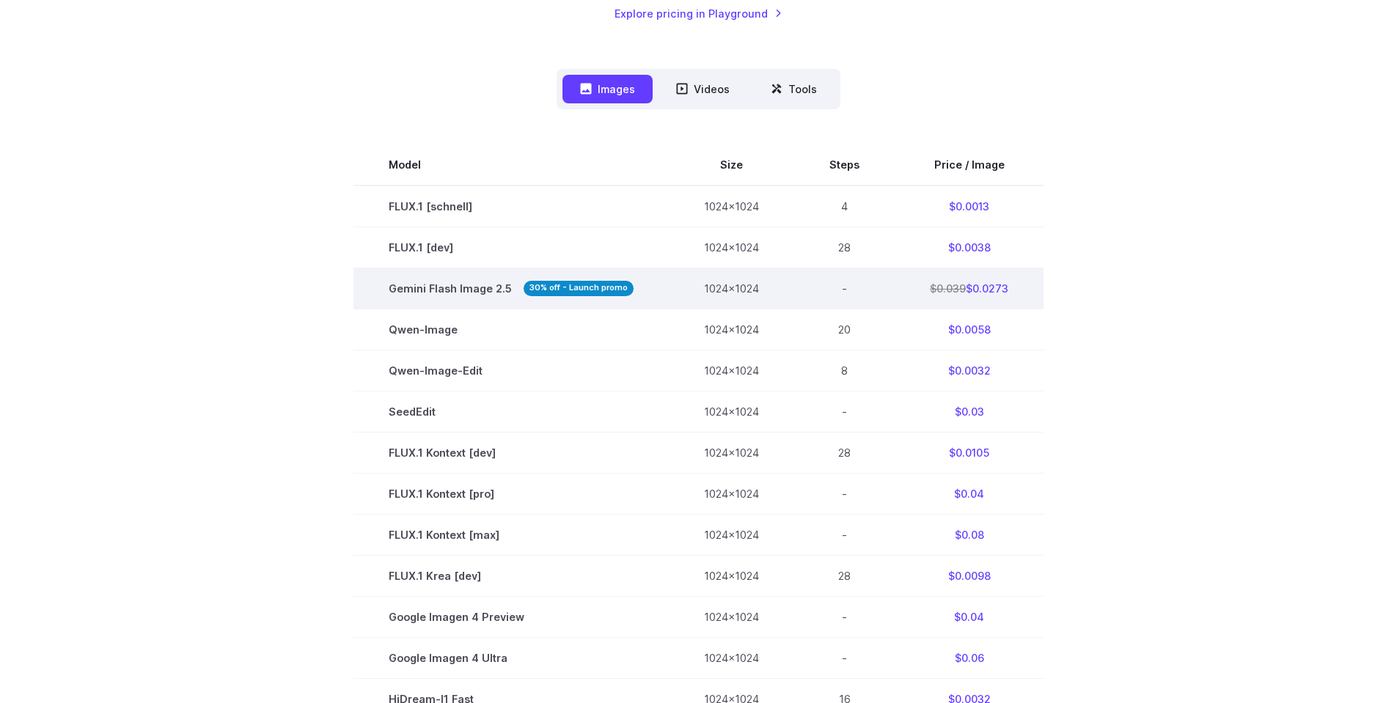
click at [966, 279] on td "$0.039 $0.0273" at bounding box center [969, 288] width 149 height 41
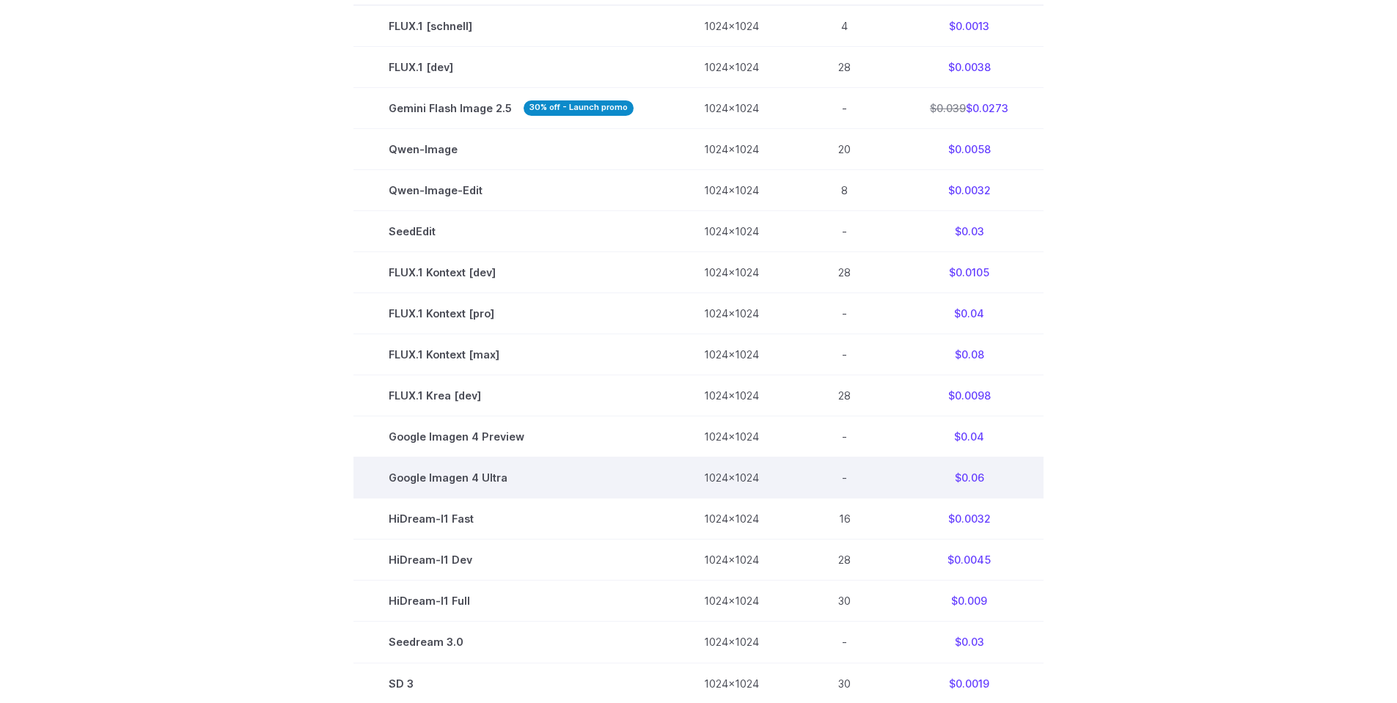
scroll to position [528, 0]
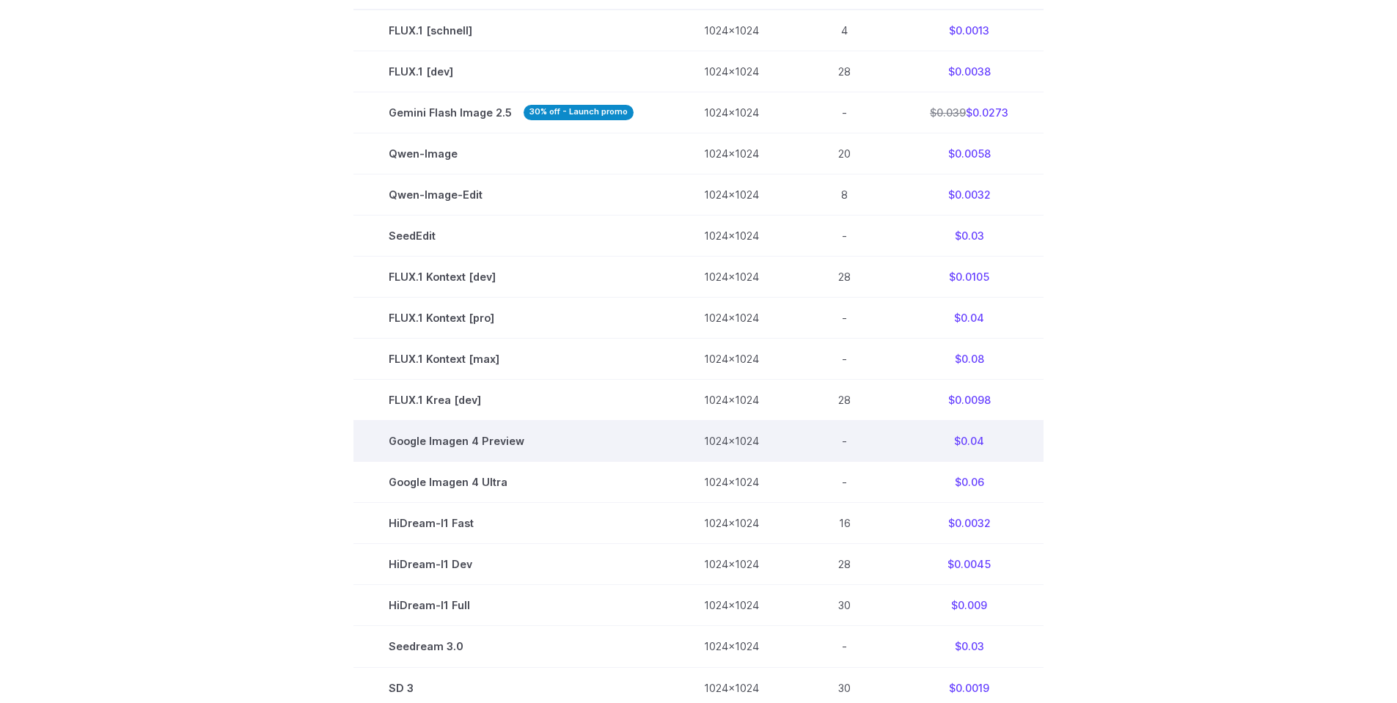
click at [483, 455] on td "Google Imagen 4 Preview" at bounding box center [510, 441] width 315 height 41
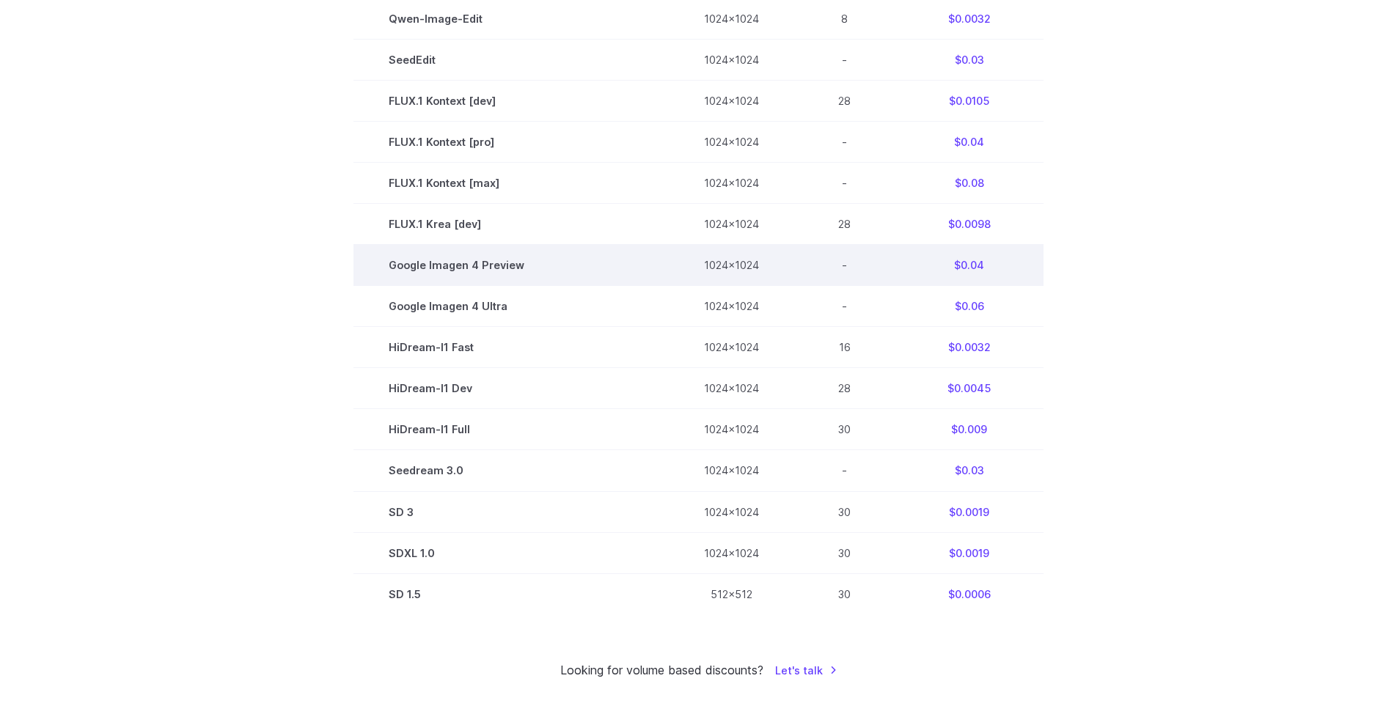
click at [411, 259] on td "Google Imagen 4 Preview" at bounding box center [510, 265] width 315 height 41
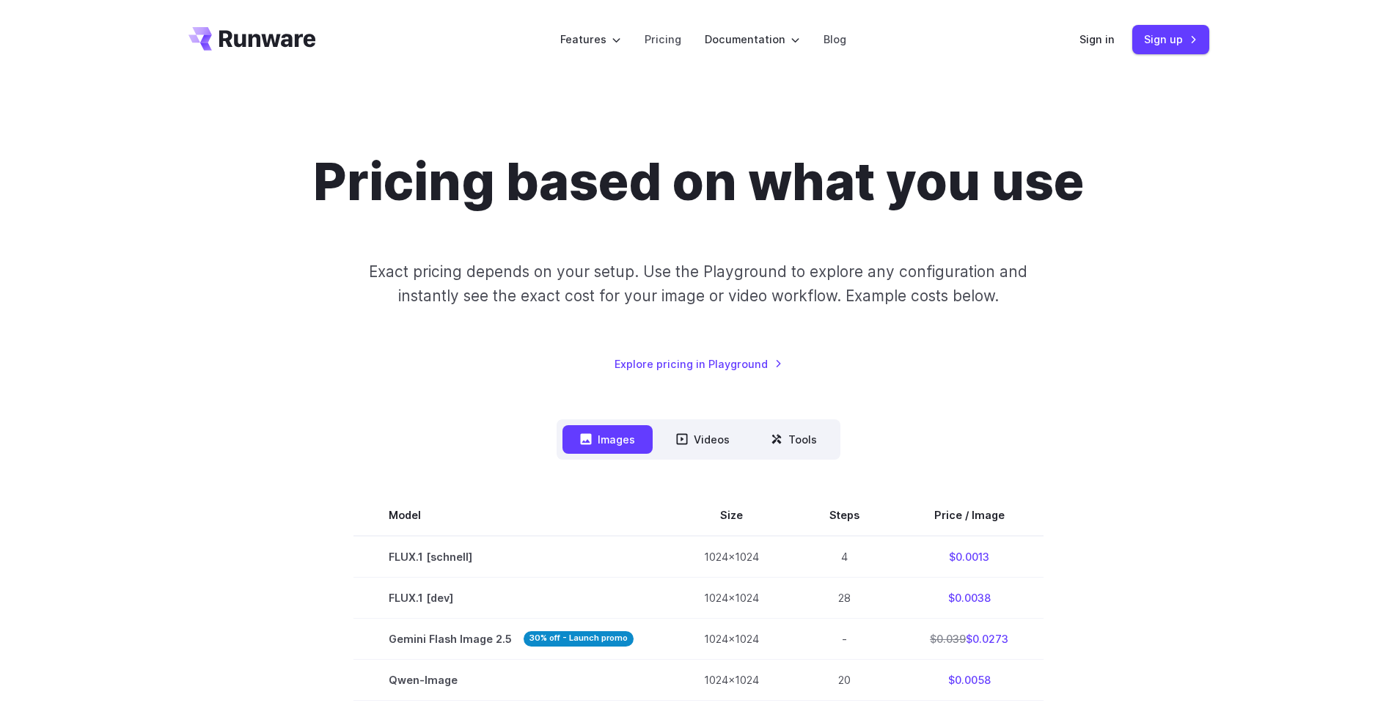
scroll to position [0, 0]
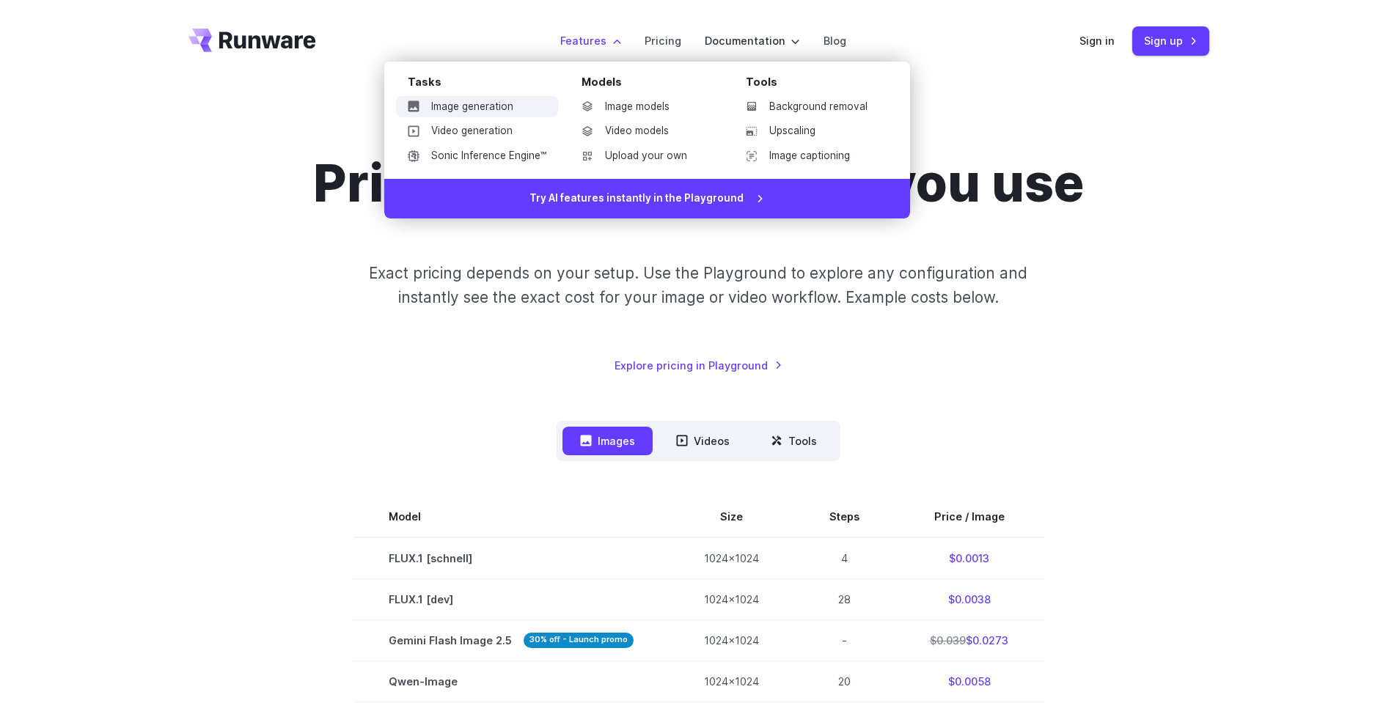
click at [479, 107] on link "Image generation" at bounding box center [477, 107] width 162 height 22
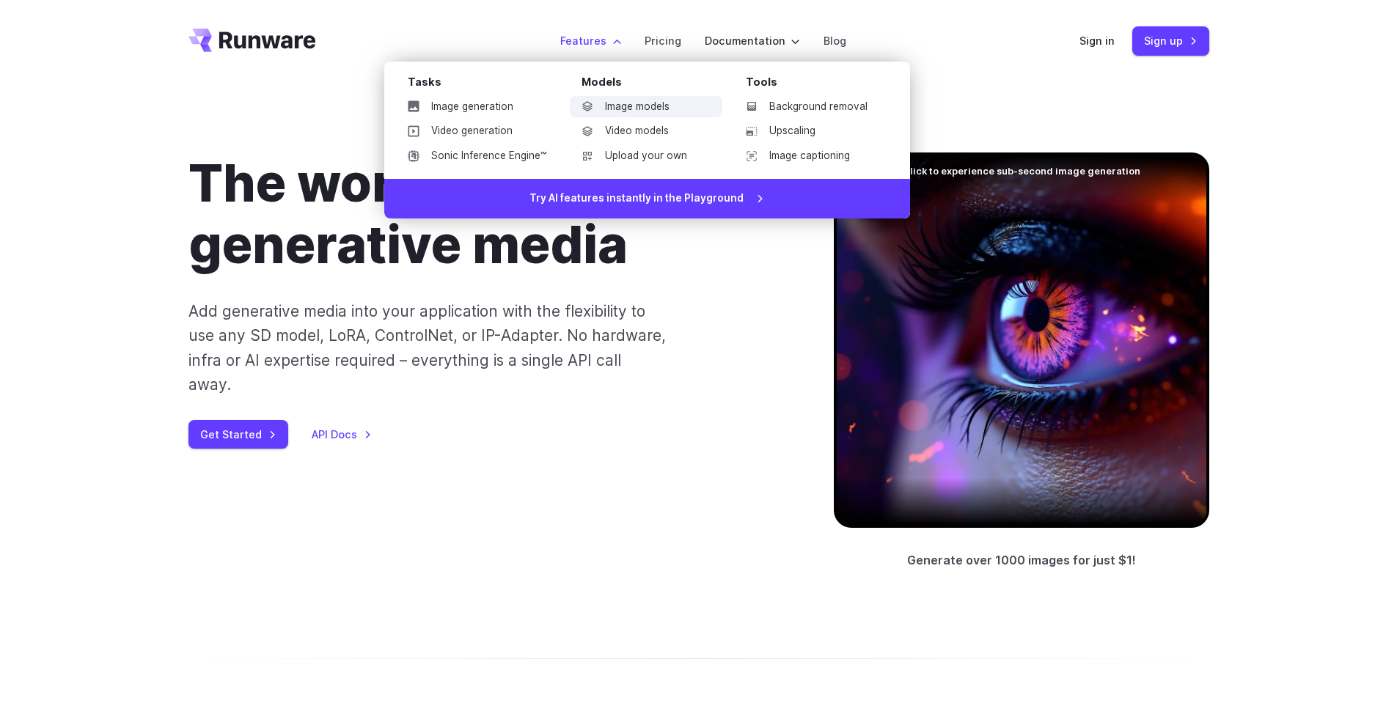
click at [636, 106] on link "Image models" at bounding box center [646, 107] width 153 height 22
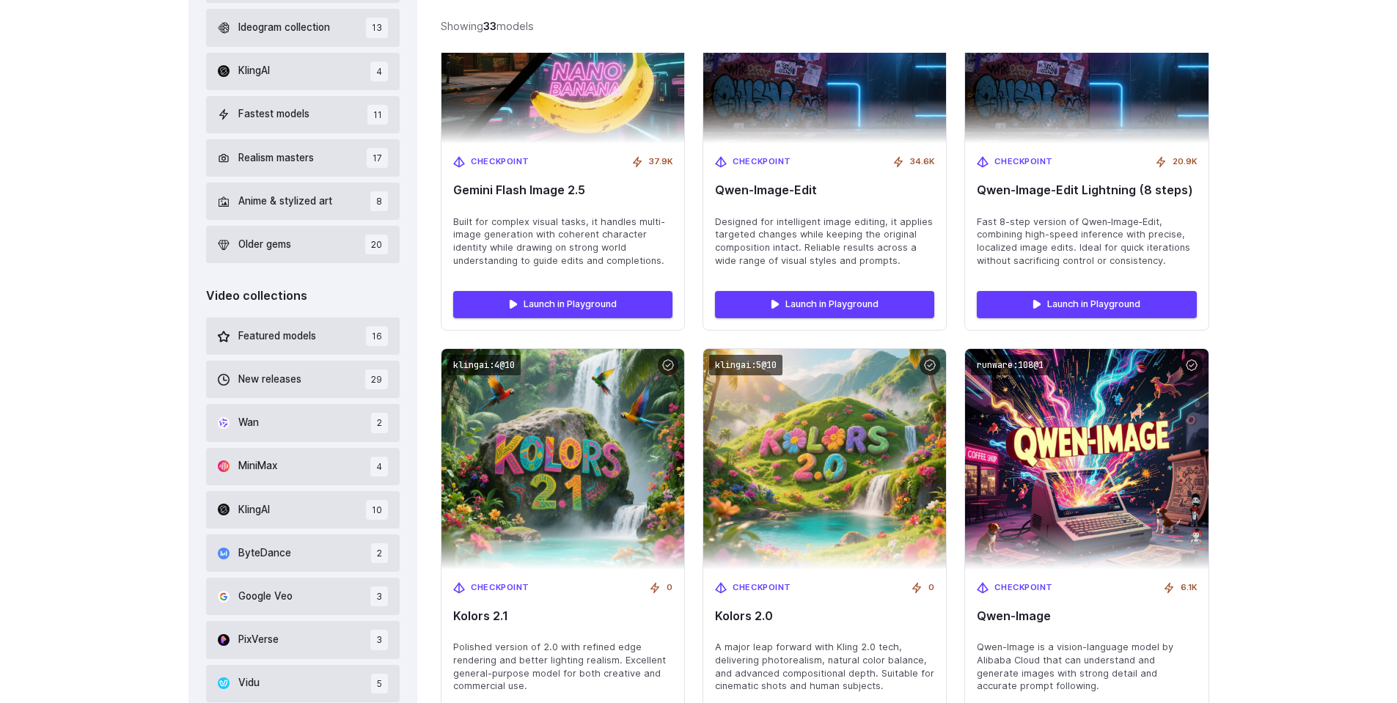
scroll to position [792, 0]
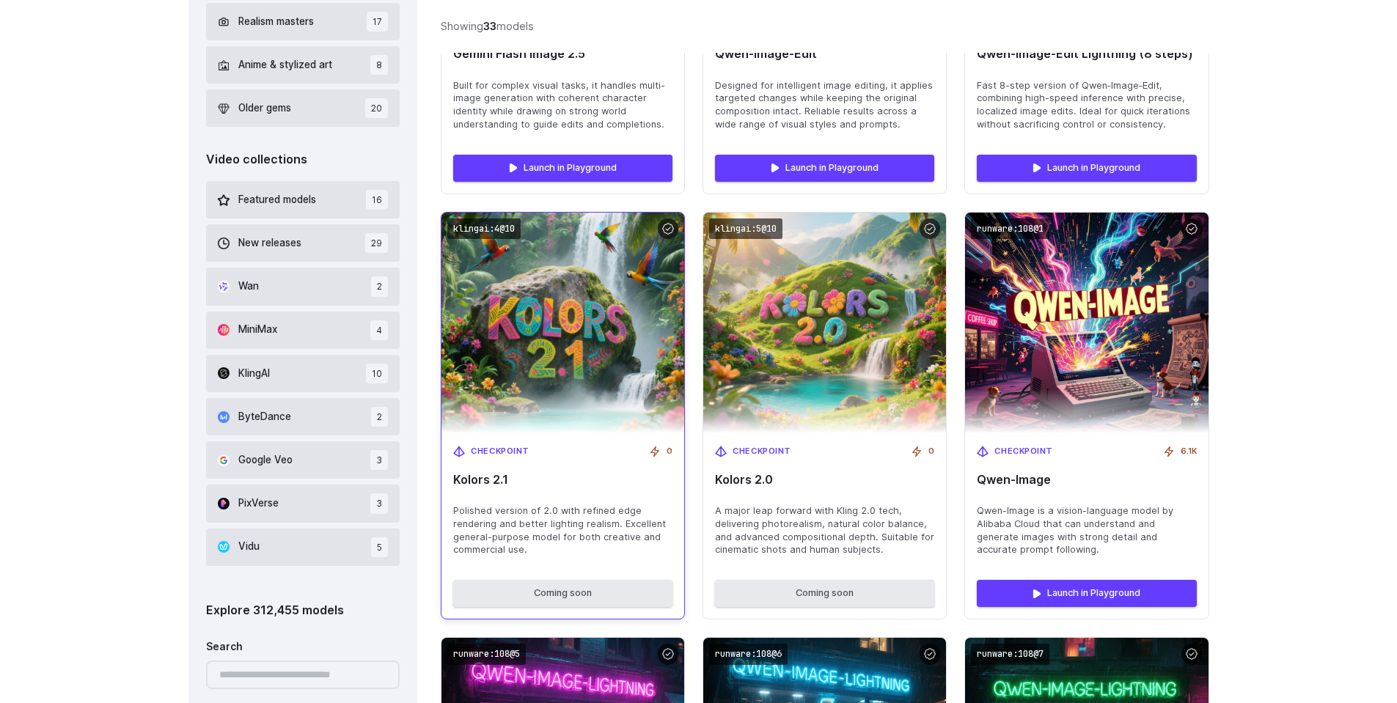
click at [537, 484] on span "Kolors 2.1" at bounding box center [562, 480] width 219 height 14
click at [508, 477] on span "Kolors 2.1" at bounding box center [562, 480] width 219 height 14
click at [496, 481] on span "Kolors 2.1" at bounding box center [562, 480] width 219 height 14
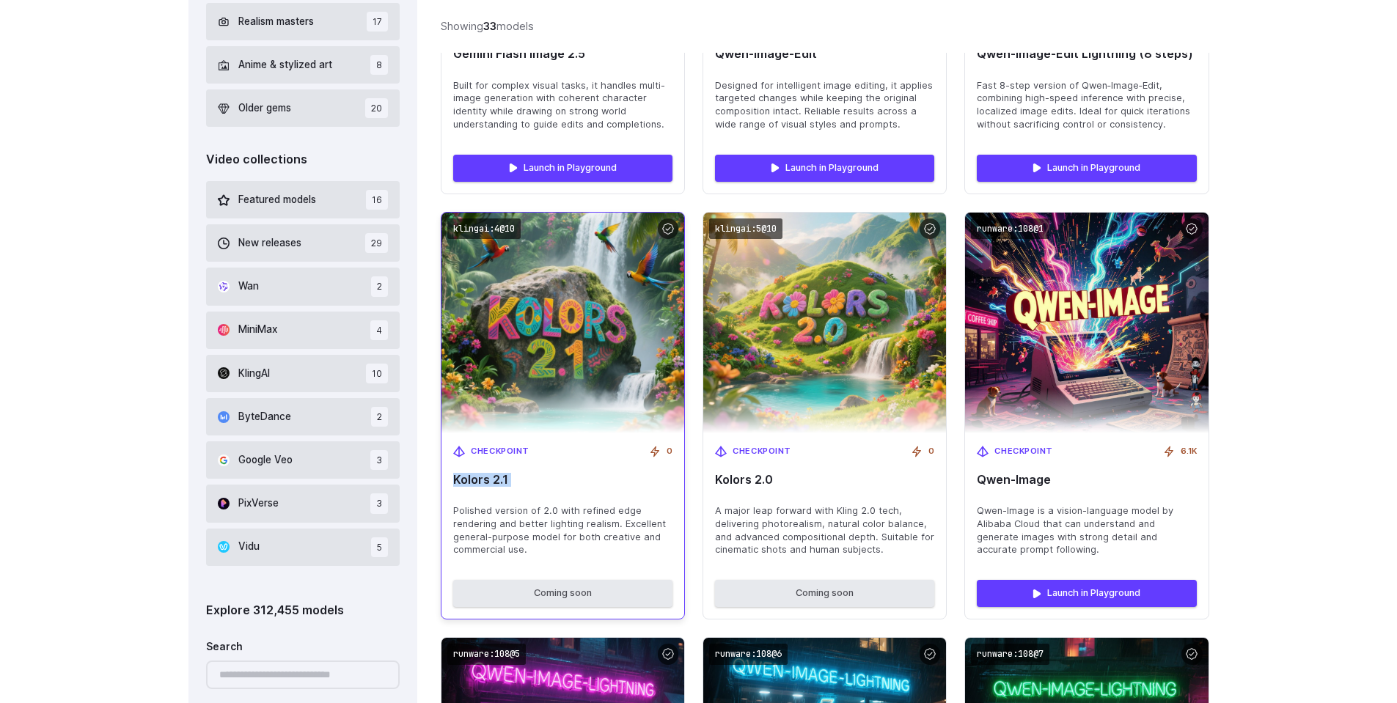
click at [496, 481] on span "Kolors 2.1" at bounding box center [562, 480] width 219 height 14
copy div "Kolors 2.1"
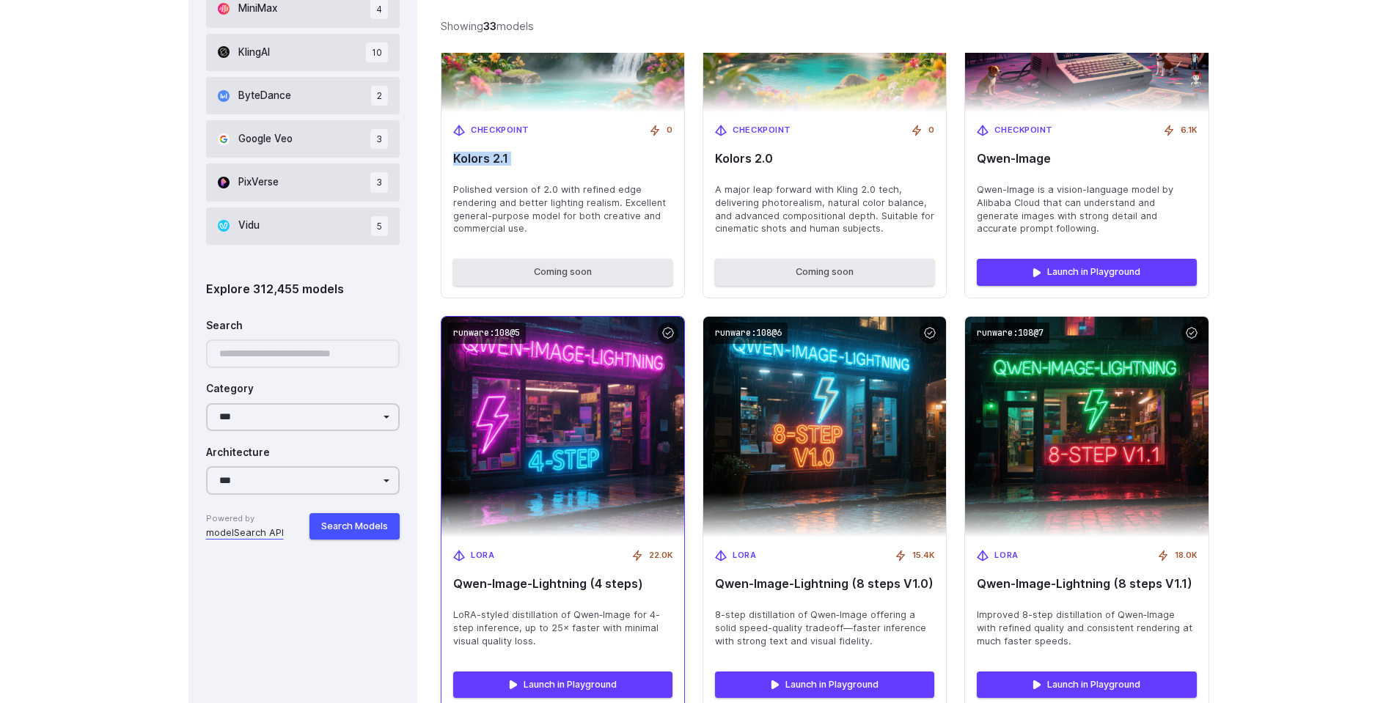
scroll to position [1144, 0]
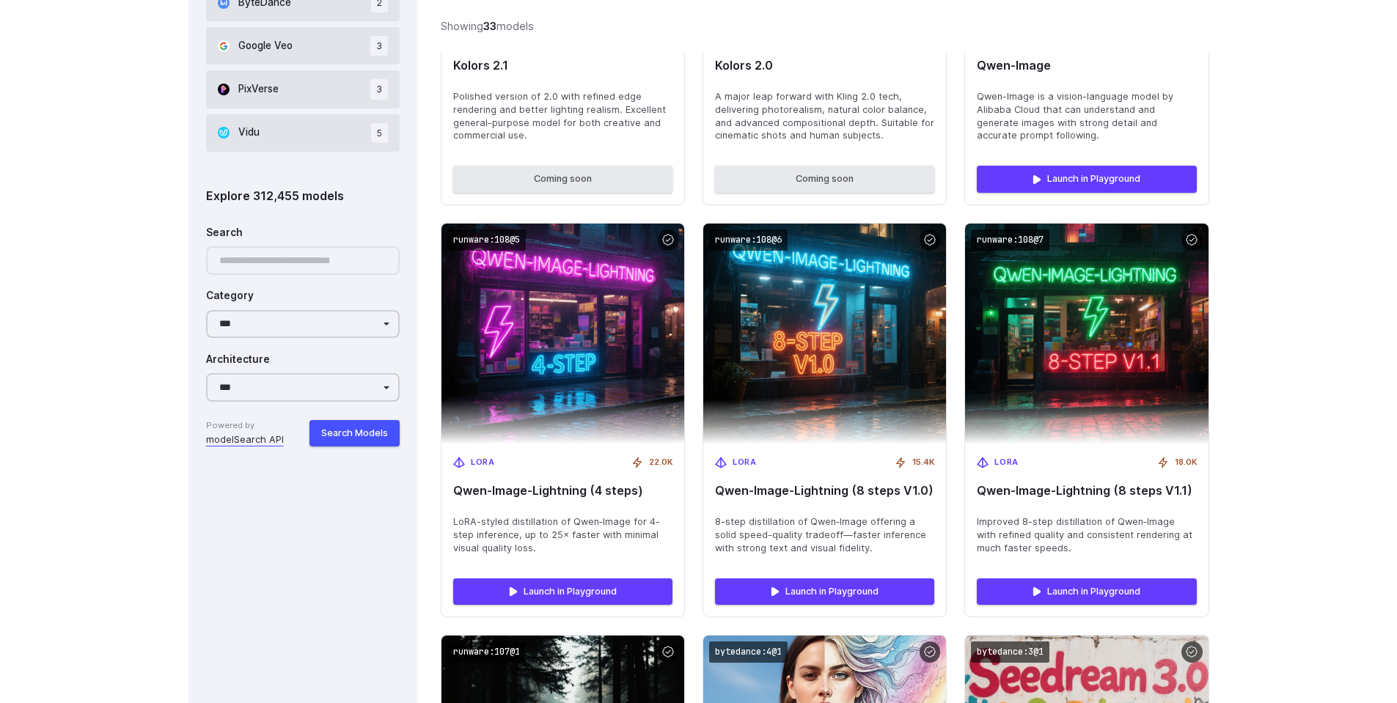
scroll to position [1496, 0]
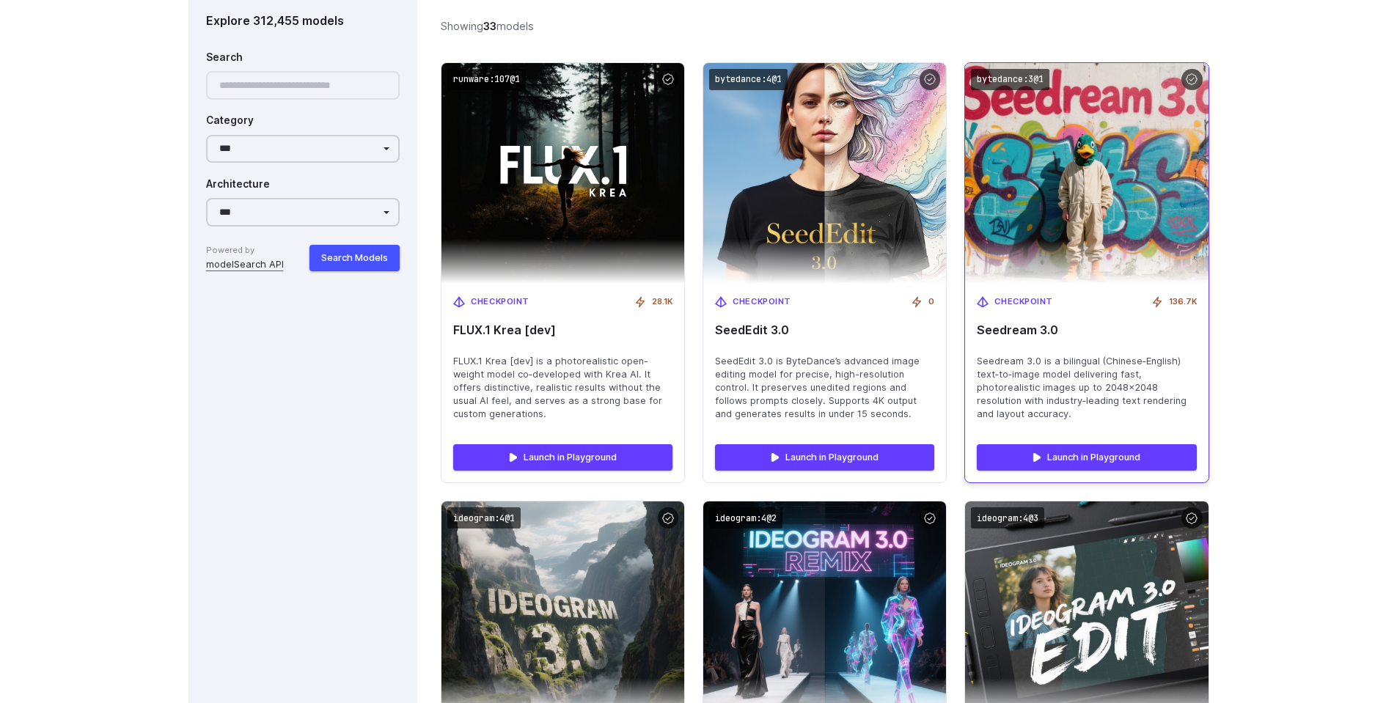
scroll to position [1760, 0]
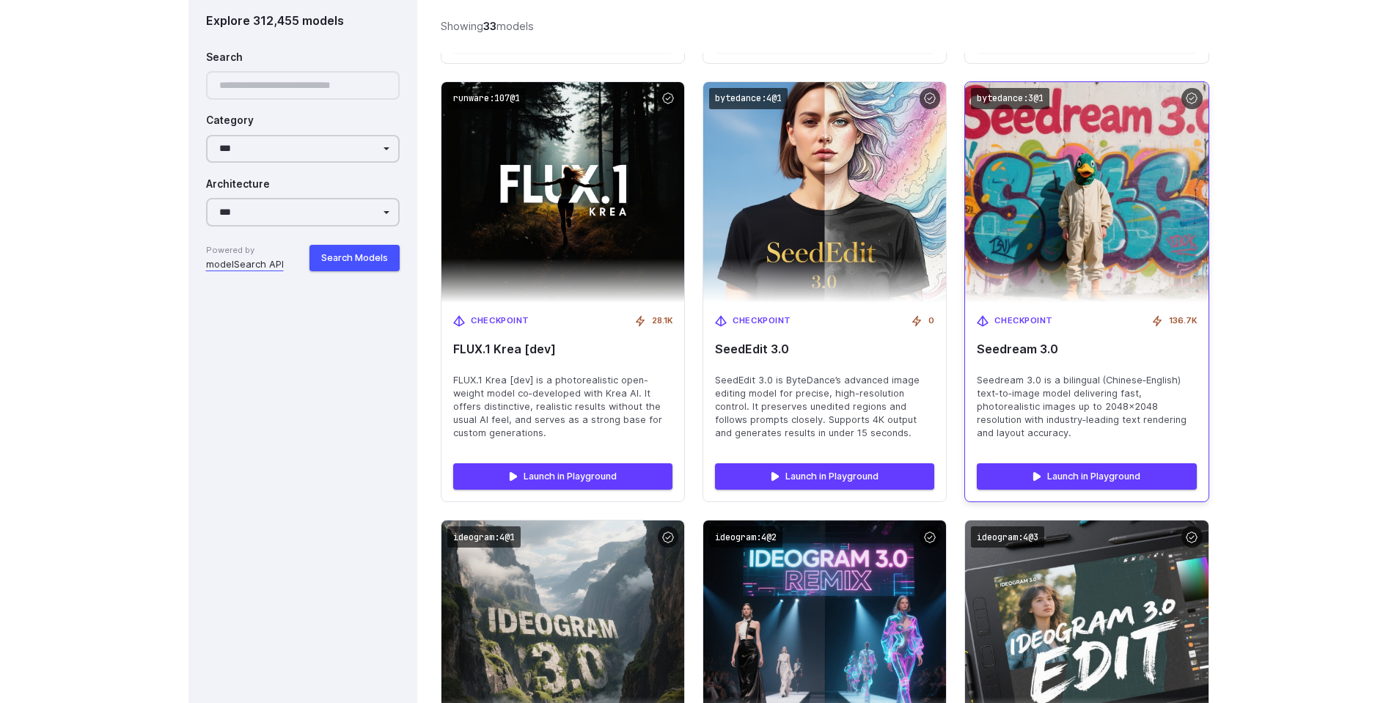
click at [1082, 378] on span "Seedream 3.0 is a bilingual (Chinese‑English) text‑to‑image model delivering fa…" at bounding box center [1086, 407] width 219 height 66
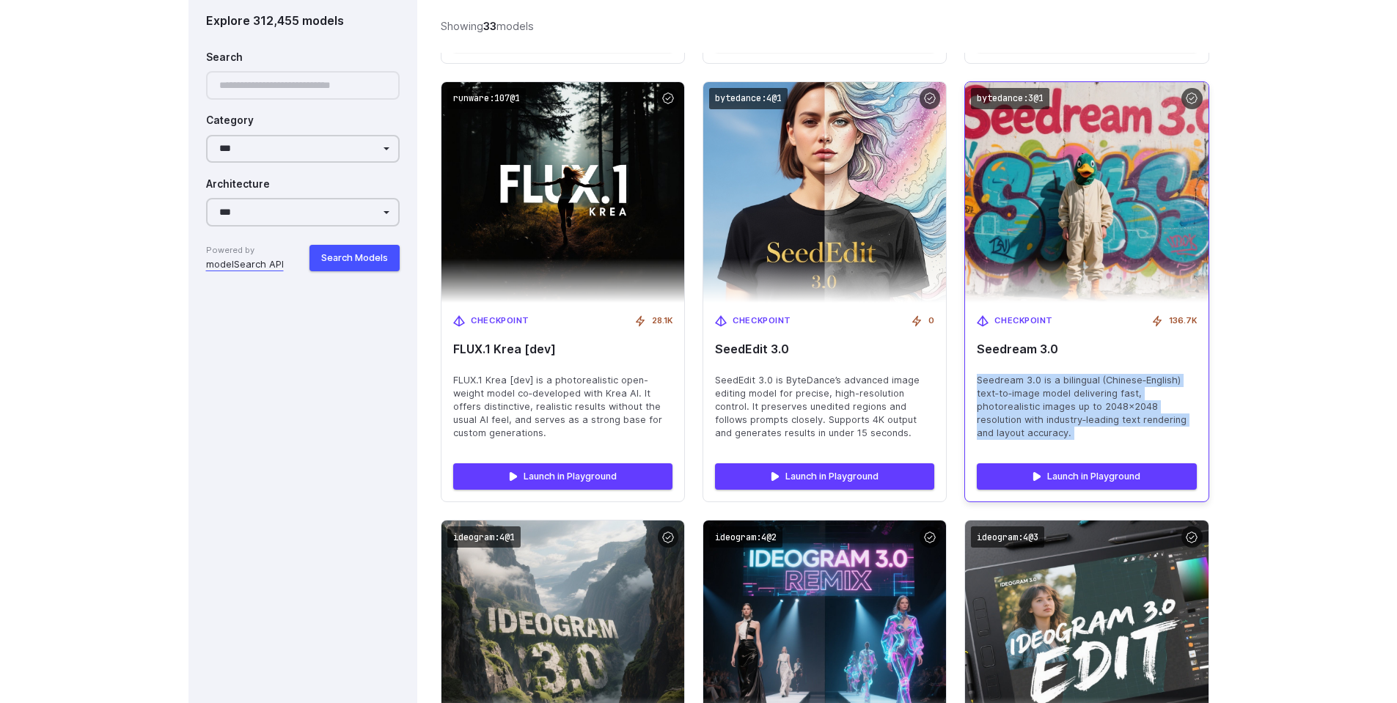
click at [1082, 378] on span "Seedream 3.0 is a bilingual (Chinese‑English) text‑to‑image model delivering fa…" at bounding box center [1086, 407] width 219 height 66
click at [1129, 375] on span "Seedream 3.0 is a bilingual (Chinese‑English) text‑to‑image model delivering fa…" at bounding box center [1086, 407] width 219 height 66
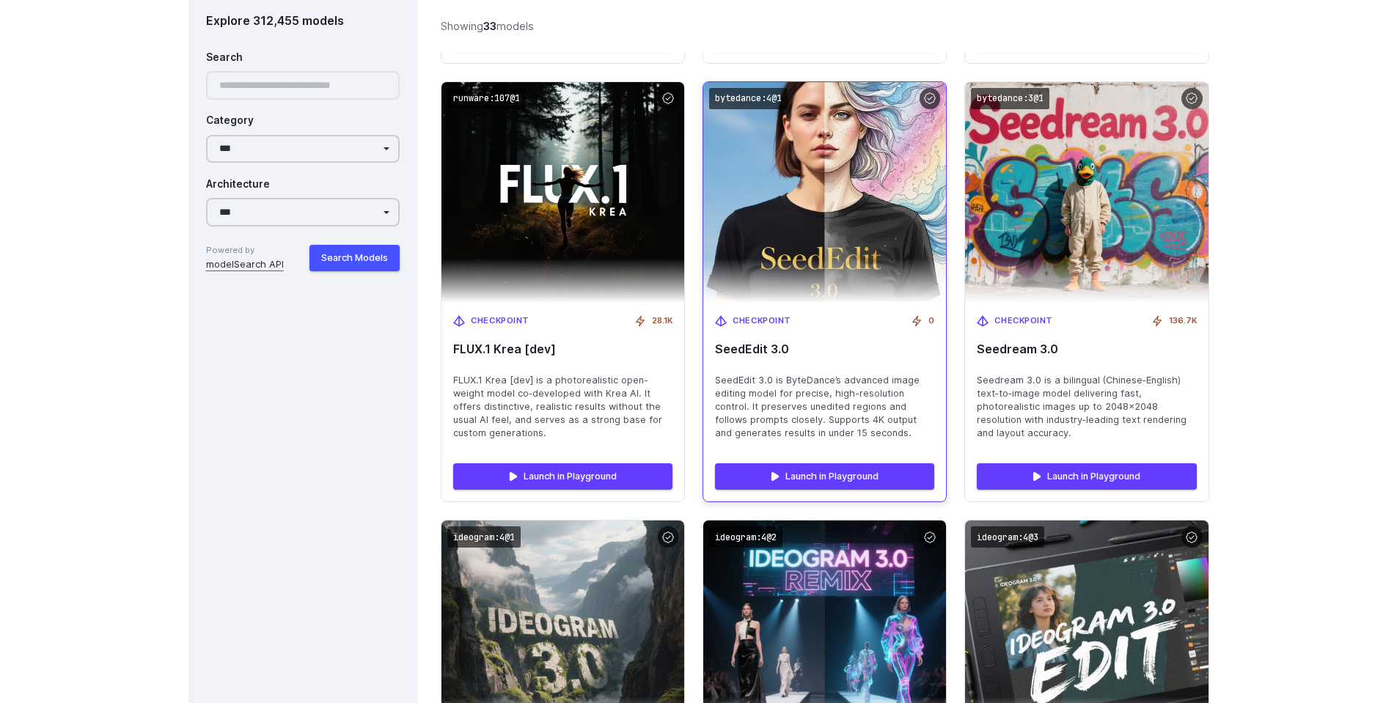
click at [740, 352] on span "SeedEdit 3.0" at bounding box center [824, 349] width 219 height 14
copy div "SeedEdit 3.0"
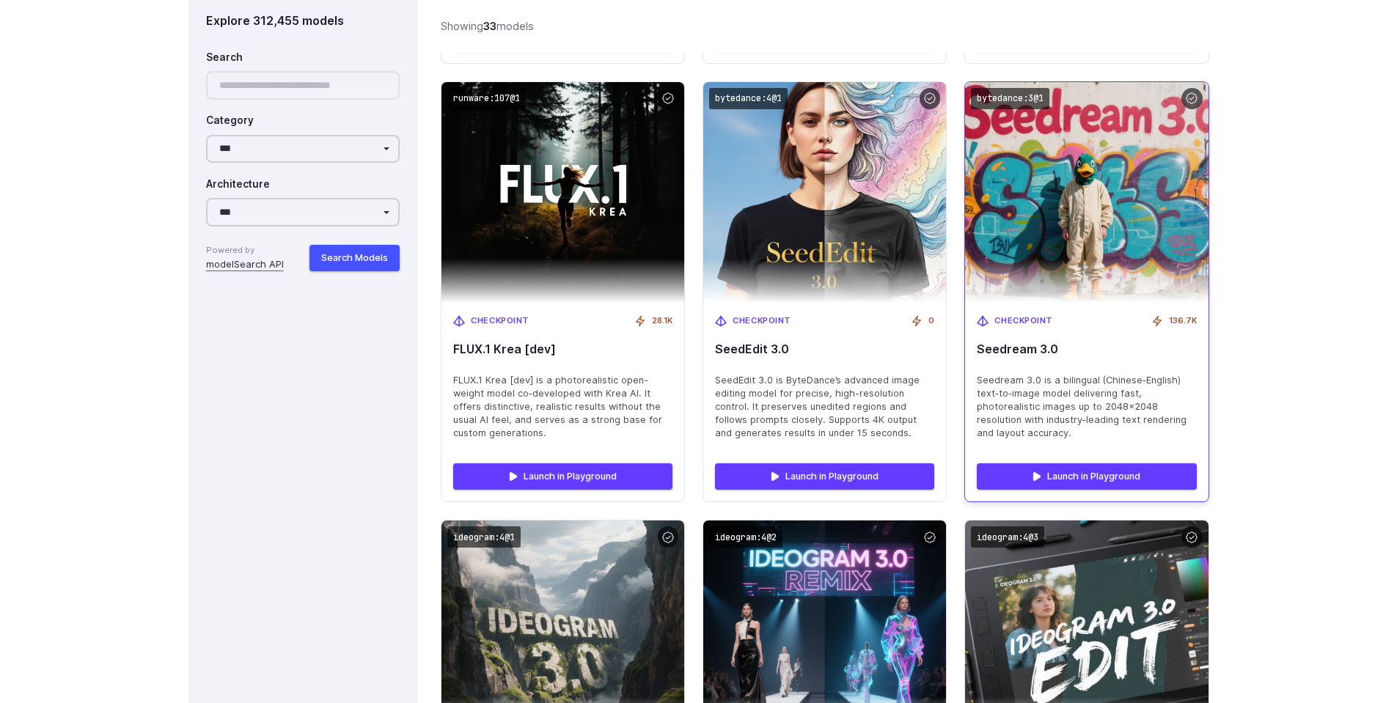
click at [1007, 347] on span "Seedream 3.0" at bounding box center [1086, 349] width 219 height 14
click at [1006, 347] on span "Seedream 3.0" at bounding box center [1086, 349] width 219 height 14
copy div "Seedream 3.0"
click at [1071, 388] on span "Seedream 3.0 is a bilingual (Chinese‑English) text‑to‑image model delivering fa…" at bounding box center [1086, 407] width 219 height 66
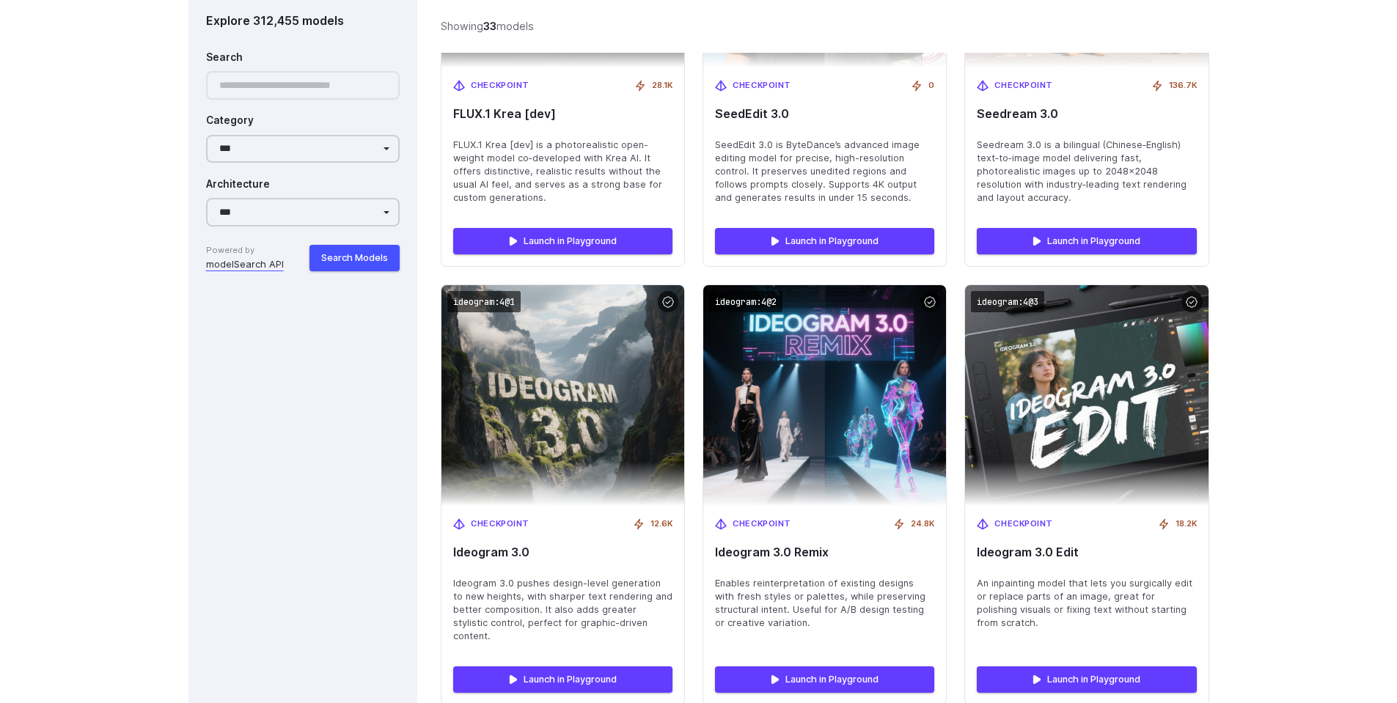
scroll to position [2112, 0]
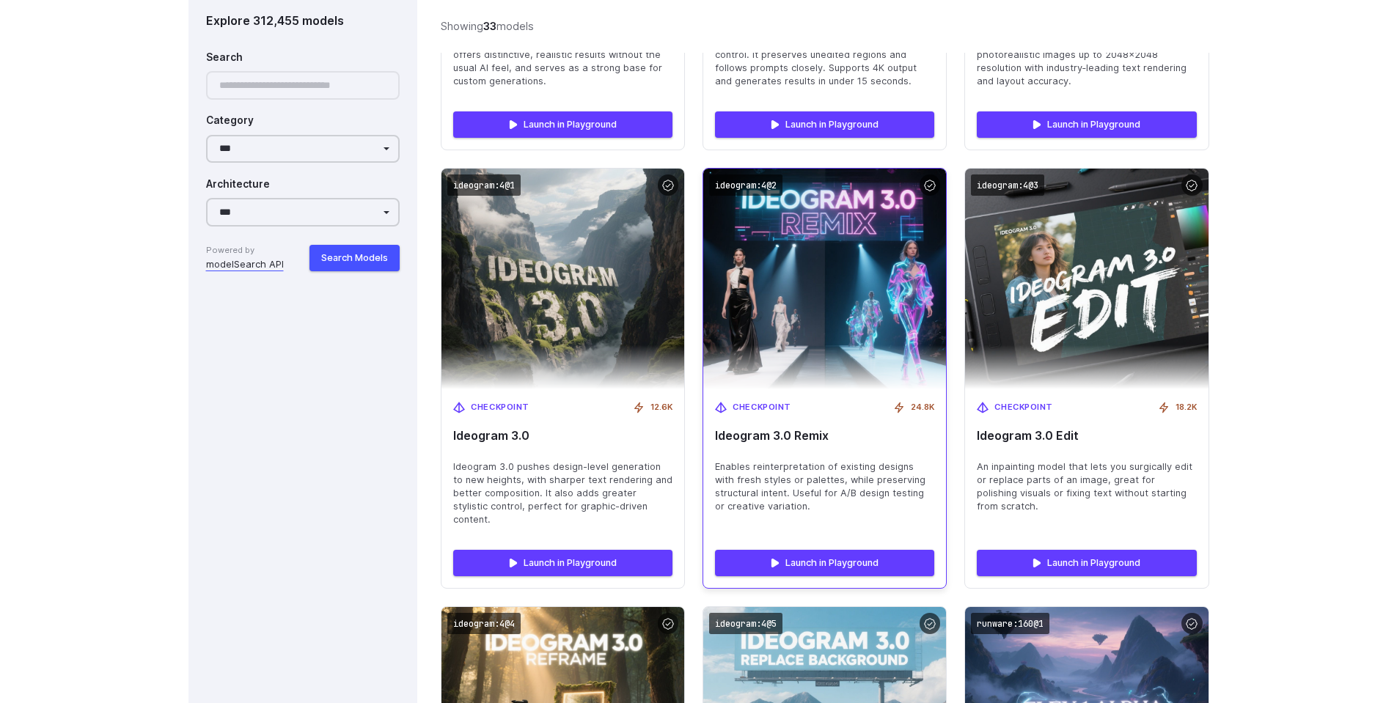
click at [797, 487] on span "Enables reinterpretation of existing designs with fresh styles or palettes, whi…" at bounding box center [824, 487] width 219 height 53
click at [873, 483] on span "Enables reinterpretation of existing designs with fresh styles or palettes, whi…" at bounding box center [824, 487] width 219 height 53
click at [800, 481] on span "Enables reinterpretation of existing designs with fresh styles or palettes, whi…" at bounding box center [824, 487] width 219 height 53
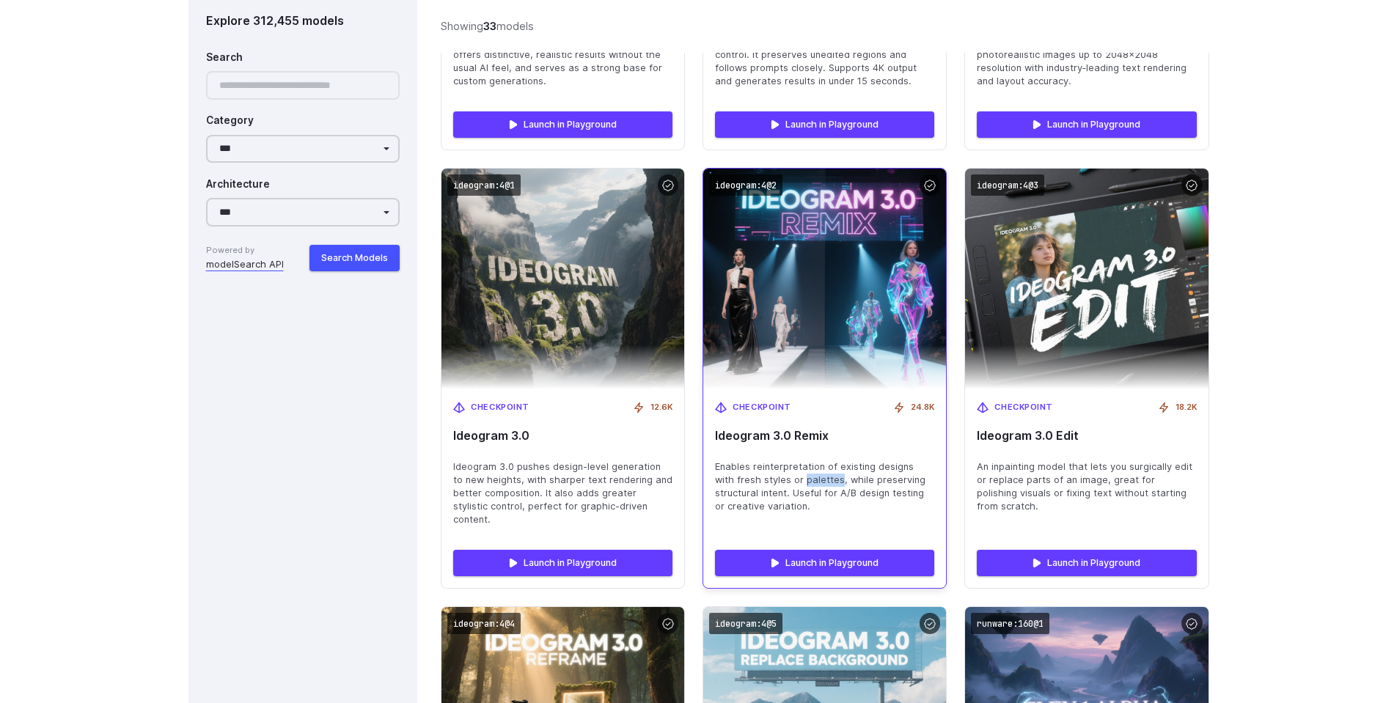
click at [800, 481] on span "Enables reinterpretation of existing designs with fresh styles or palettes, whi…" at bounding box center [824, 487] width 219 height 53
click at [848, 488] on span "Enables reinterpretation of existing designs with fresh styles or palettes, whi…" at bounding box center [824, 487] width 219 height 53
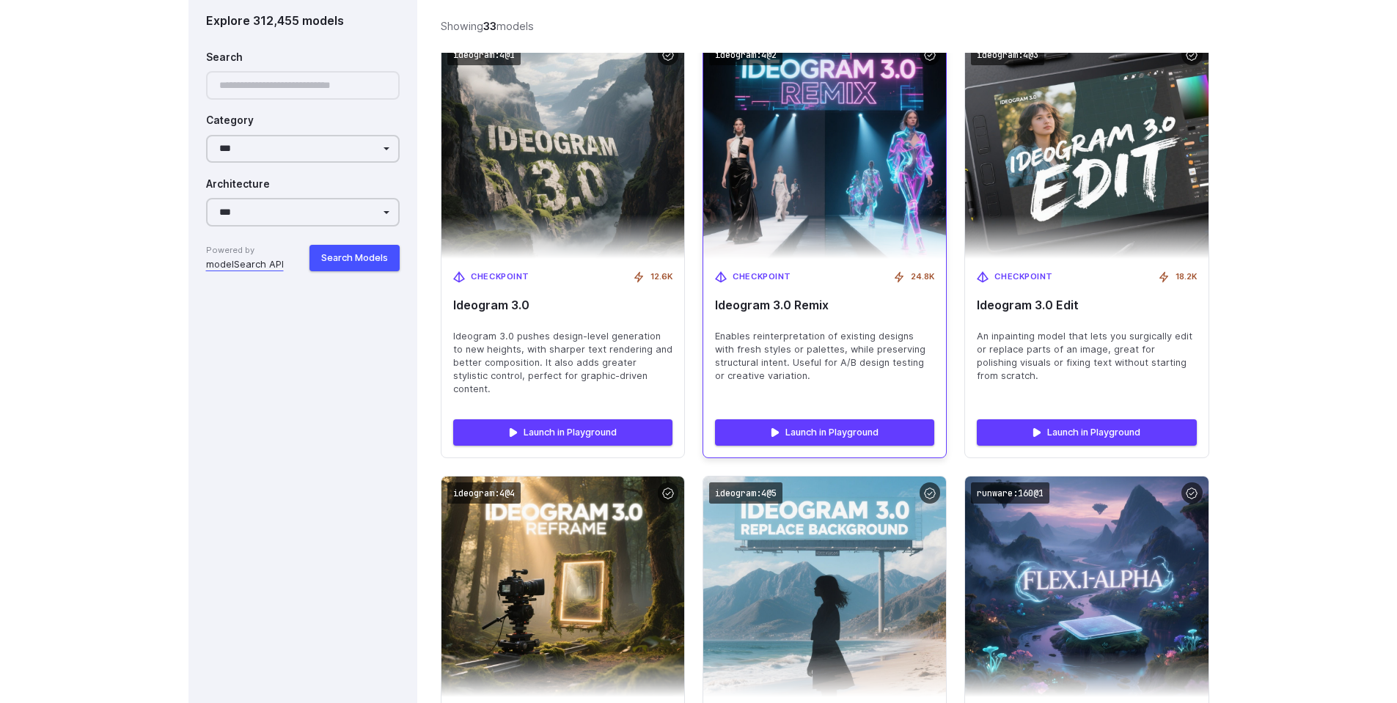
scroll to position [2376, 0]
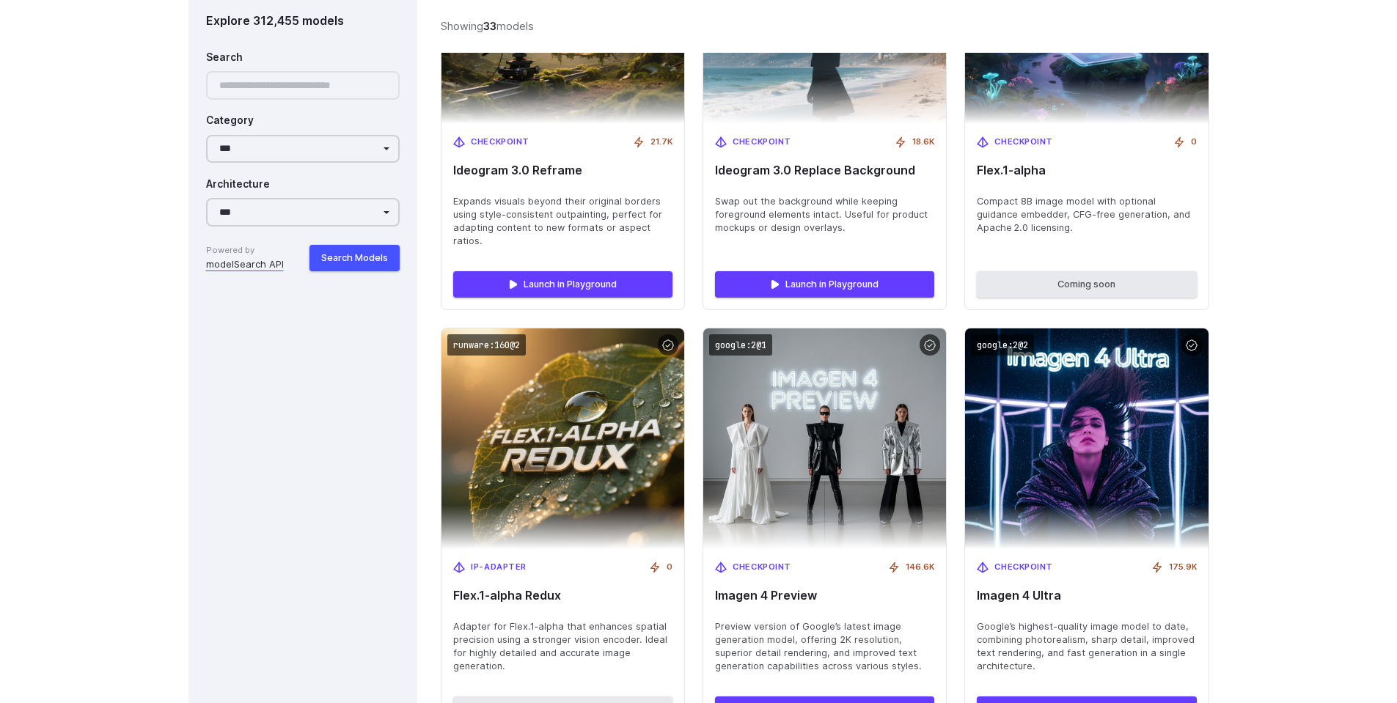
click at [1261, 396] on div "Image collections Featured models 33 New releases 28 FLUX collection 17 Google …" at bounding box center [698, 32] width 1397 height 4811
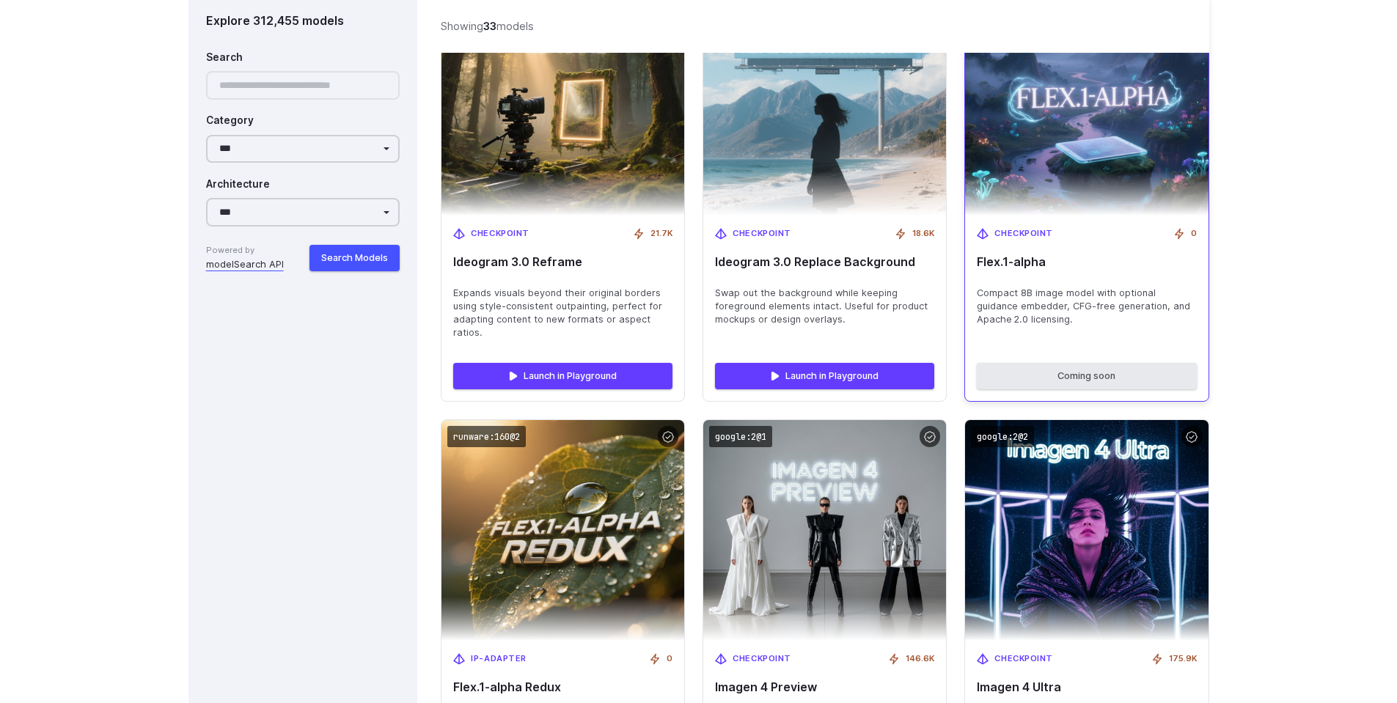
scroll to position [2640, 0]
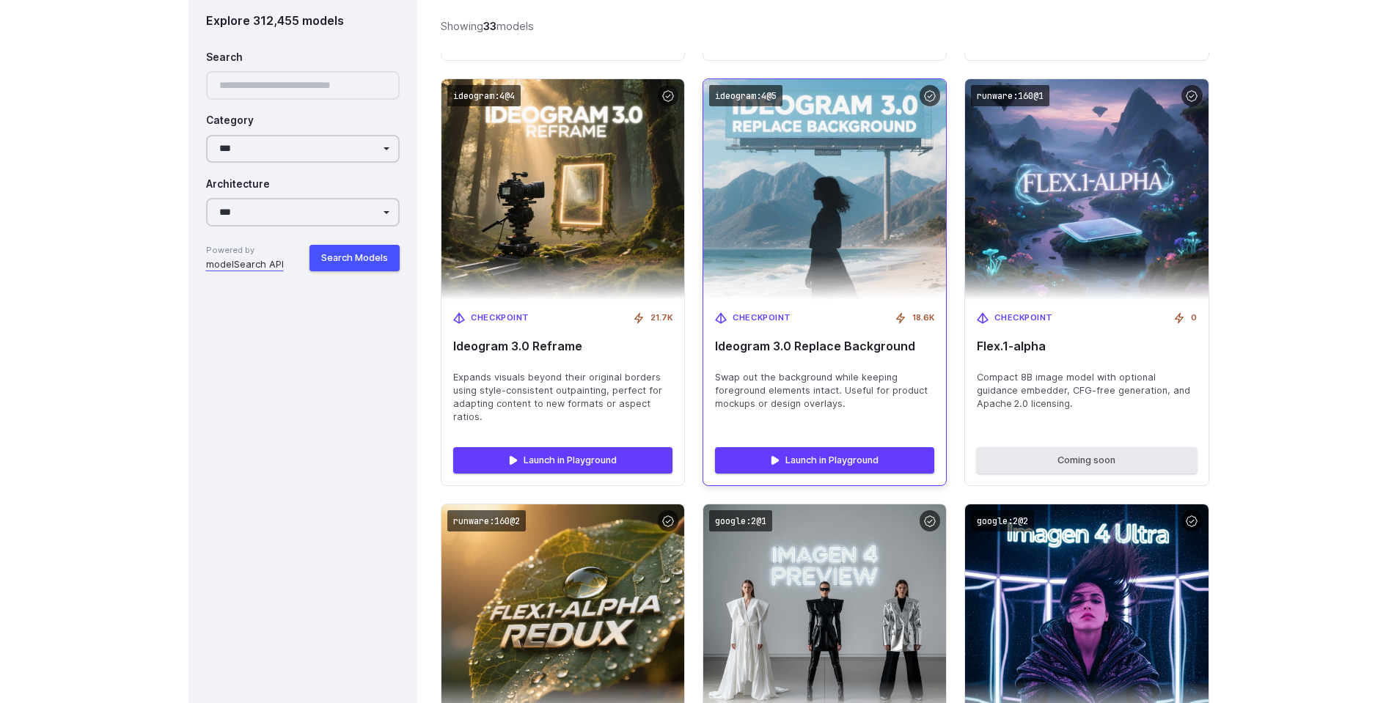
click at [734, 340] on span "Ideogram 3.0 Replace Background" at bounding box center [824, 347] width 219 height 14
drag, startPoint x: 734, startPoint y: 329, endPoint x: 909, endPoint y: 336, distance: 174.7
click at [909, 340] on span "Ideogram 3.0 Replace Background" at bounding box center [824, 347] width 219 height 14
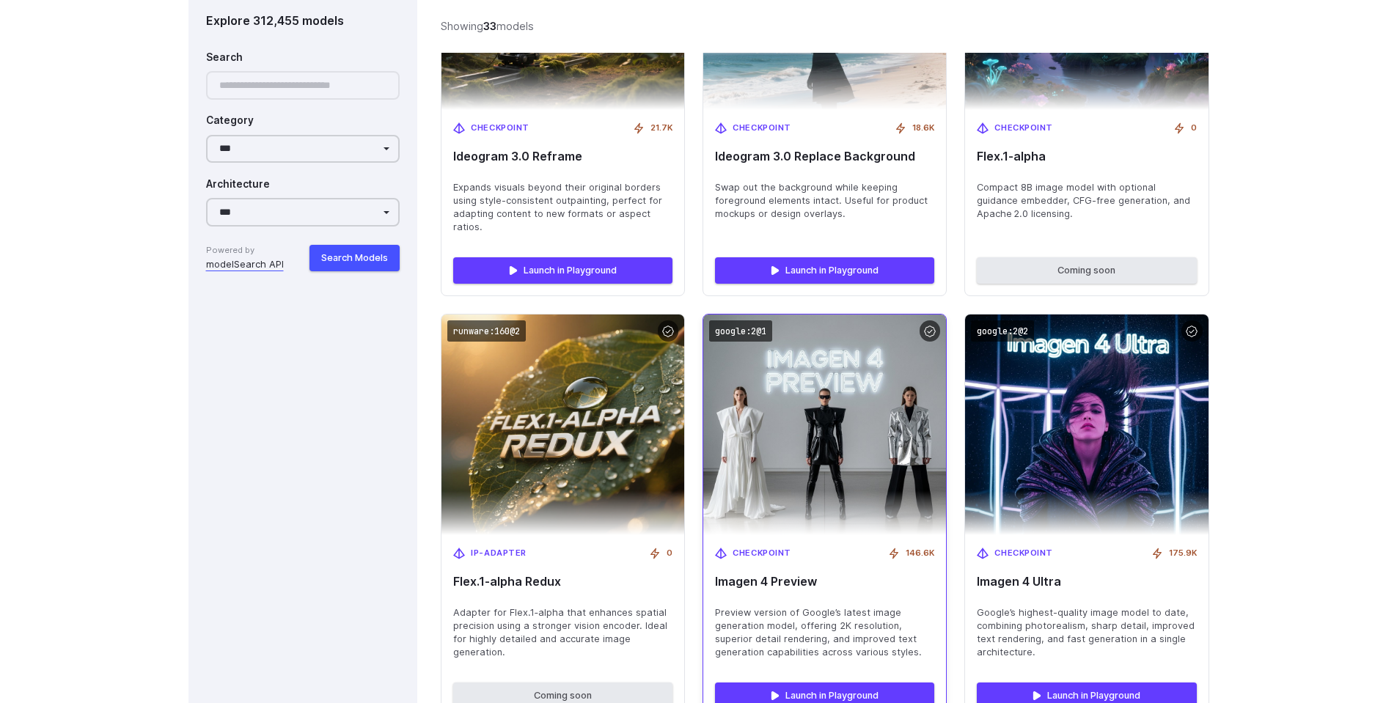
scroll to position [3080, 0]
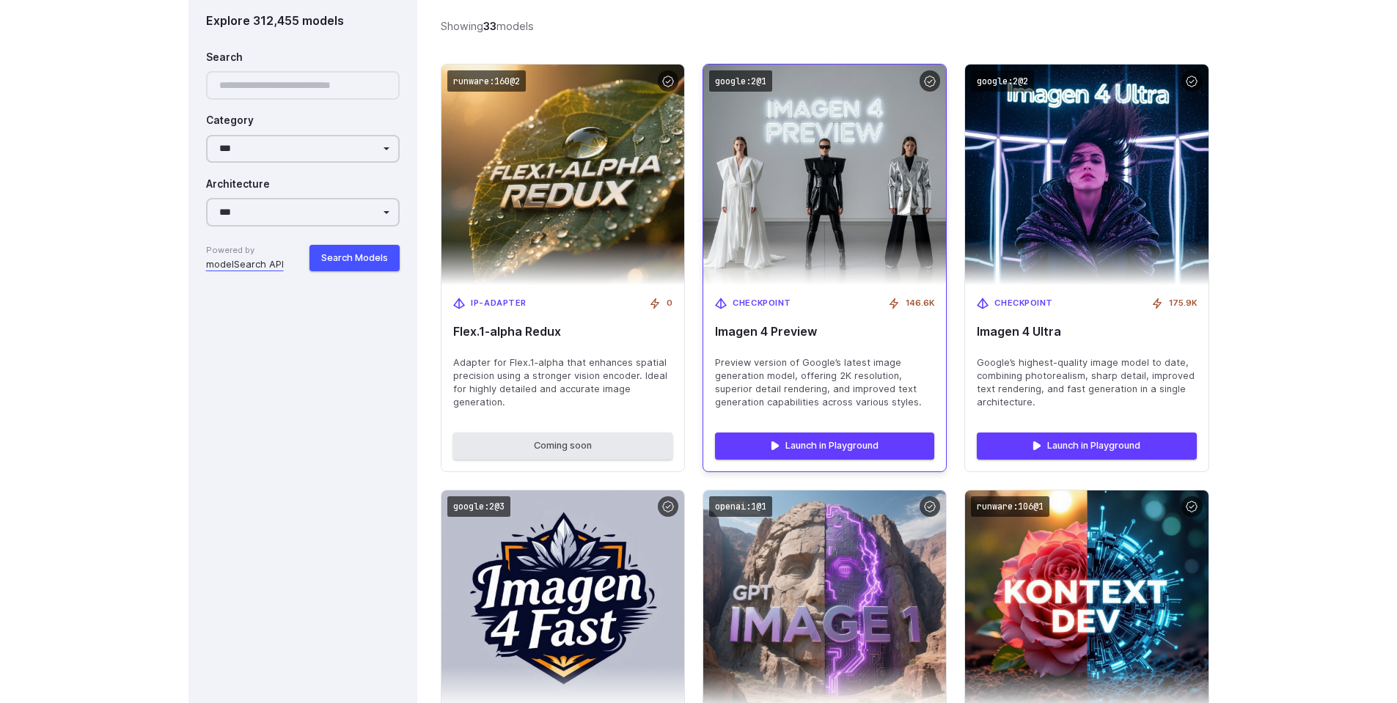
click at [783, 325] on span "Imagen 4 Preview" at bounding box center [824, 332] width 219 height 14
drag, startPoint x: 783, startPoint y: 318, endPoint x: 739, endPoint y: 323, distance: 44.3
click at [739, 325] on span "Imagen 4 Preview" at bounding box center [824, 332] width 219 height 14
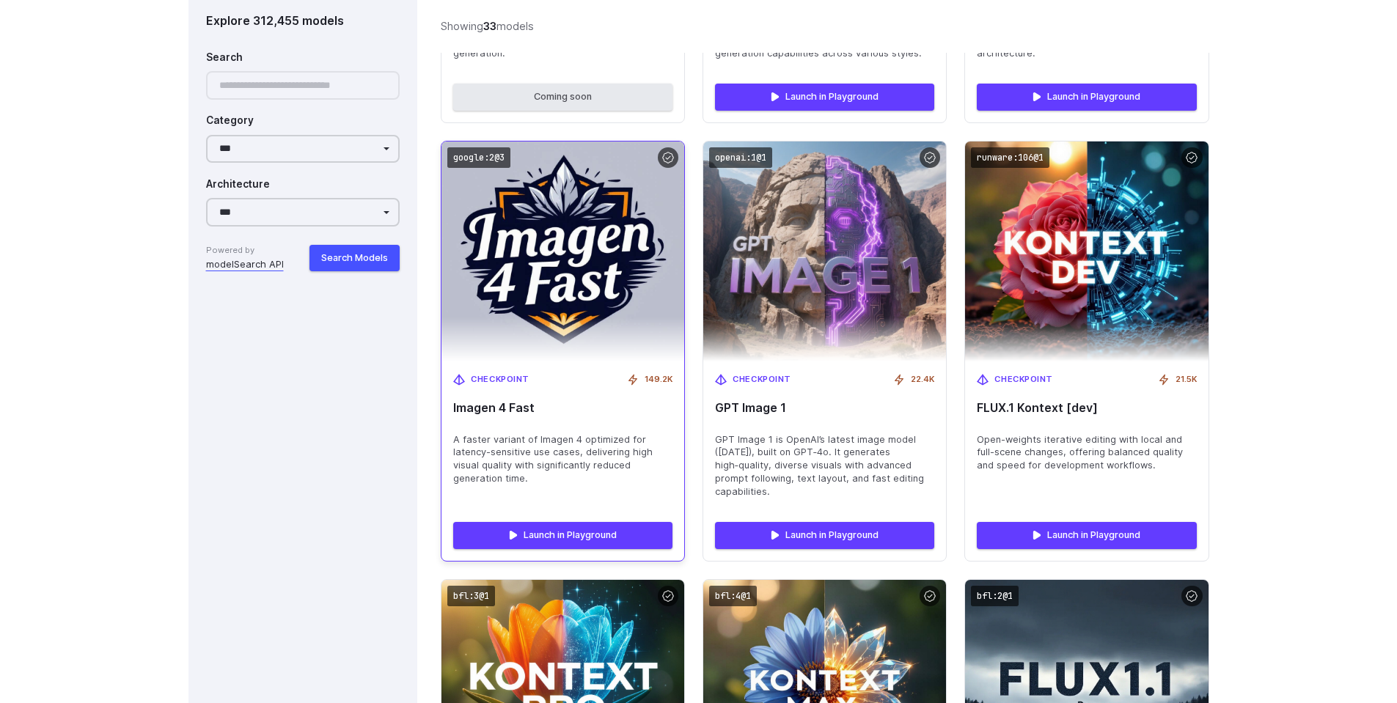
scroll to position [3432, 0]
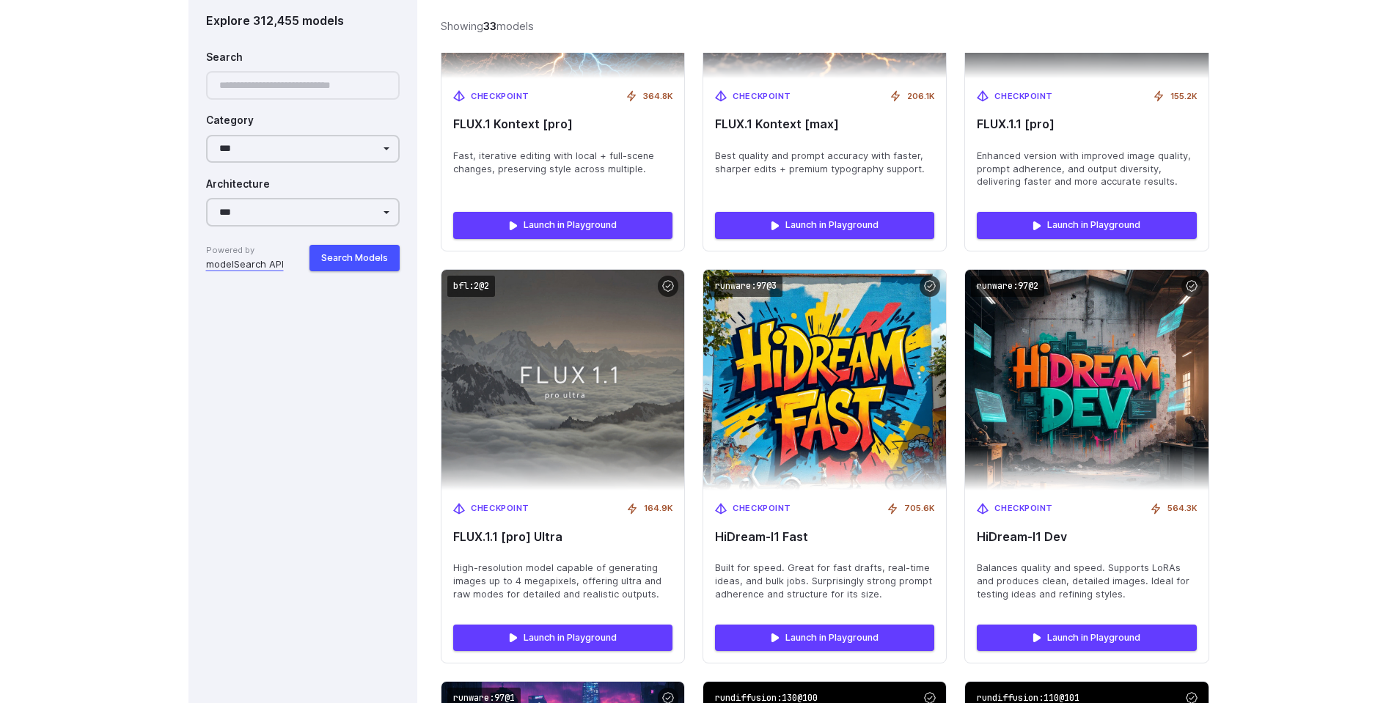
scroll to position [4312, 0]
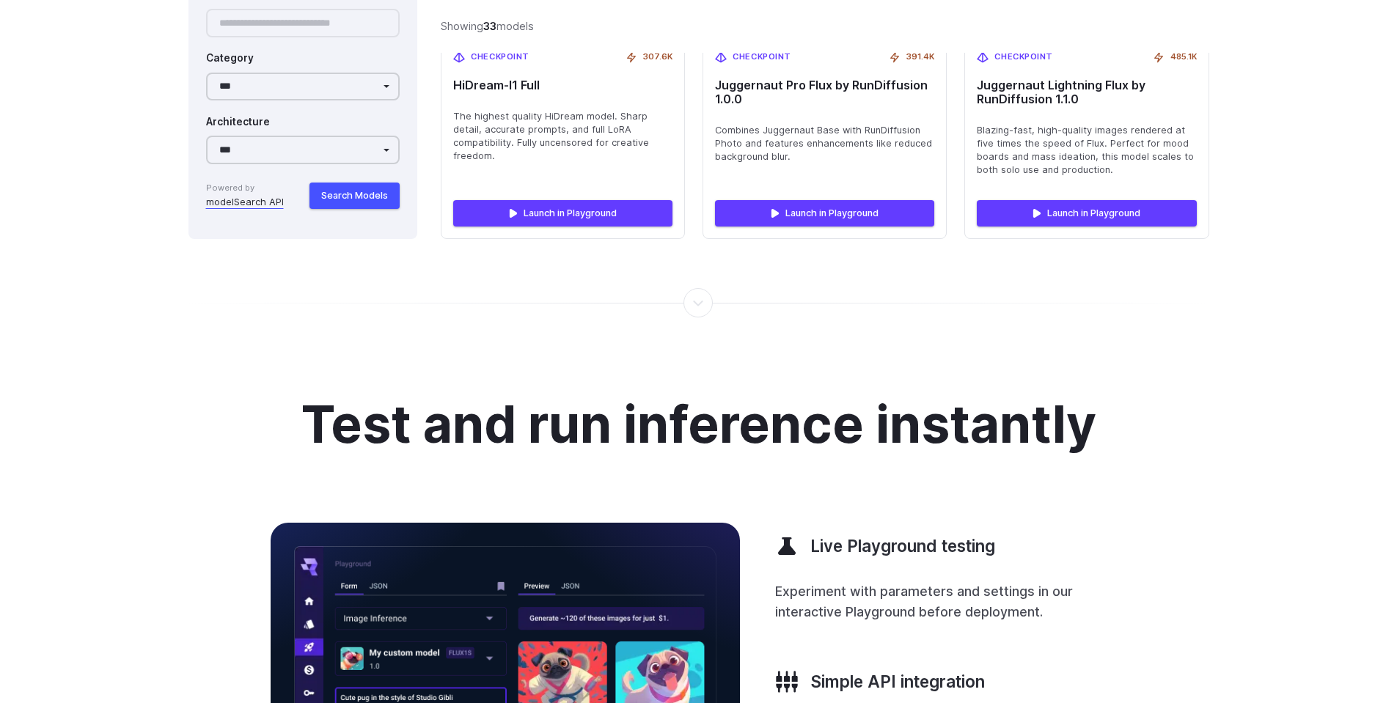
scroll to position [5016, 0]
